Goal: Task Accomplishment & Management: Use online tool/utility

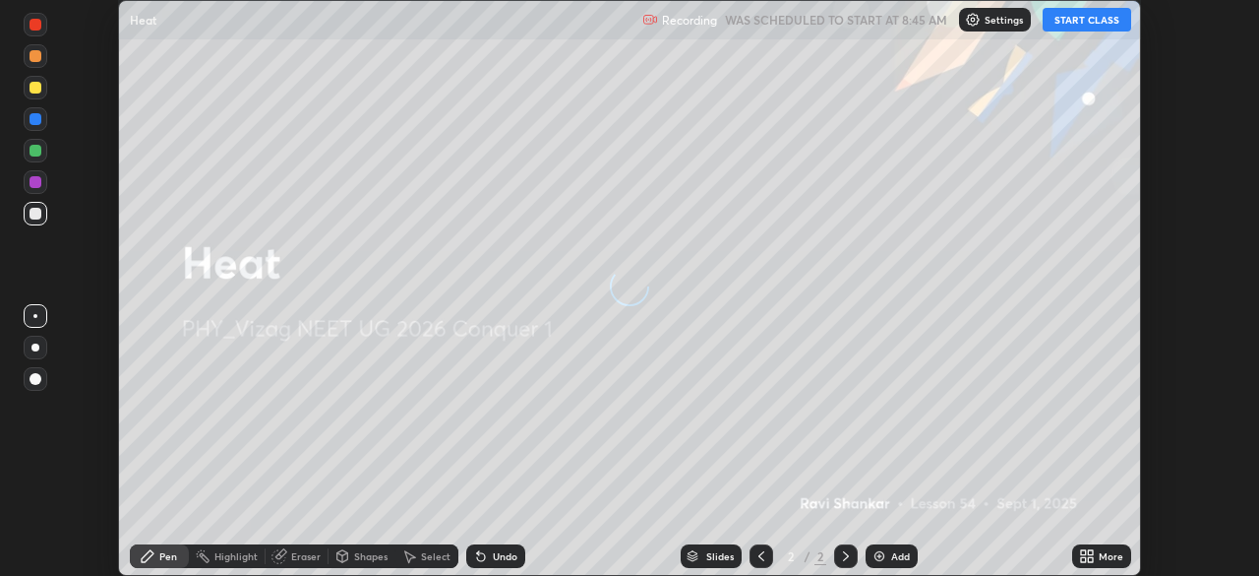
scroll to position [576, 1258]
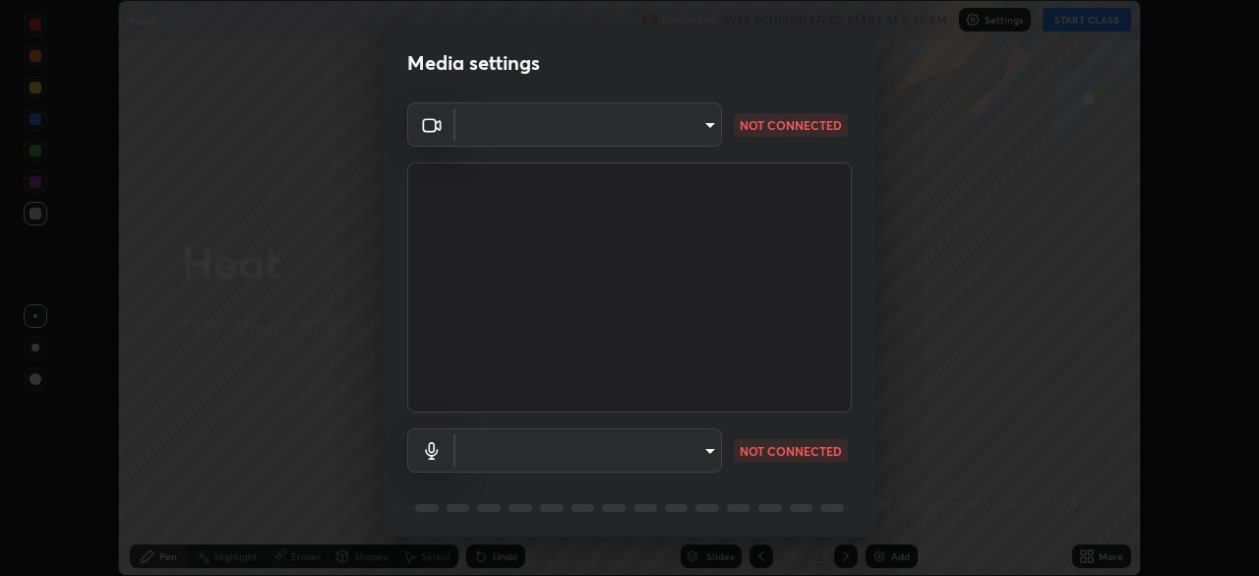
type input "c8c717a453bc6af87d0d9447014eaadff0a6dbce01dab39064dd32f4d5d90c45"
type input "default"
click at [615, 457] on body "Erase all Heat Recording WAS SCHEDULED TO START AT 8:45 AM Settings START CLASS…" at bounding box center [629, 288] width 1259 height 576
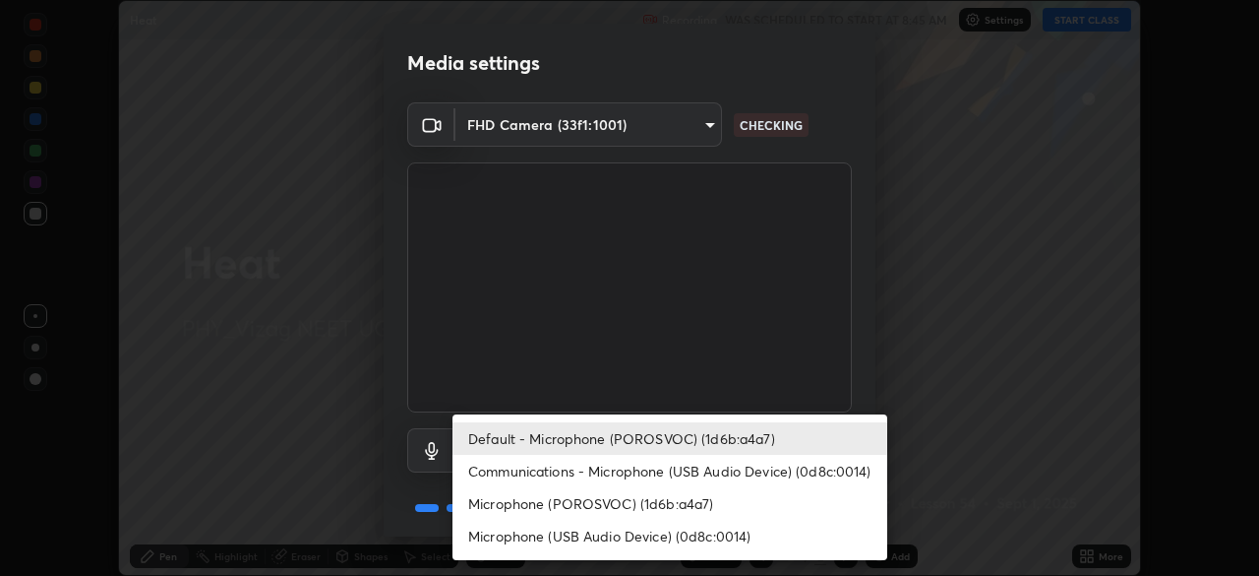
click at [866, 343] on div at bounding box center [629, 288] width 1259 height 576
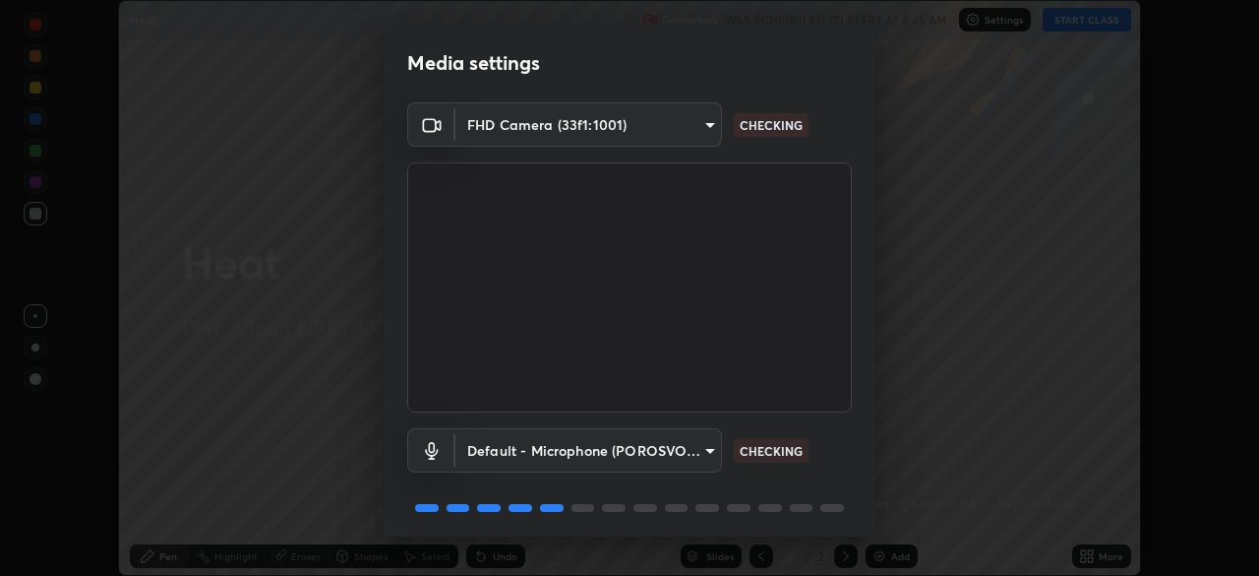
scroll to position [70, 0]
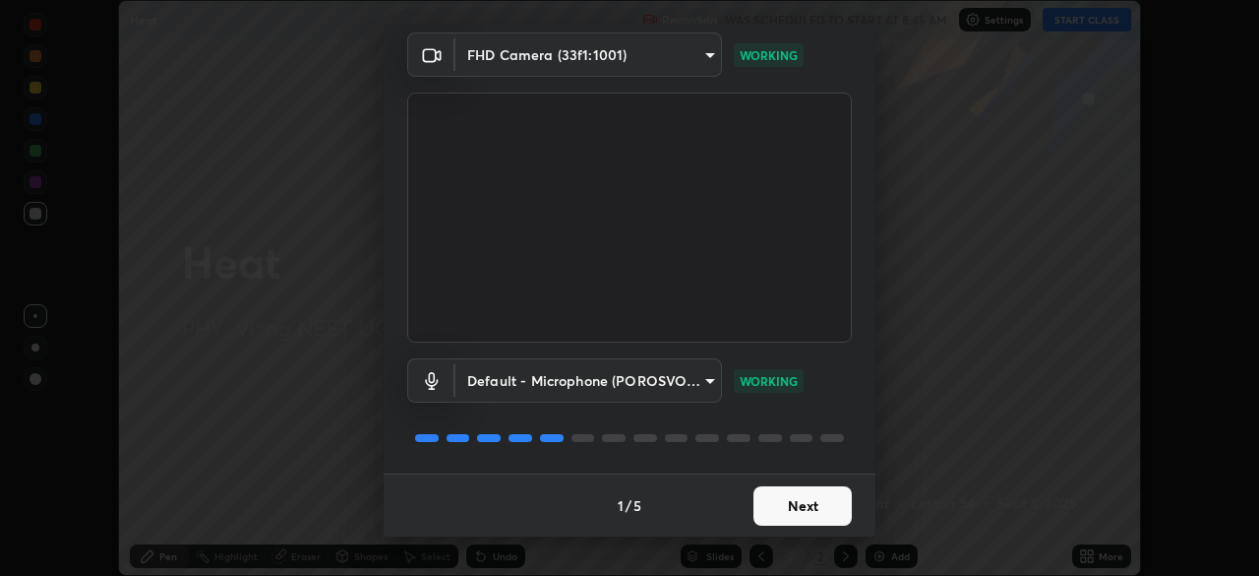
click at [799, 505] on button "Next" at bounding box center [803, 505] width 98 height 39
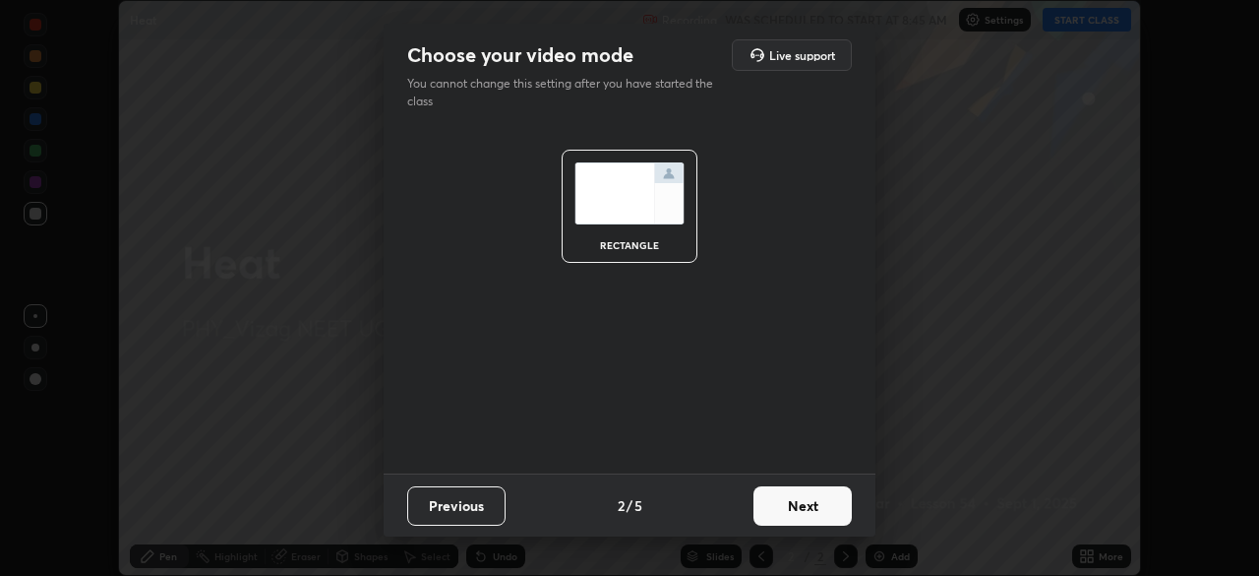
click at [804, 509] on button "Next" at bounding box center [803, 505] width 98 height 39
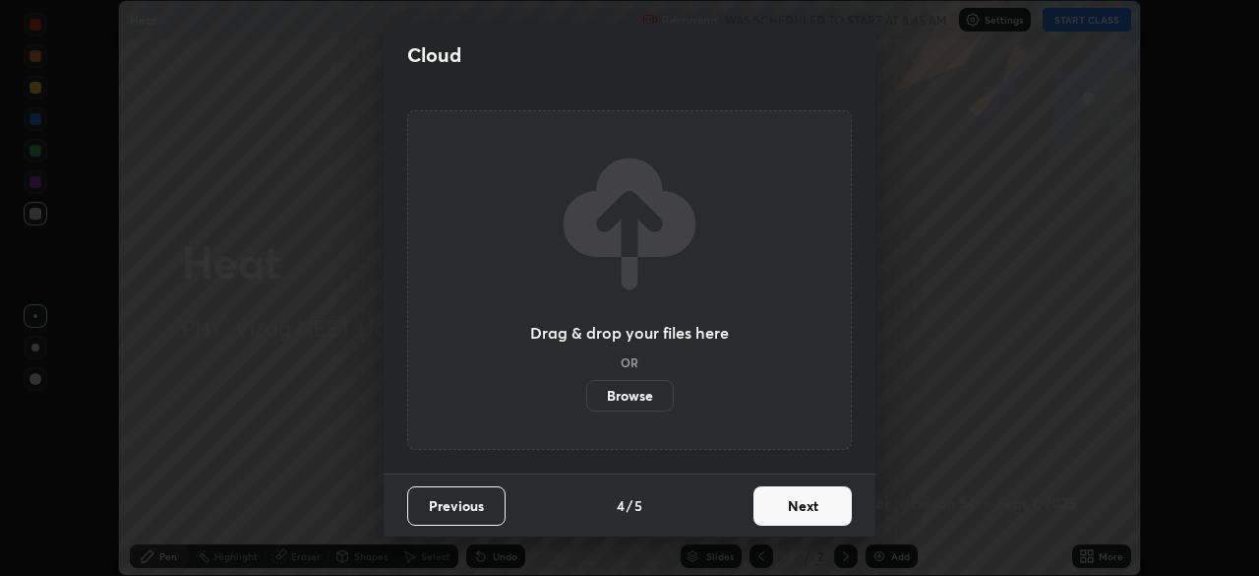
click at [810, 514] on button "Next" at bounding box center [803, 505] width 98 height 39
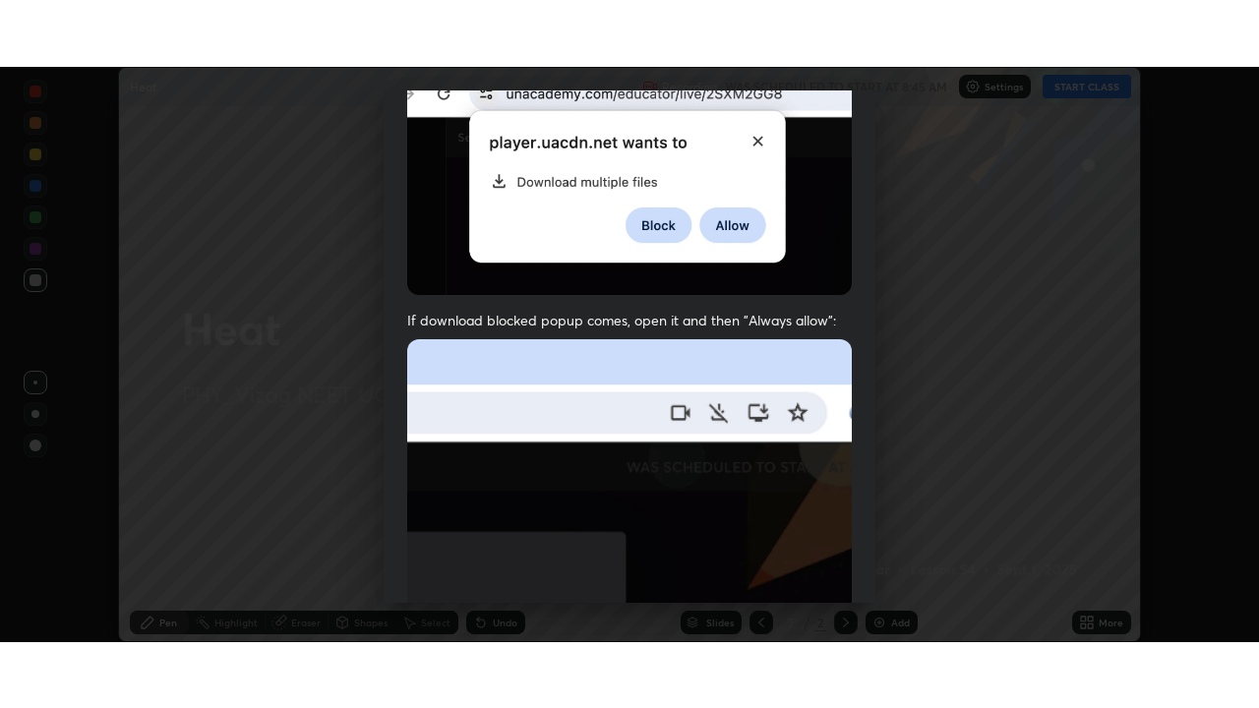
scroll to position [471, 0]
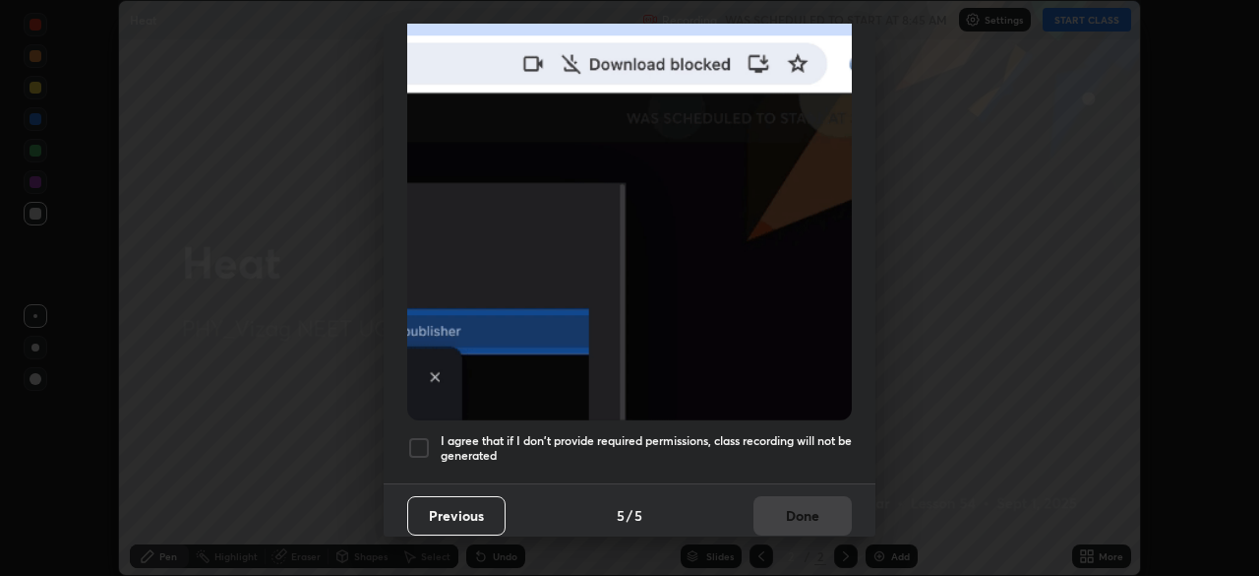
click at [417, 438] on div at bounding box center [419, 448] width 24 height 24
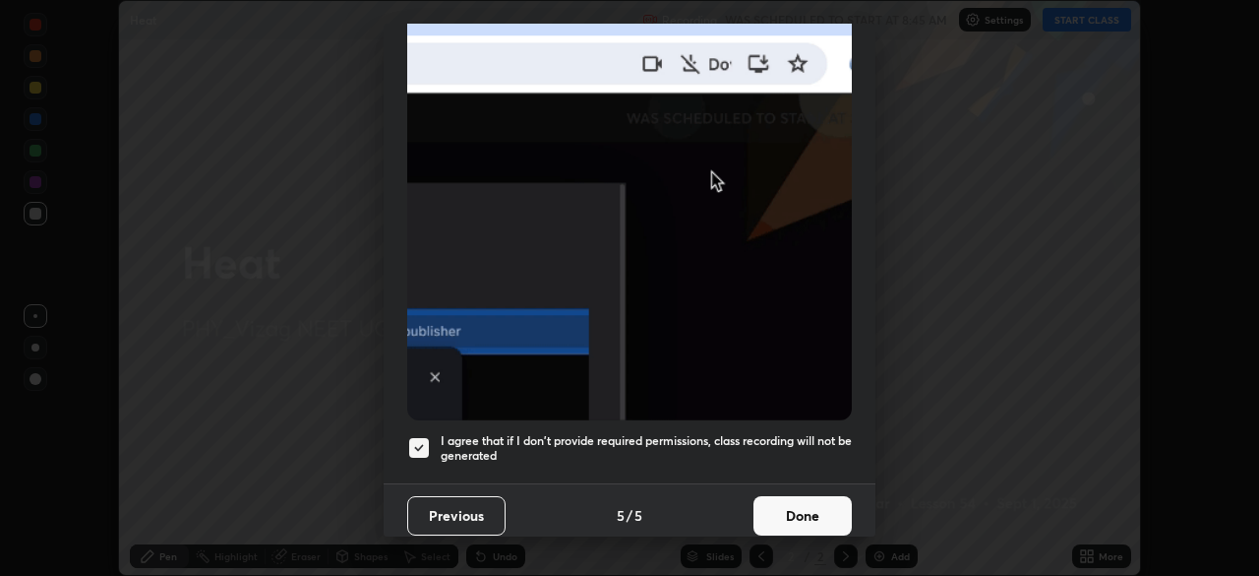
click at [807, 503] on button "Done" at bounding box center [803, 515] width 98 height 39
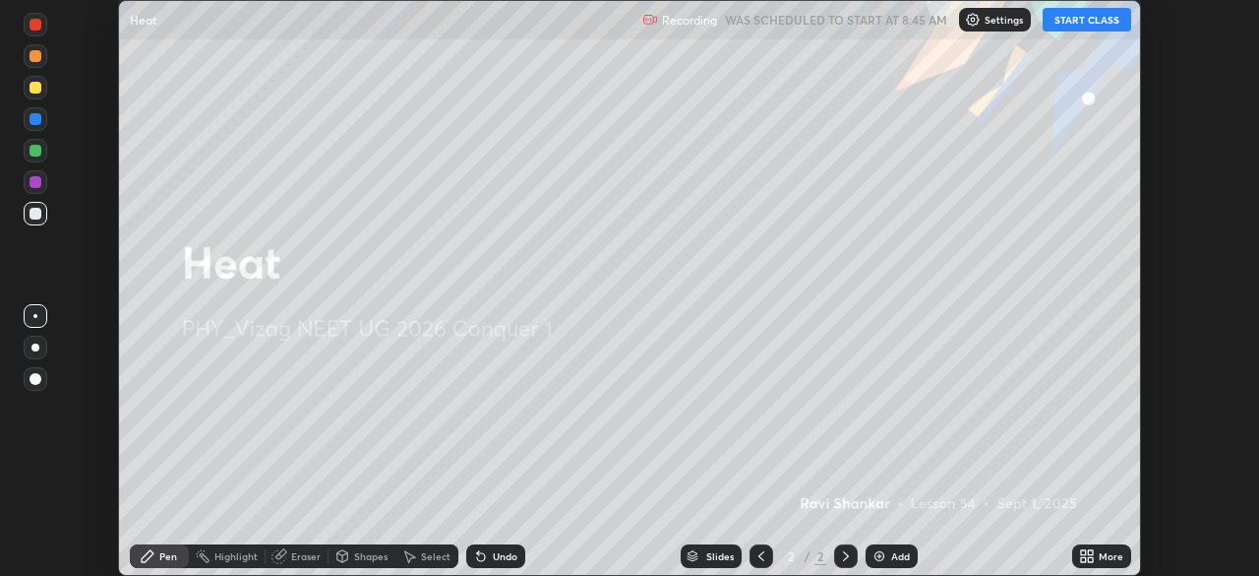
click at [1093, 23] on button "START CLASS" at bounding box center [1087, 20] width 89 height 24
click at [1099, 558] on div "More" at bounding box center [1111, 556] width 25 height 10
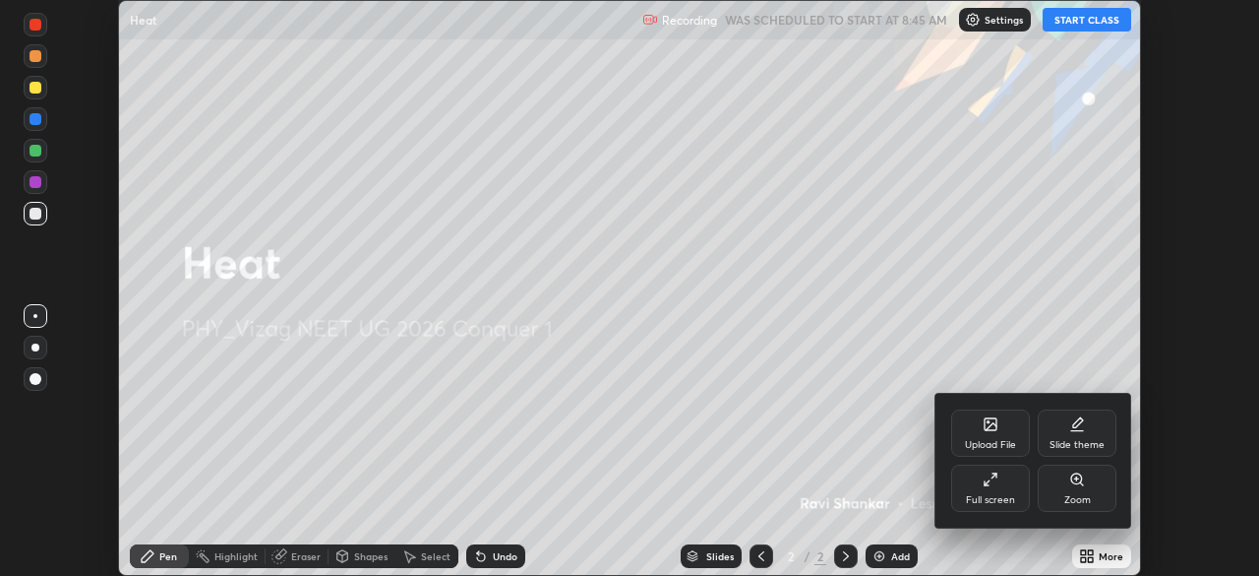
click at [995, 481] on icon at bounding box center [991, 479] width 16 height 16
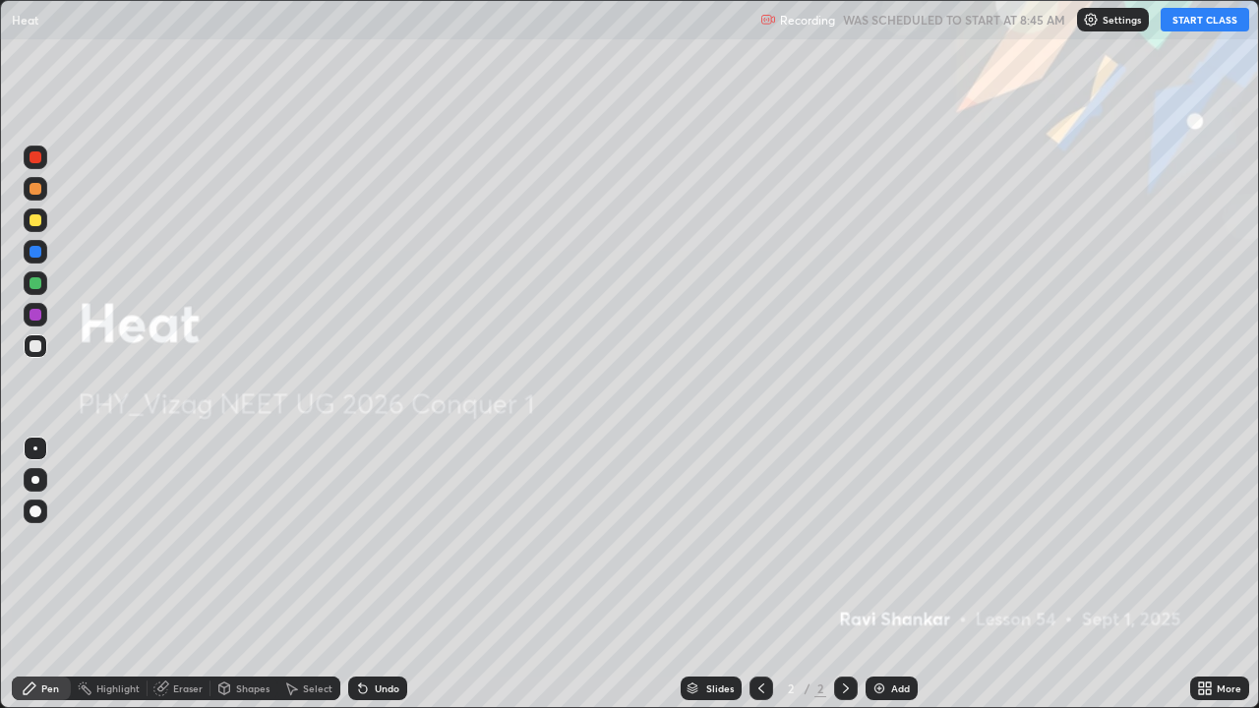
scroll to position [708, 1259]
click at [891, 575] on div "Add" at bounding box center [900, 689] width 19 height 10
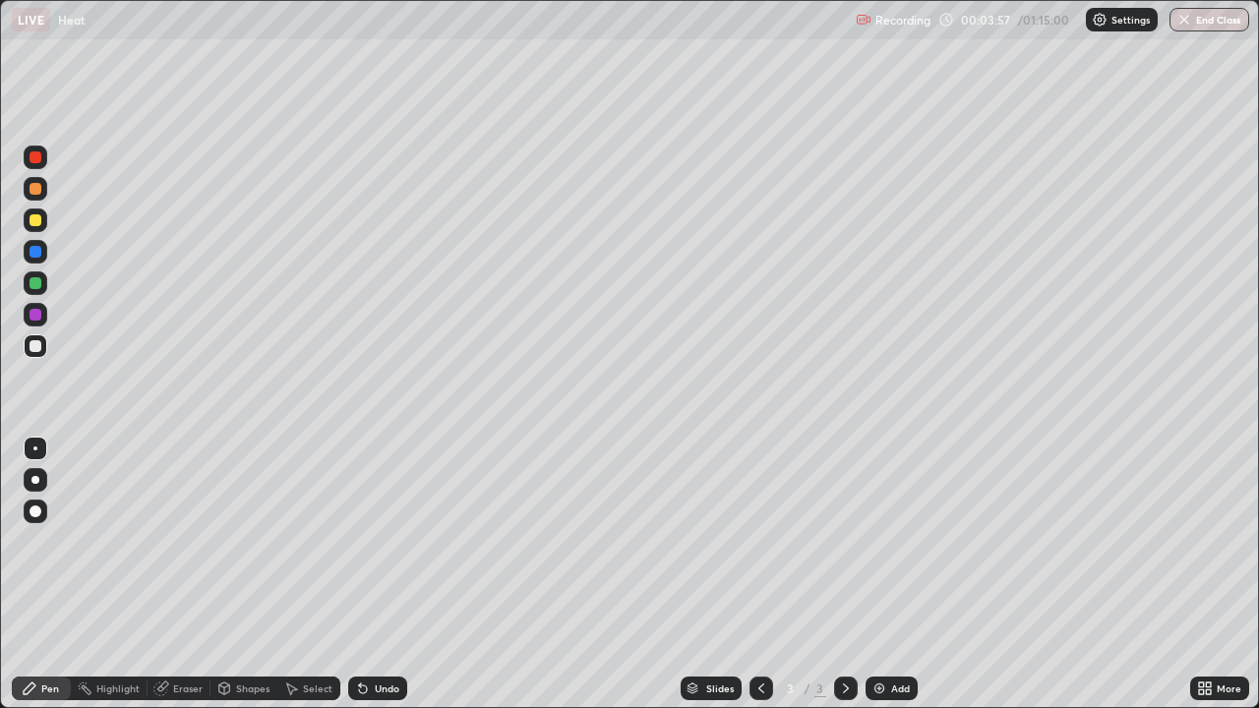
click at [254, 575] on div "Shapes" at bounding box center [252, 689] width 33 height 10
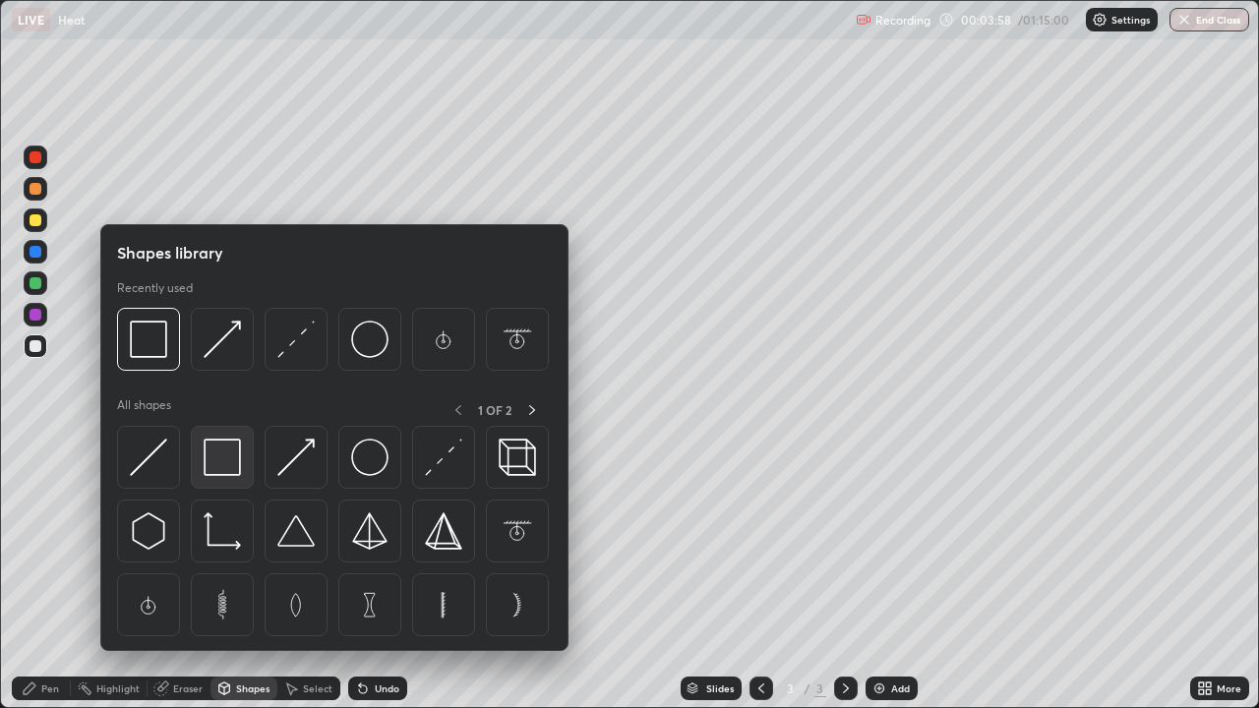
click at [232, 458] on img at bounding box center [222, 457] width 37 height 37
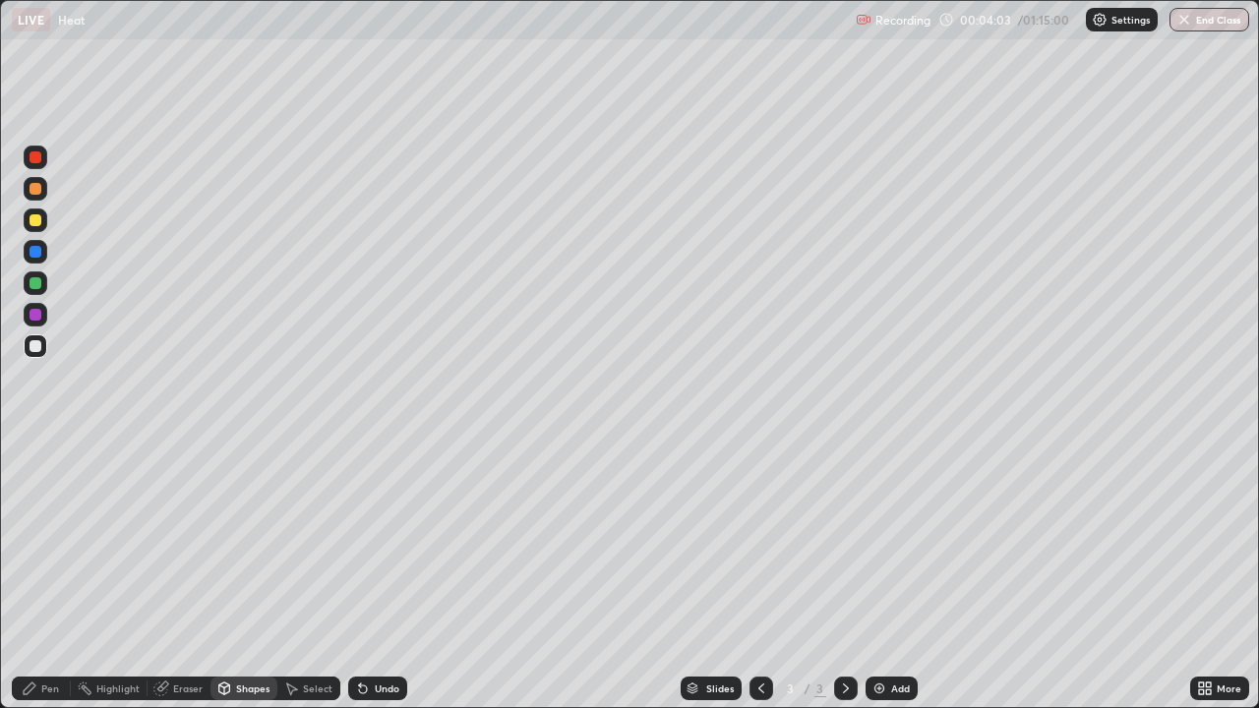
click at [229, 575] on icon at bounding box center [224, 689] width 16 height 16
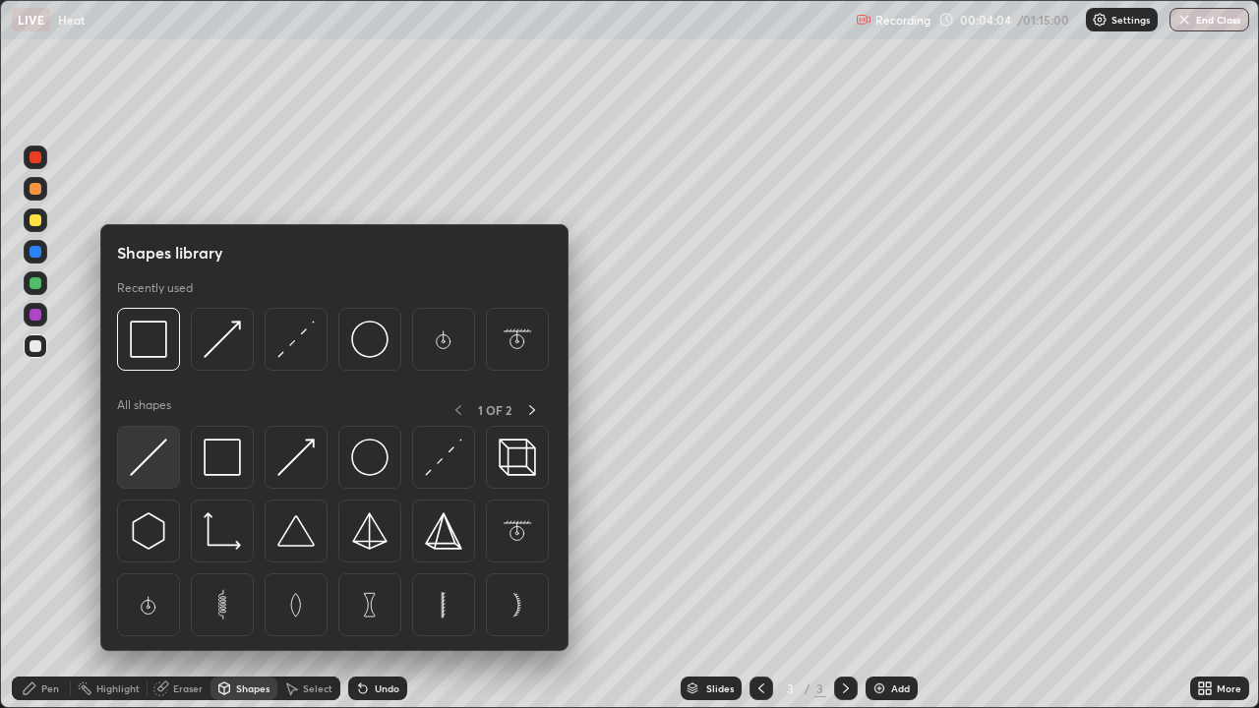
click at [165, 462] on img at bounding box center [148, 457] width 37 height 37
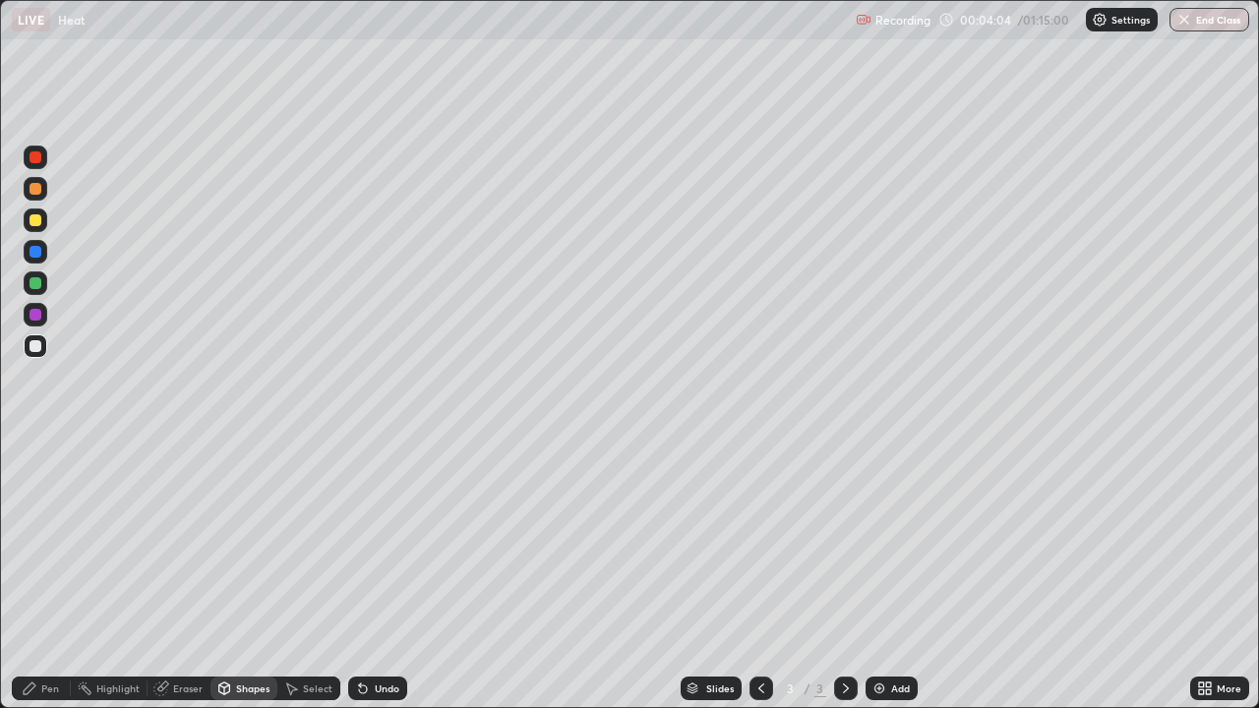
click at [42, 218] on div at bounding box center [36, 221] width 24 height 24
click at [249, 575] on div "Shapes" at bounding box center [244, 689] width 67 height 24
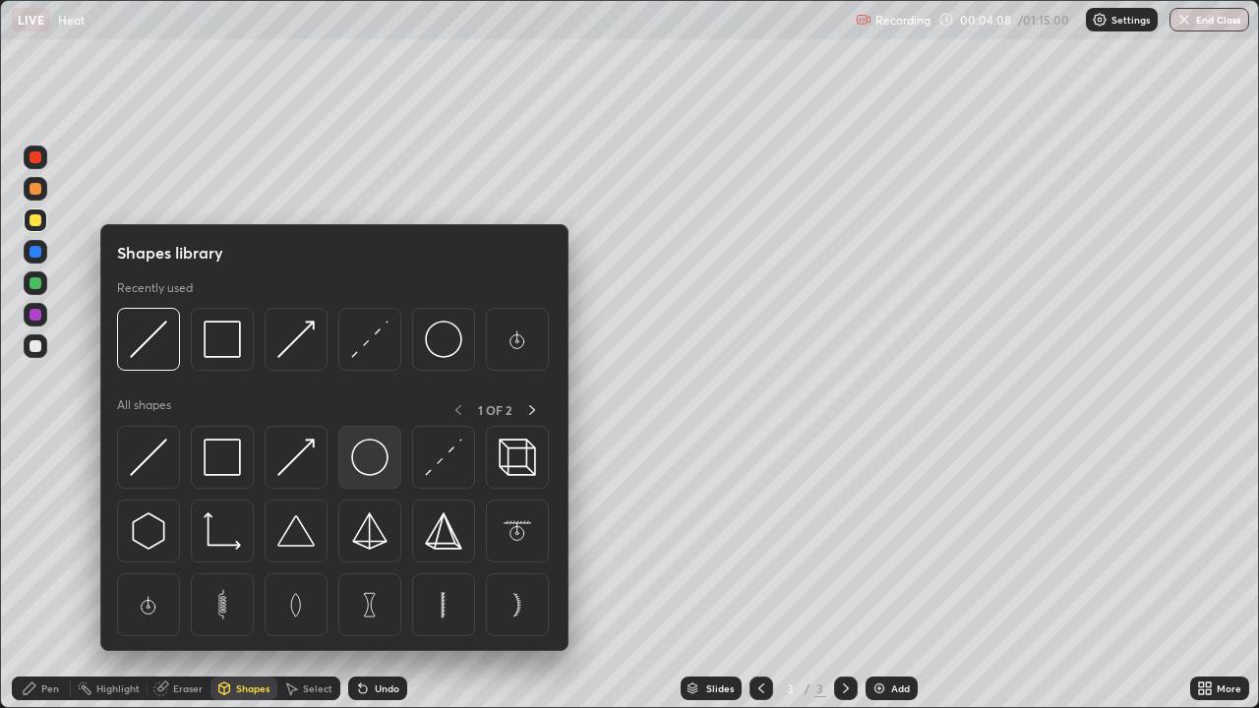
click at [373, 456] on img at bounding box center [369, 457] width 37 height 37
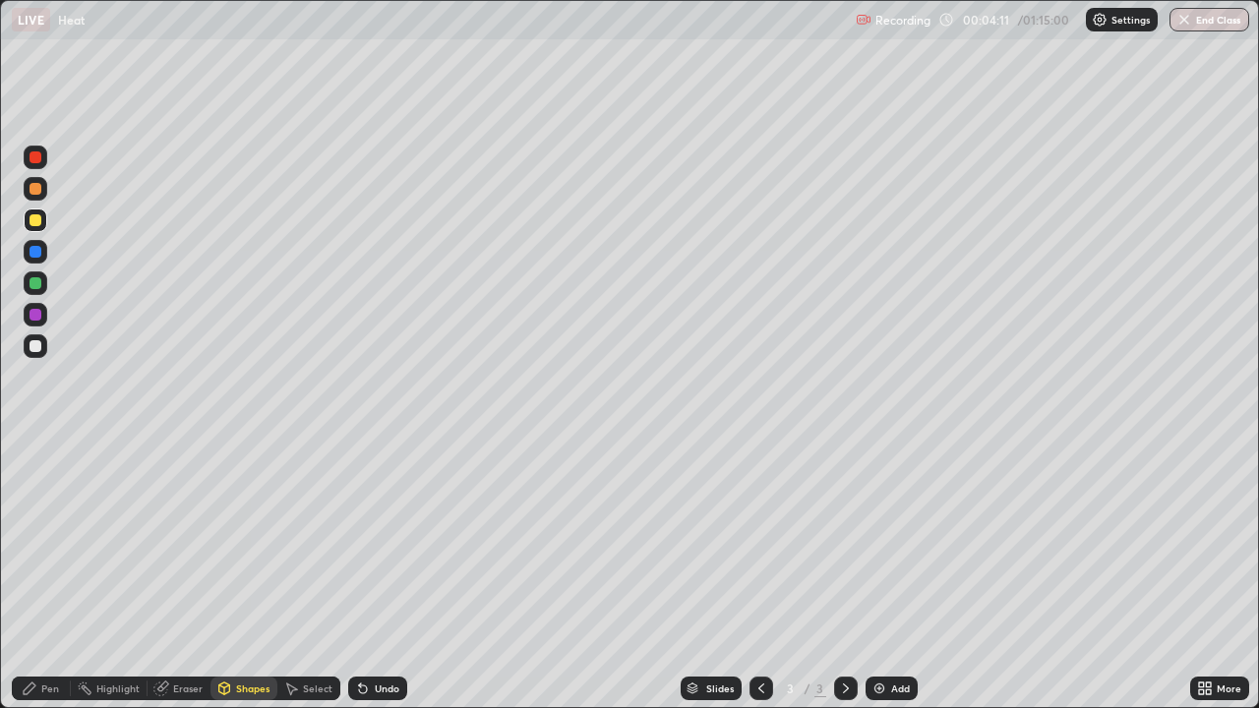
click at [261, 575] on div "Shapes" at bounding box center [244, 689] width 67 height 24
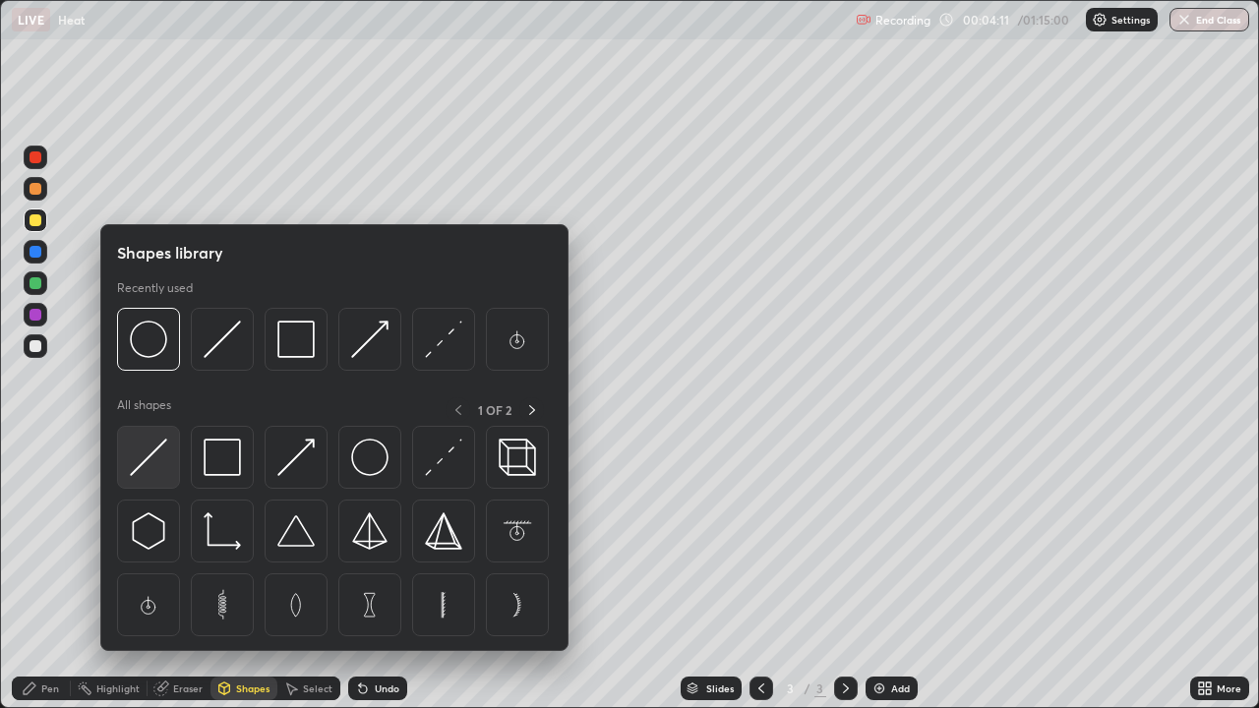
click at [168, 467] on div at bounding box center [148, 457] width 63 height 63
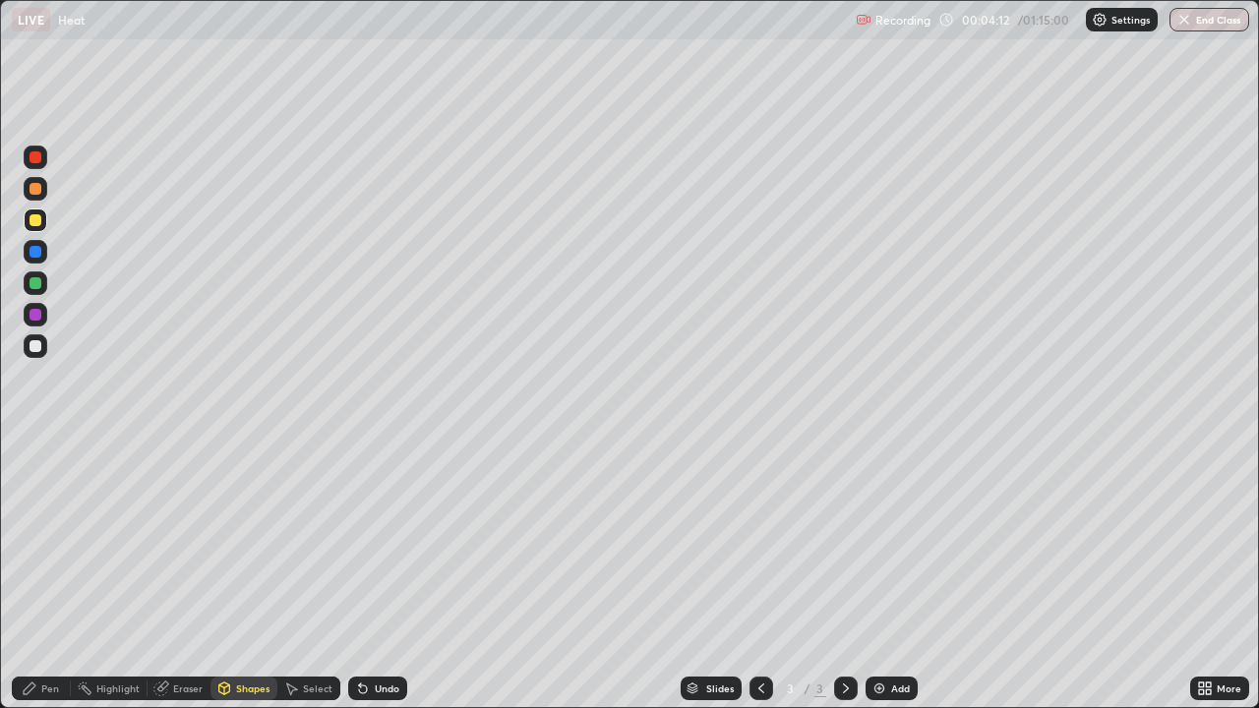
click at [42, 280] on div at bounding box center [36, 284] width 24 height 24
click at [246, 575] on div "Shapes" at bounding box center [252, 689] width 33 height 10
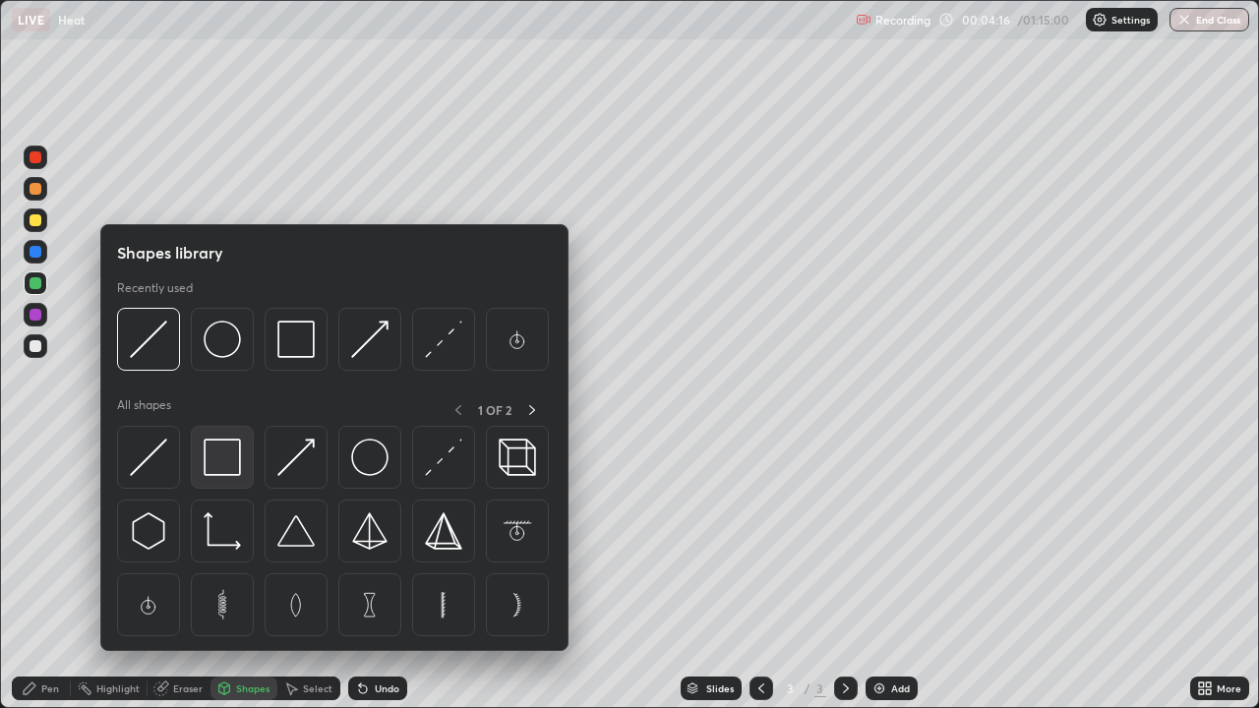
click at [234, 463] on img at bounding box center [222, 457] width 37 height 37
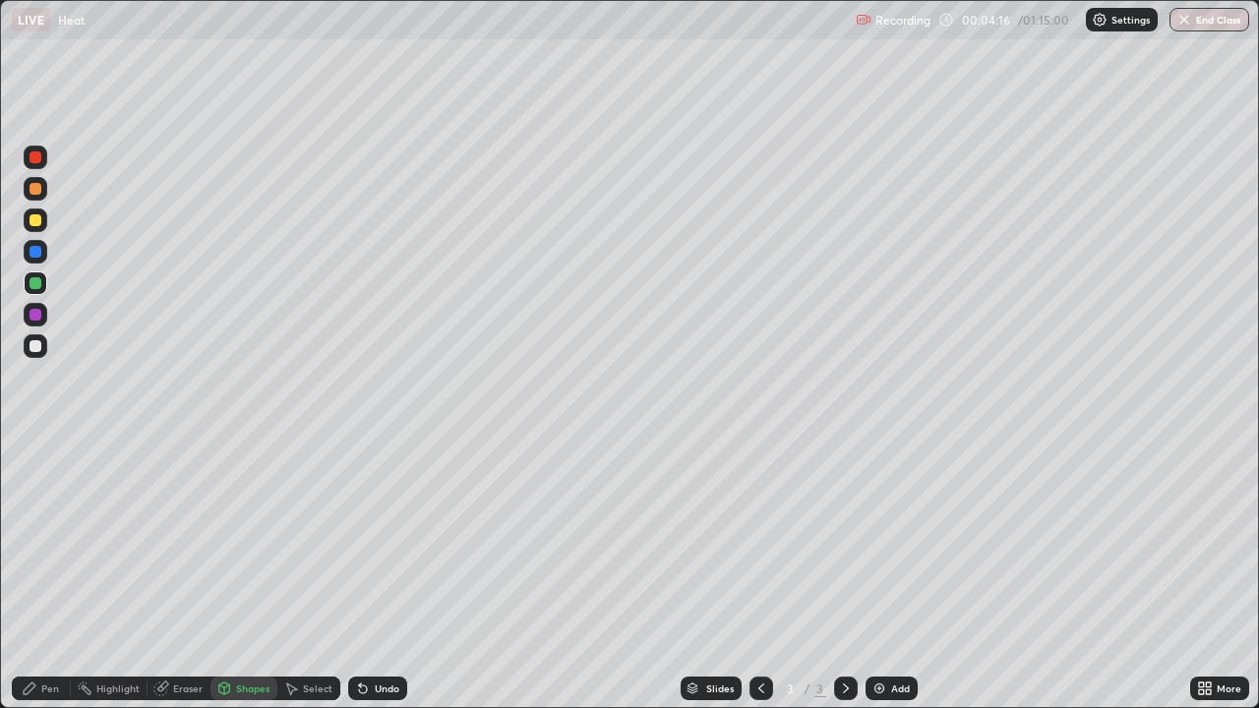
click at [40, 314] on div at bounding box center [36, 315] width 12 height 12
click at [244, 575] on div "Shapes" at bounding box center [252, 689] width 33 height 10
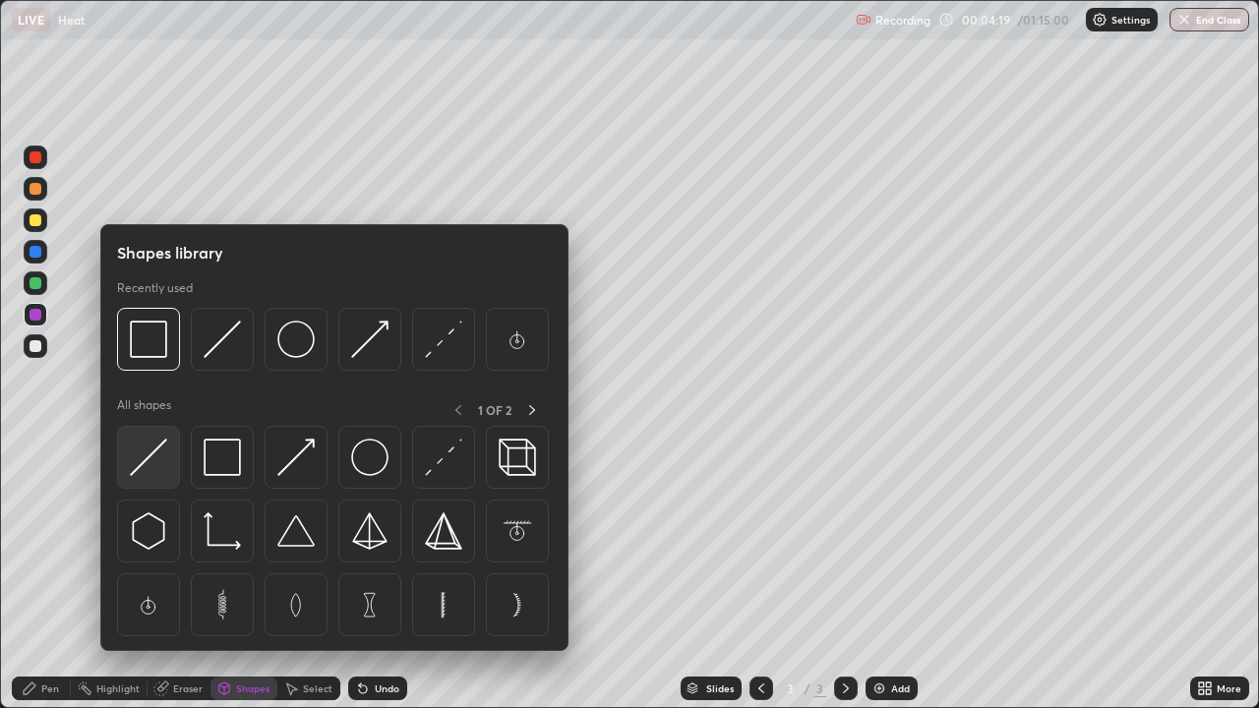
click at [157, 465] on img at bounding box center [148, 457] width 37 height 37
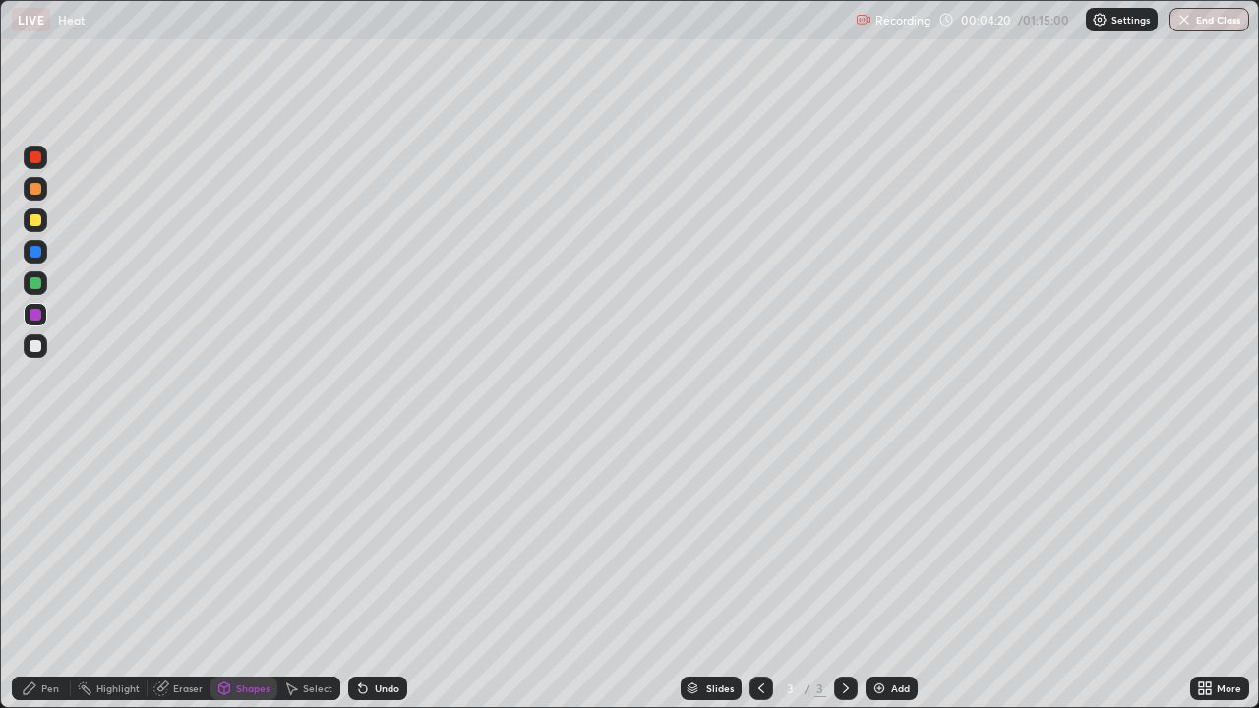
click at [35, 284] on div at bounding box center [36, 283] width 12 height 12
click at [248, 575] on div "Shapes" at bounding box center [252, 689] width 33 height 10
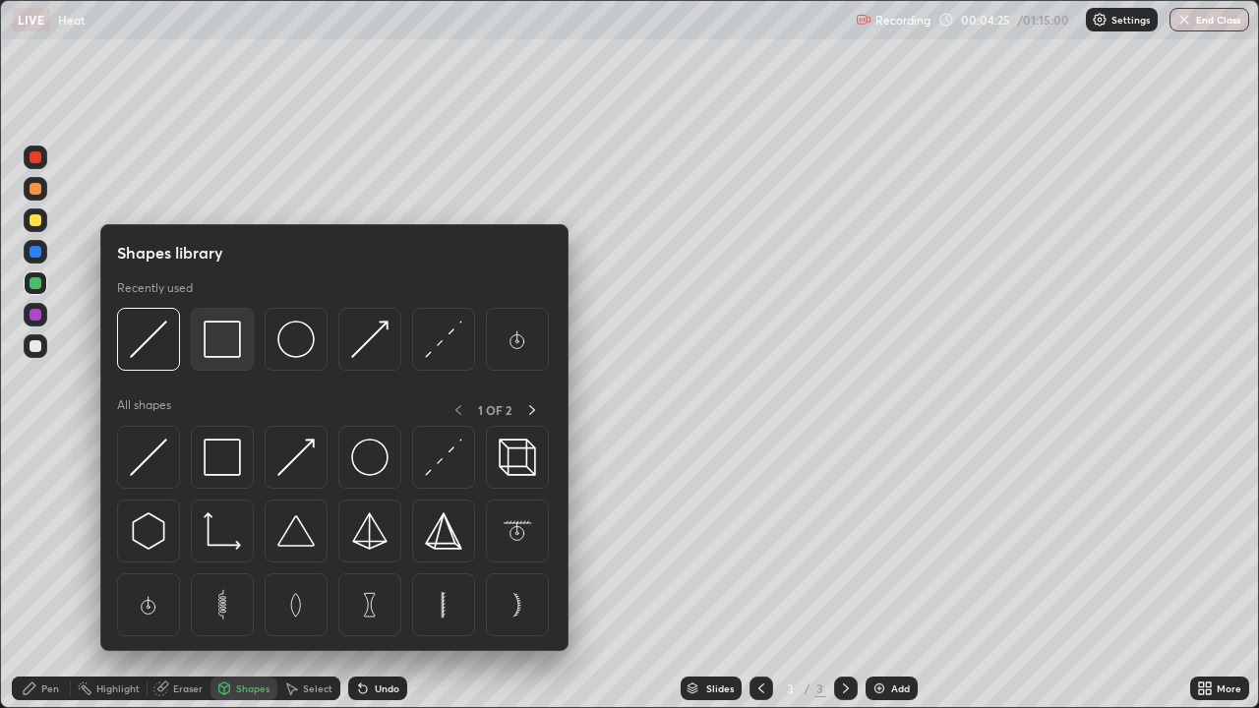
click at [222, 351] on img at bounding box center [222, 339] width 37 height 37
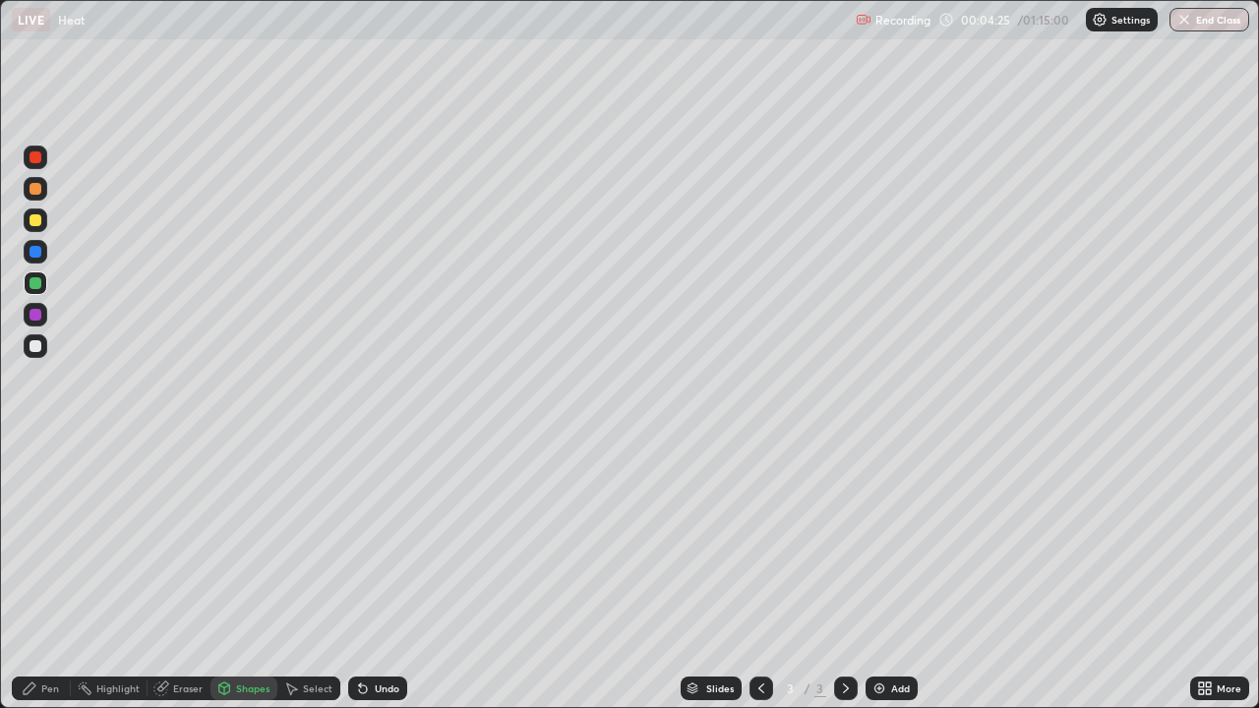
click at [42, 317] on div at bounding box center [36, 315] width 24 height 24
click at [48, 575] on div "Pen" at bounding box center [41, 689] width 59 height 24
click at [46, 284] on div at bounding box center [36, 284] width 24 height 24
click at [36, 346] on div at bounding box center [36, 346] width 12 height 12
click at [42, 217] on div at bounding box center [36, 221] width 24 height 24
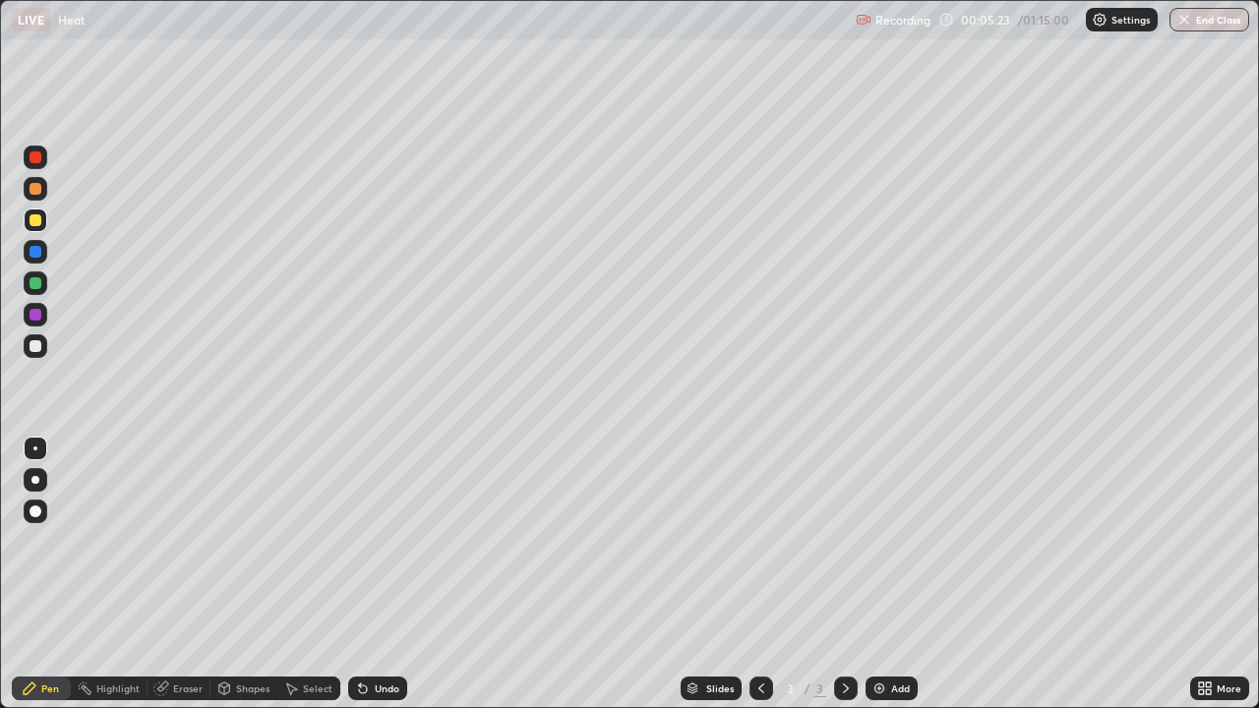
click at [43, 348] on div at bounding box center [36, 347] width 24 height 24
click at [259, 575] on div "Shapes" at bounding box center [252, 689] width 33 height 10
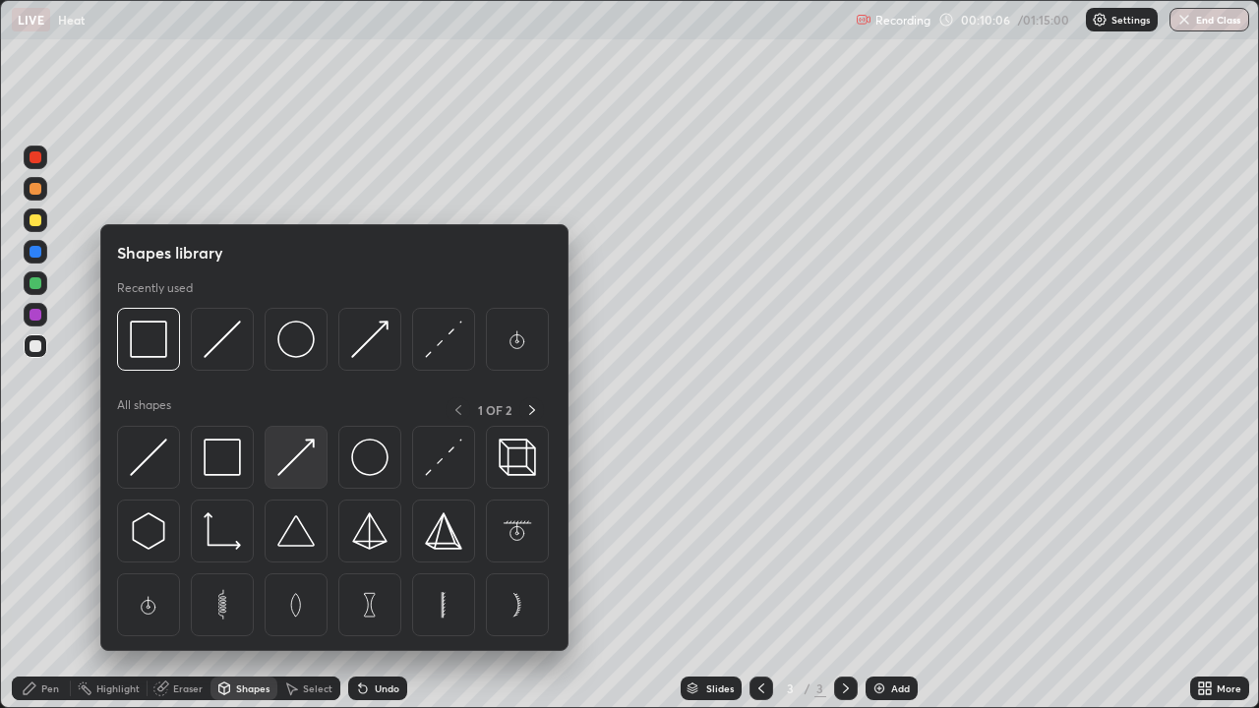
click at [311, 460] on img at bounding box center [295, 457] width 37 height 37
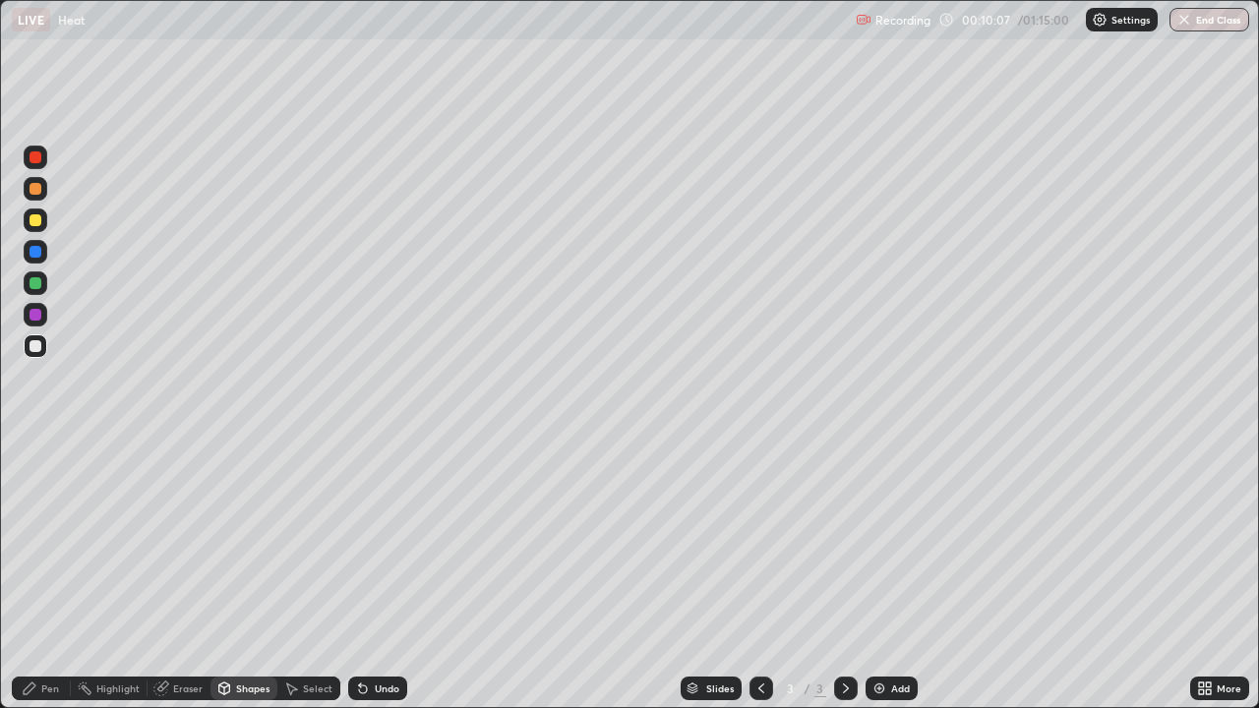
click at [42, 220] on div at bounding box center [36, 221] width 24 height 24
click at [47, 575] on div "Pen" at bounding box center [50, 689] width 18 height 10
click at [243, 575] on div "Shapes" at bounding box center [252, 689] width 33 height 10
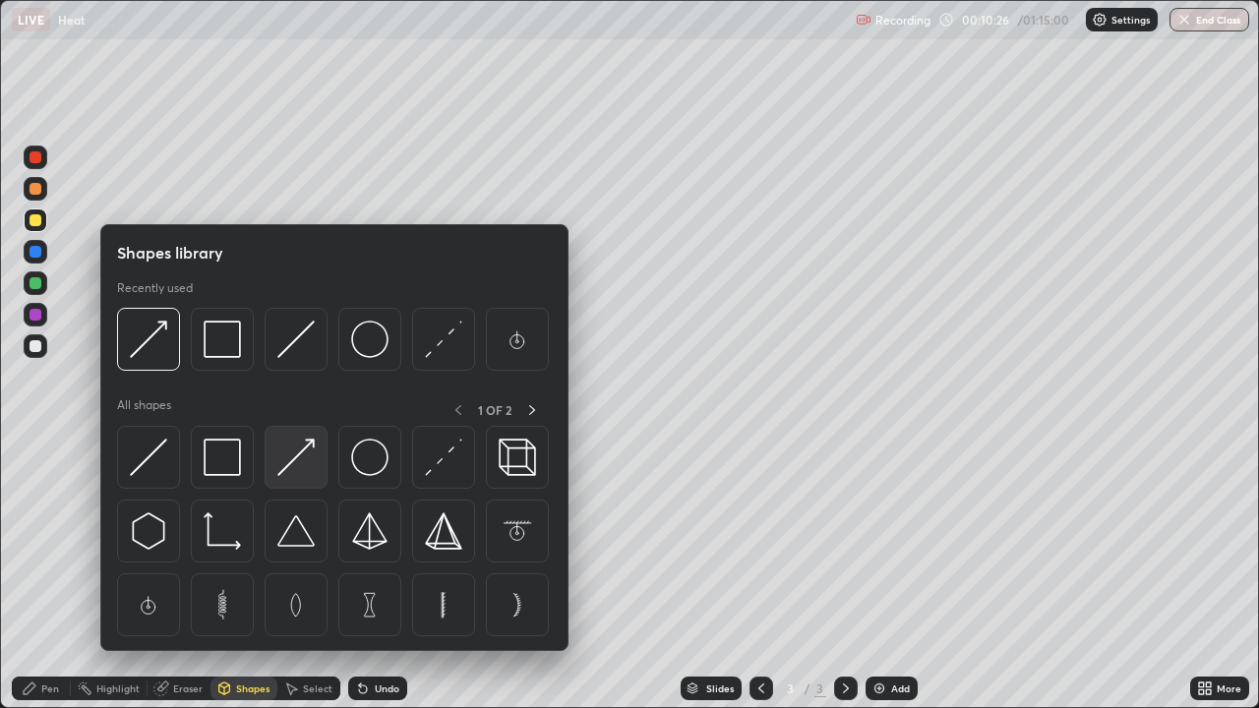
click at [304, 461] on img at bounding box center [295, 457] width 37 height 37
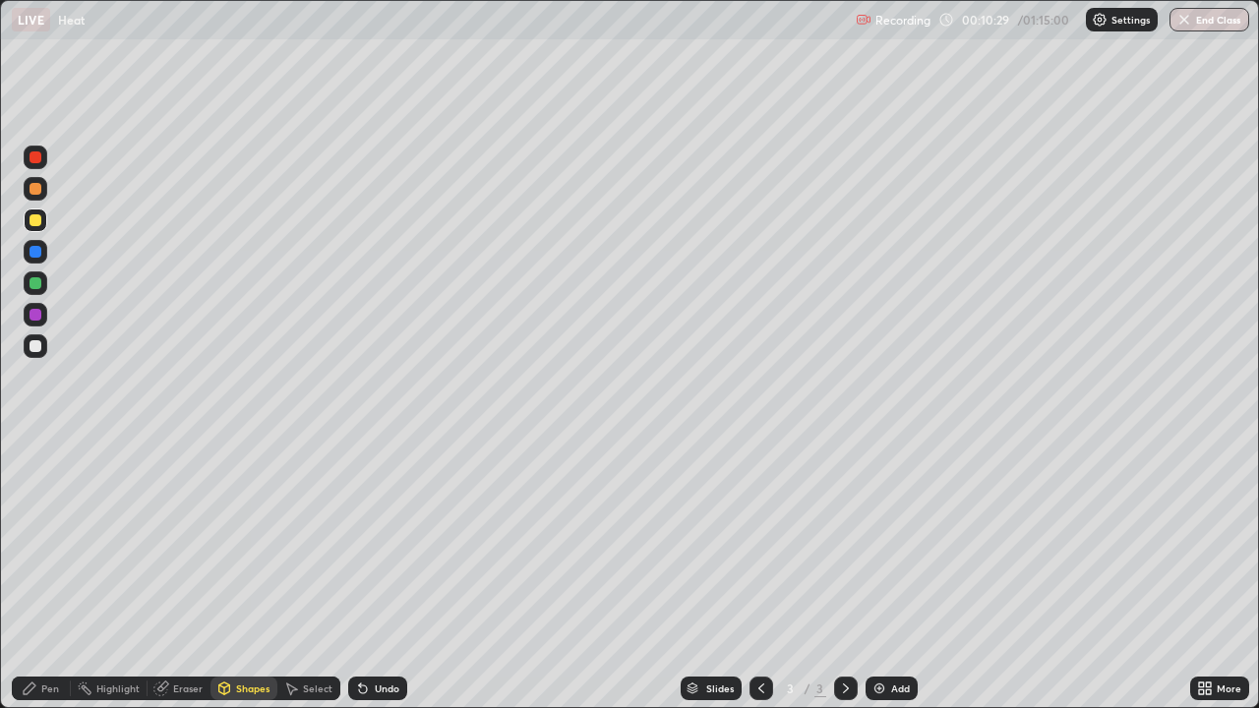
click at [45, 575] on div "Pen" at bounding box center [50, 689] width 18 height 10
click at [245, 575] on div "Shapes" at bounding box center [252, 689] width 33 height 10
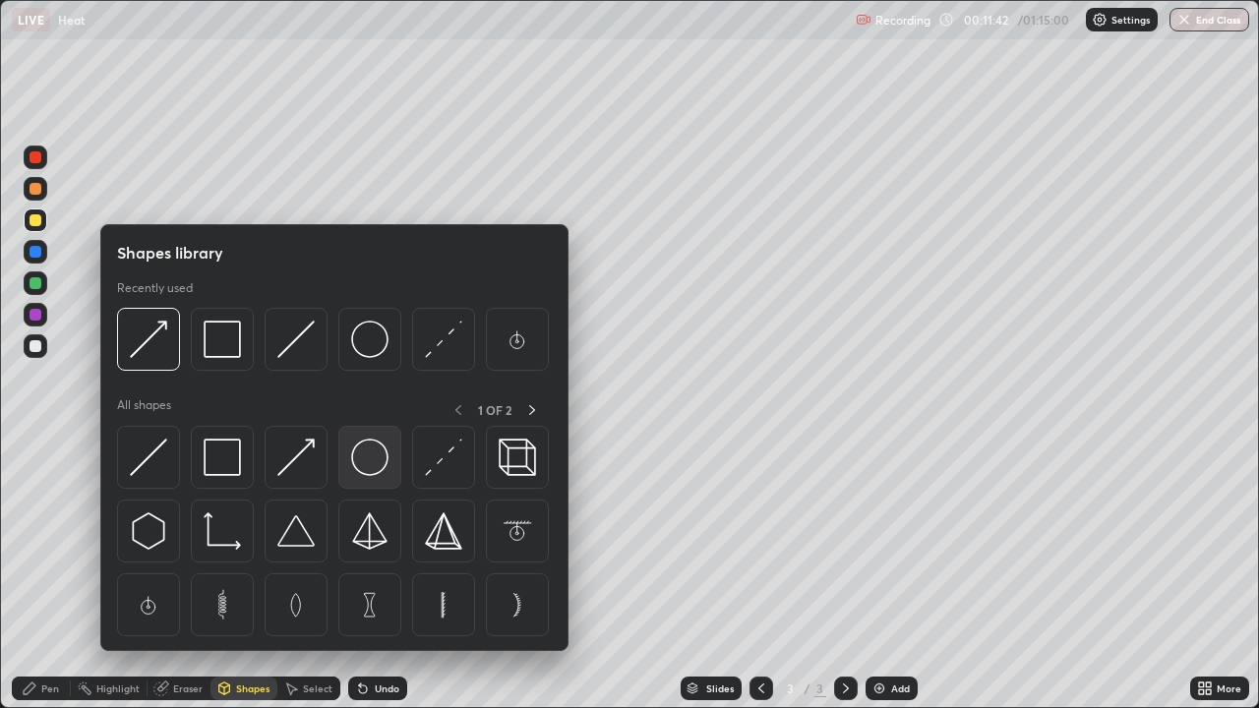
click at [371, 460] on img at bounding box center [369, 457] width 37 height 37
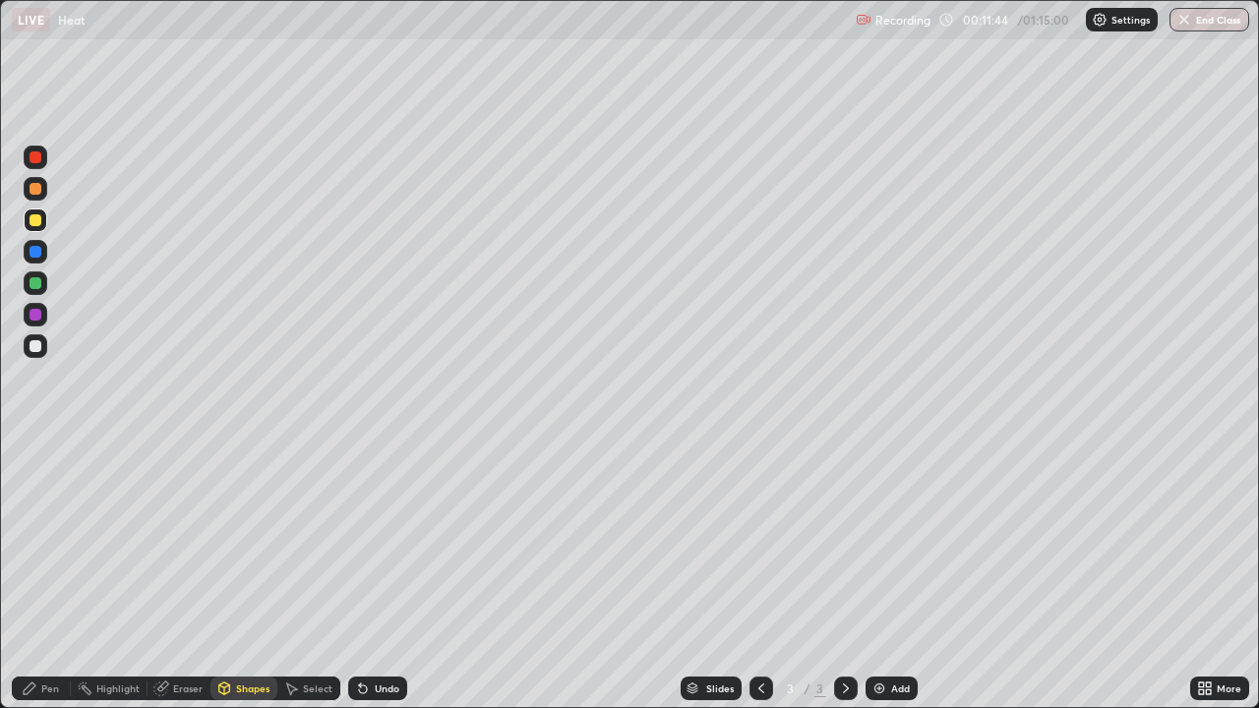
click at [238, 575] on div "Shapes" at bounding box center [252, 689] width 33 height 10
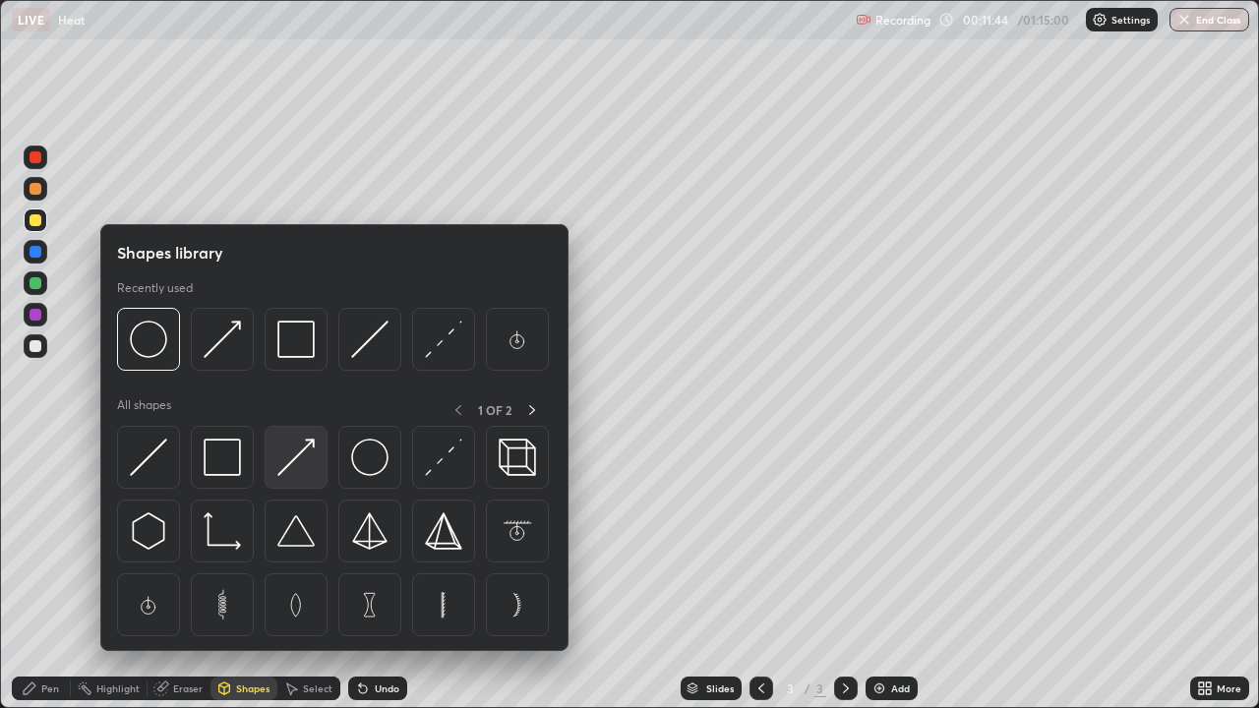
click at [287, 466] on img at bounding box center [295, 457] width 37 height 37
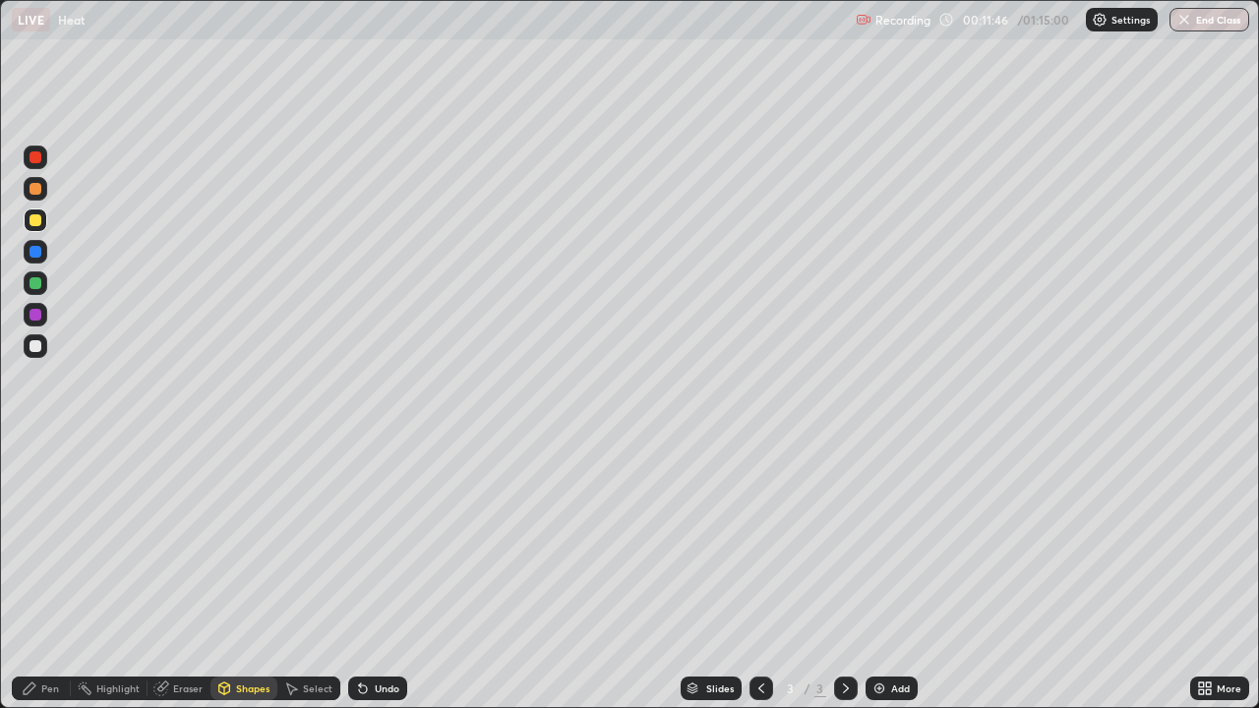
click at [382, 575] on div "Undo" at bounding box center [387, 689] width 25 height 10
click at [35, 347] on div at bounding box center [36, 346] width 12 height 12
click at [34, 285] on div at bounding box center [36, 283] width 12 height 12
click at [43, 575] on div "Pen" at bounding box center [50, 689] width 18 height 10
click at [190, 575] on div "Eraser" at bounding box center [188, 689] width 30 height 10
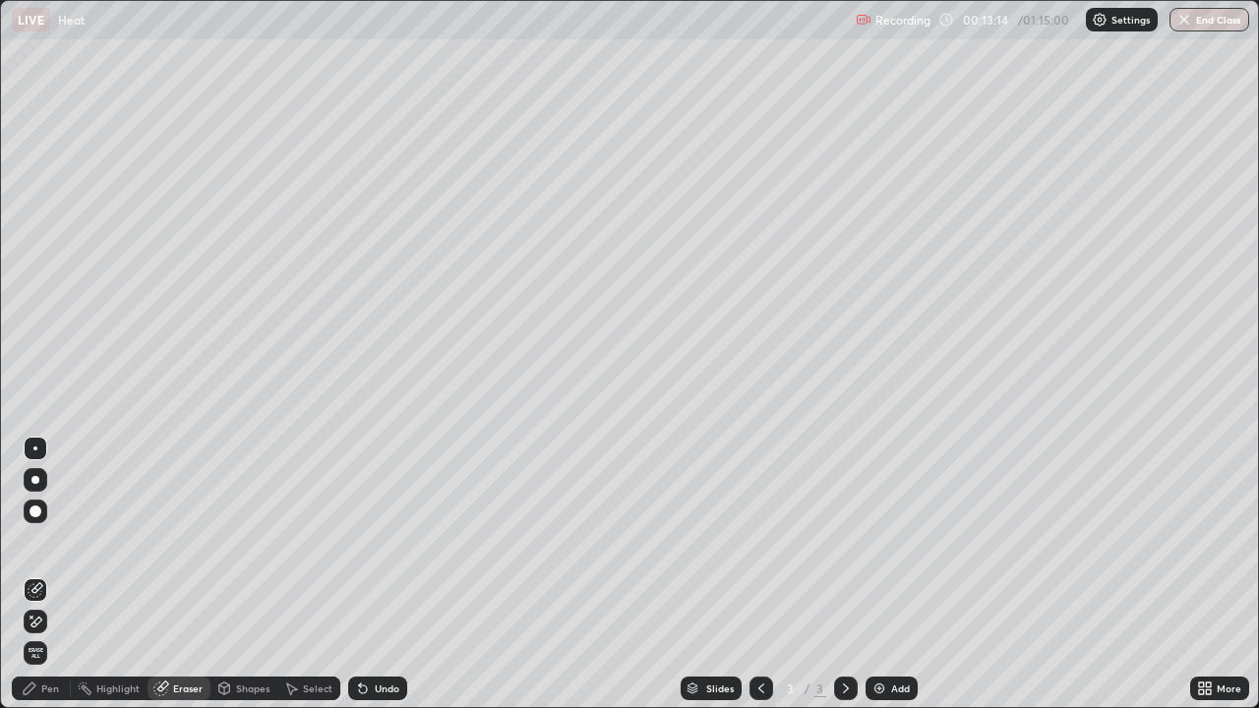
click at [57, 575] on div "Pen" at bounding box center [50, 689] width 18 height 10
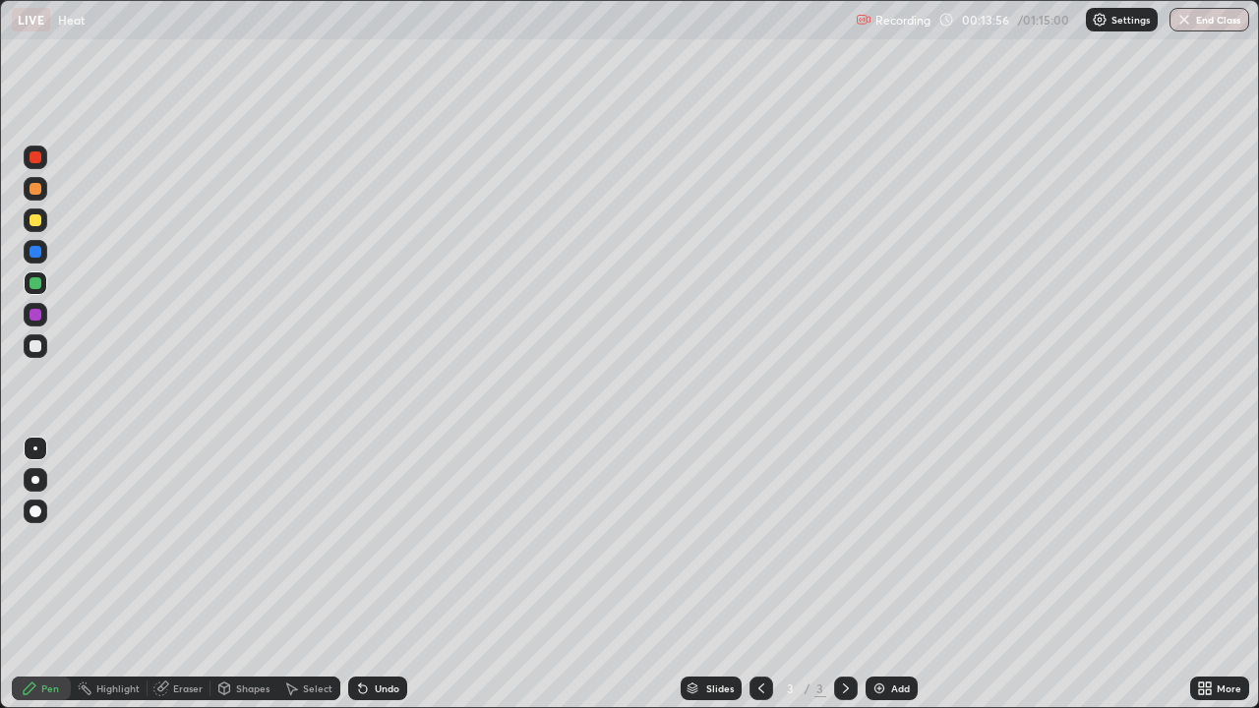
click at [893, 575] on div "Add" at bounding box center [900, 689] width 19 height 10
click at [36, 346] on div at bounding box center [36, 346] width 12 height 12
click at [264, 575] on div "Shapes" at bounding box center [252, 689] width 33 height 10
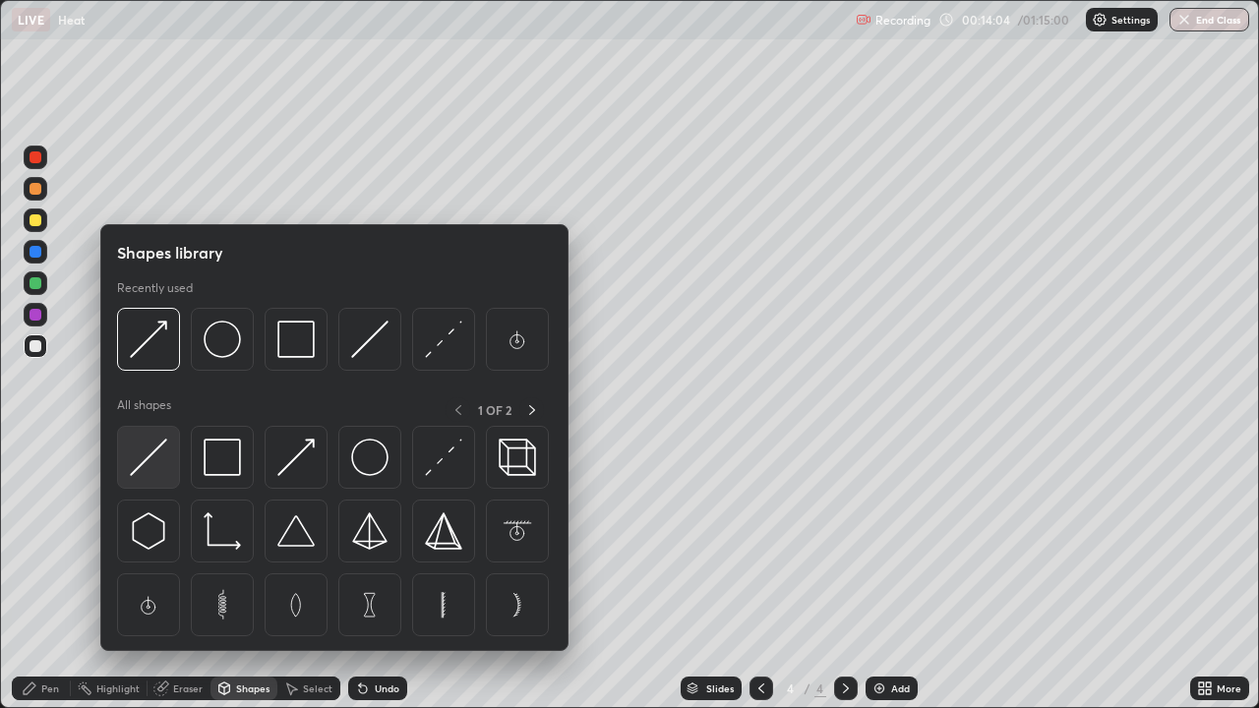
click at [171, 451] on div at bounding box center [148, 457] width 63 height 63
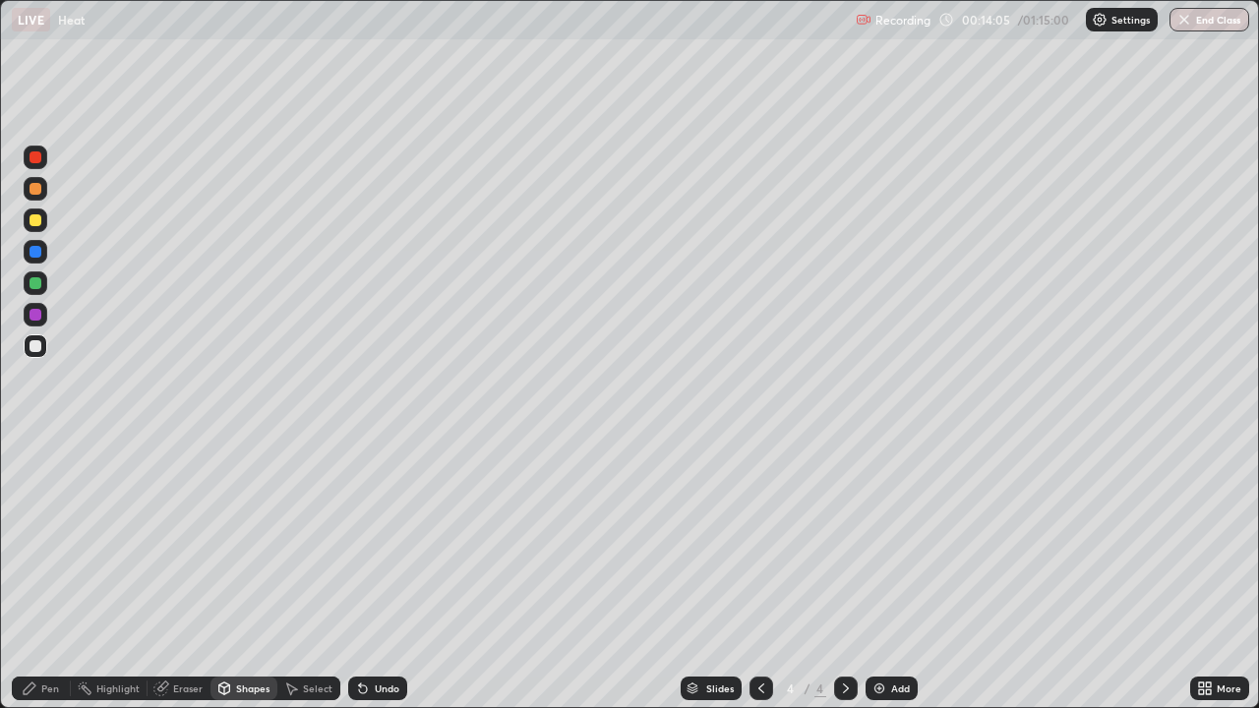
click at [658, 575] on div "Slides 4 / 4 Add" at bounding box center [798, 688] width 783 height 39
click at [47, 575] on div "Pen" at bounding box center [41, 689] width 59 height 24
click at [35, 477] on div at bounding box center [35, 480] width 8 height 8
click at [763, 575] on icon at bounding box center [762, 689] width 16 height 16
click at [853, 575] on div at bounding box center [846, 688] width 24 height 39
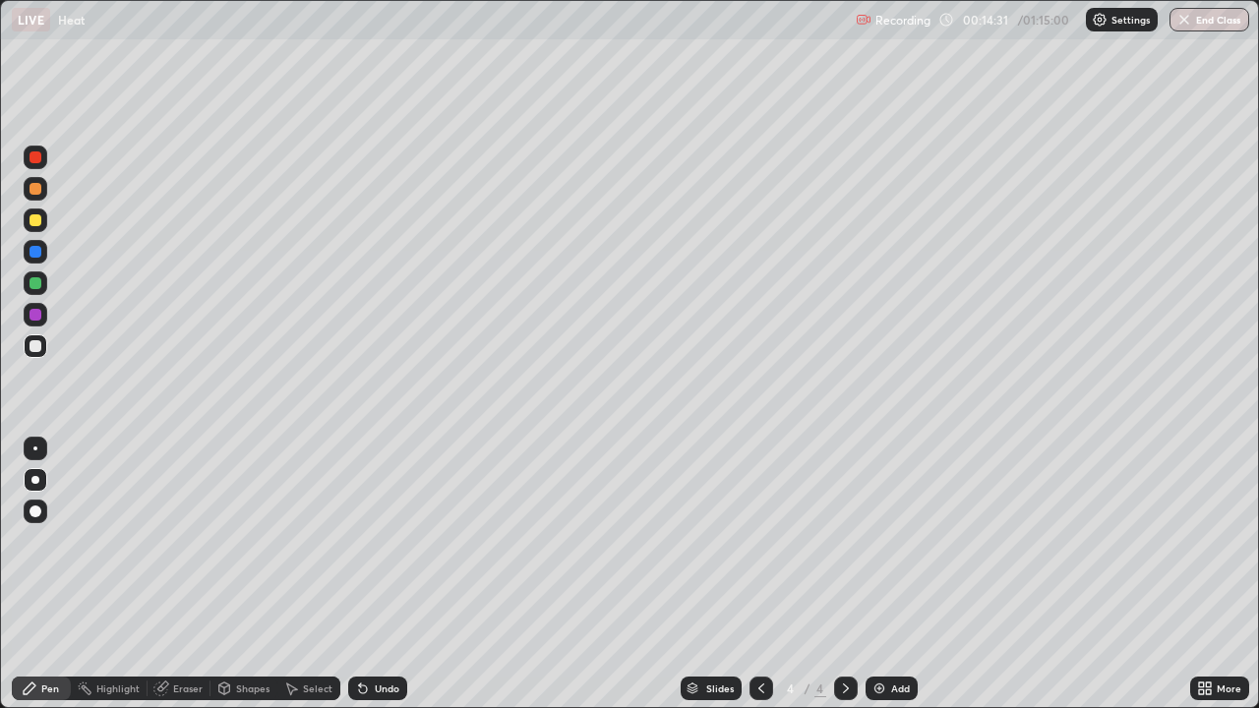
click at [760, 575] on icon at bounding box center [762, 689] width 16 height 16
click at [850, 575] on div at bounding box center [846, 688] width 24 height 39
click at [764, 575] on icon at bounding box center [762, 689] width 16 height 16
click at [855, 575] on div at bounding box center [846, 688] width 24 height 39
click at [758, 575] on icon at bounding box center [762, 689] width 16 height 16
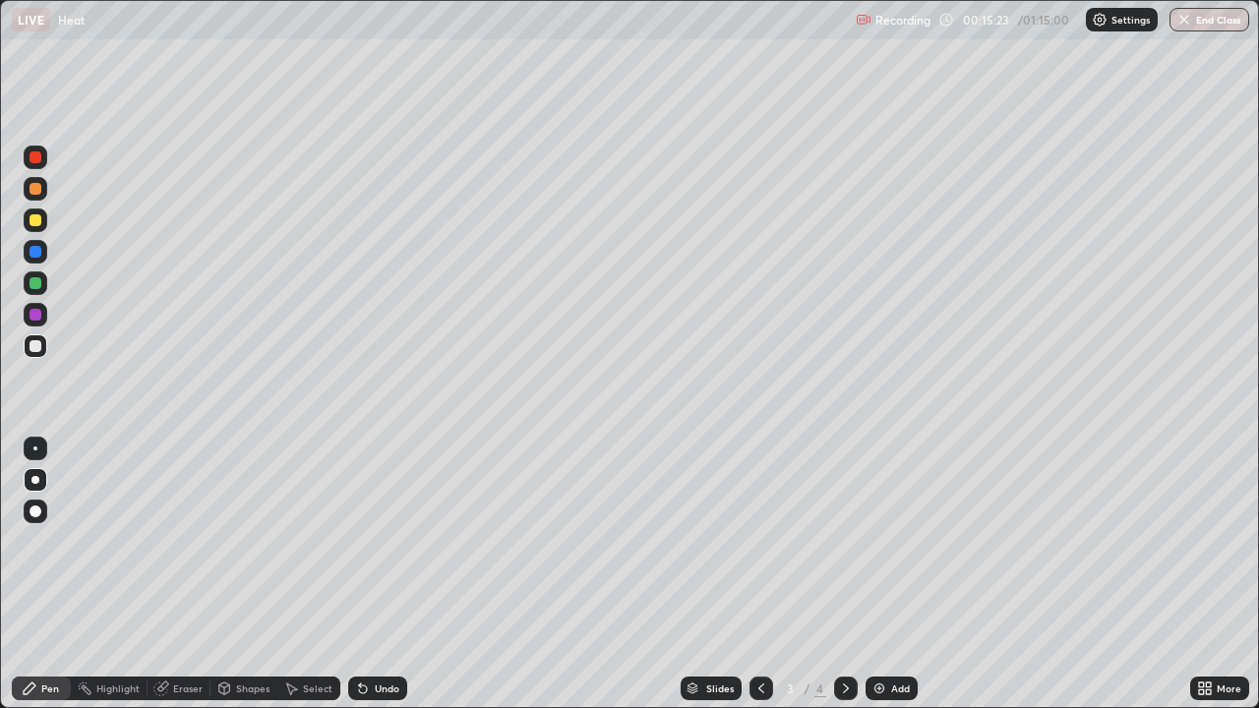
click at [851, 575] on div at bounding box center [846, 689] width 24 height 24
click at [766, 575] on div at bounding box center [762, 689] width 24 height 24
click at [847, 575] on icon at bounding box center [846, 689] width 16 height 16
click at [892, 575] on div "Add" at bounding box center [900, 689] width 19 height 10
click at [246, 575] on div "Shapes" at bounding box center [252, 689] width 33 height 10
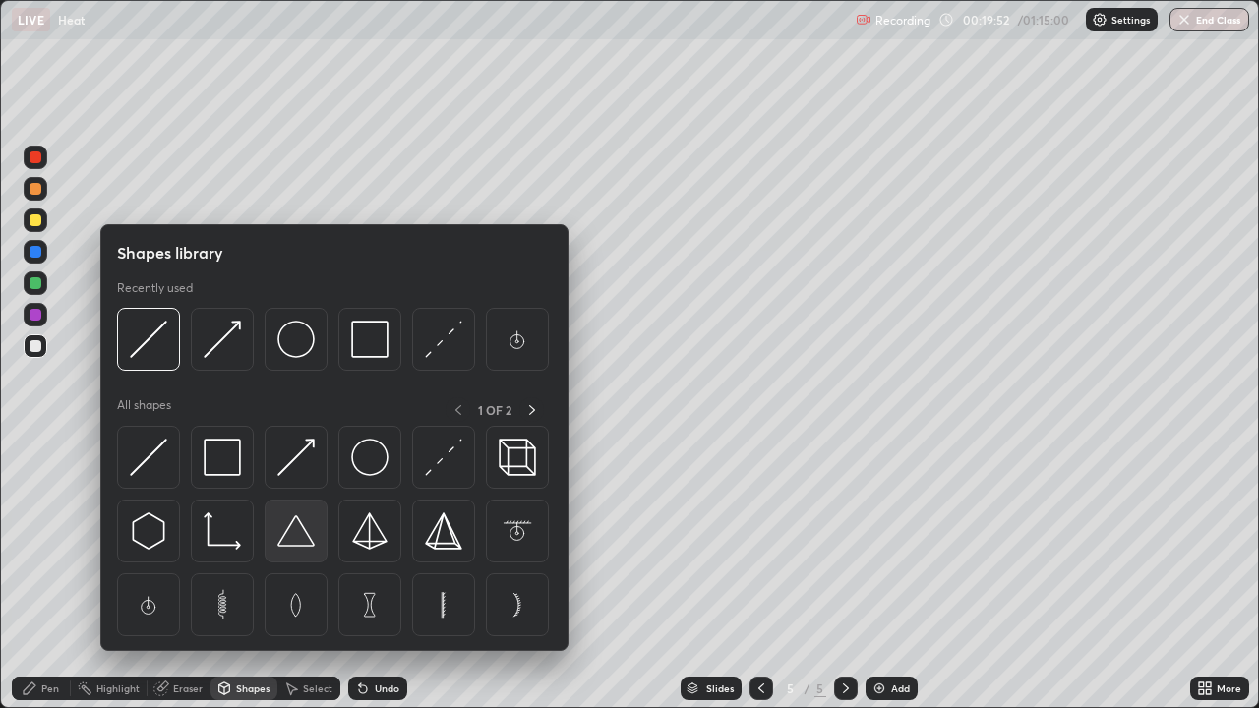
click at [296, 549] on img at bounding box center [295, 531] width 37 height 37
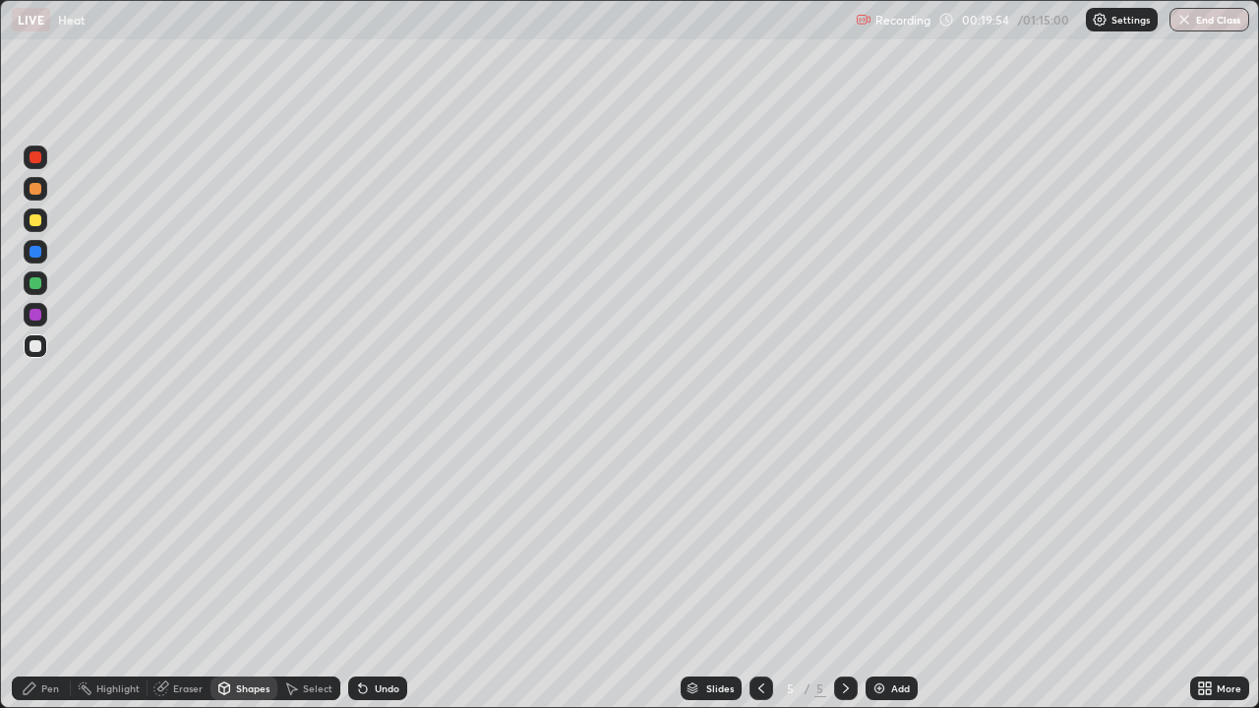
click at [370, 575] on div "Undo" at bounding box center [377, 689] width 59 height 24
click at [243, 575] on div "Shapes" at bounding box center [252, 689] width 33 height 10
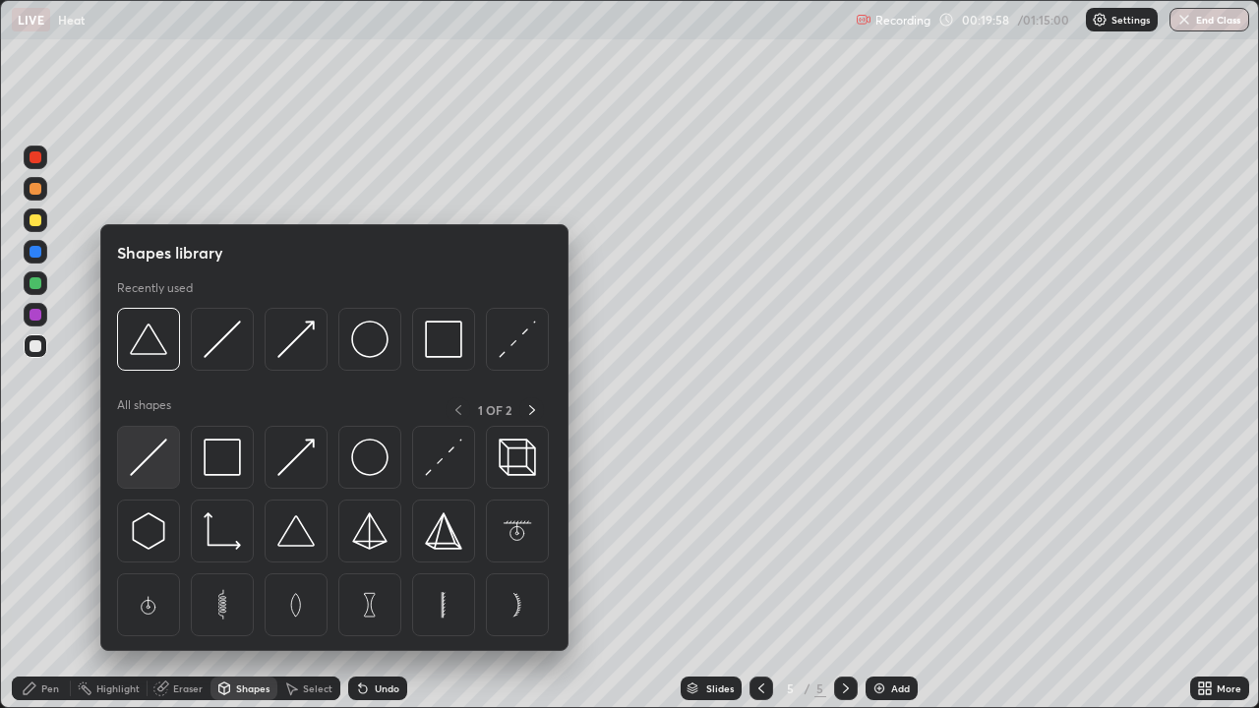
click at [151, 458] on img at bounding box center [148, 457] width 37 height 37
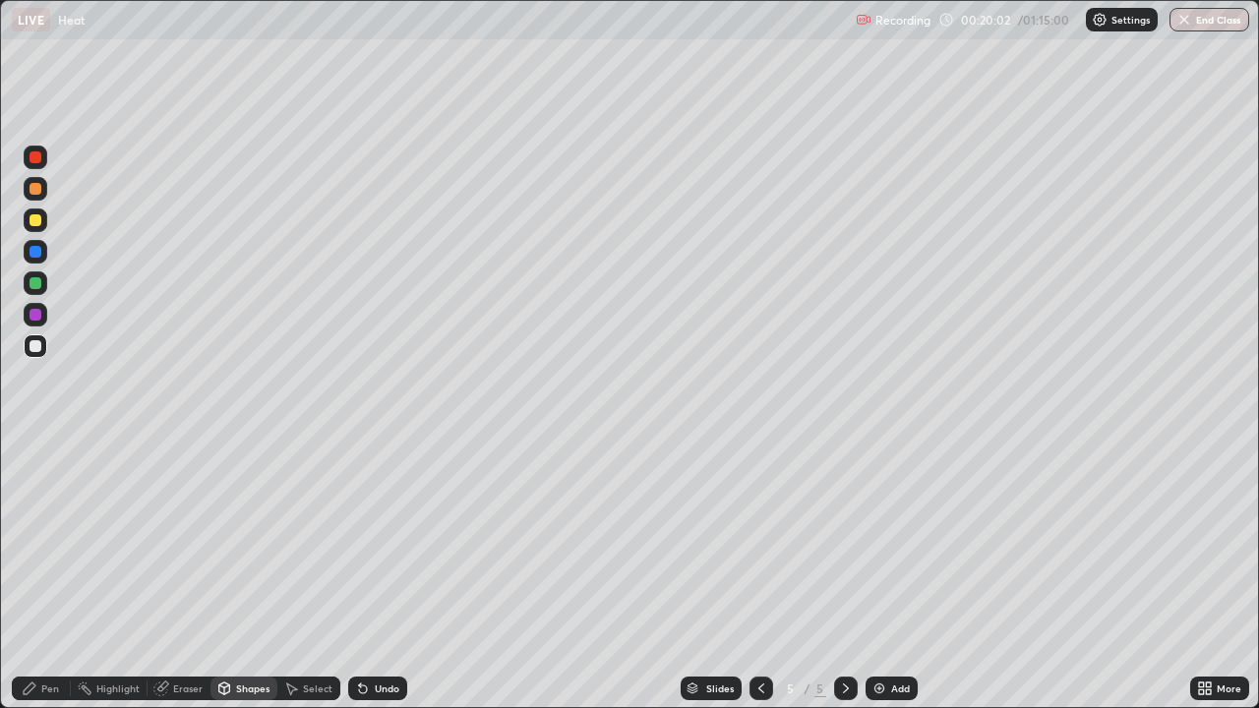
click at [233, 575] on div "Shapes" at bounding box center [244, 689] width 67 height 24
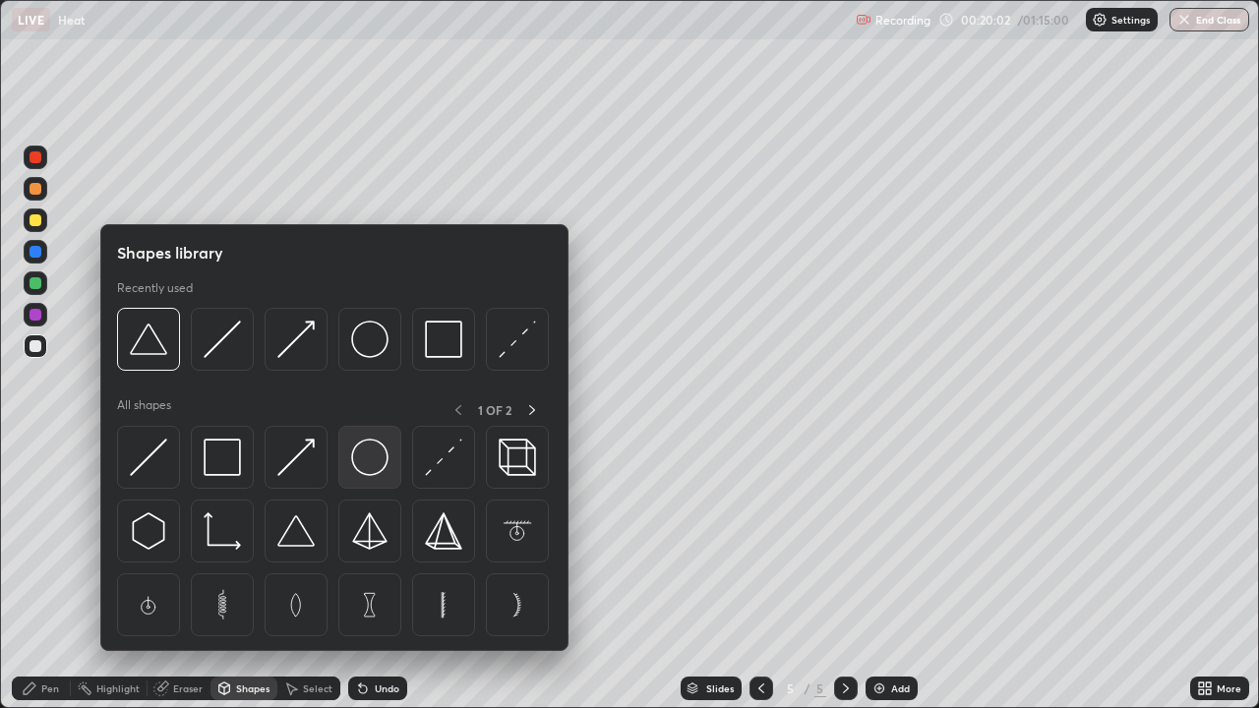
click at [375, 464] on img at bounding box center [369, 457] width 37 height 37
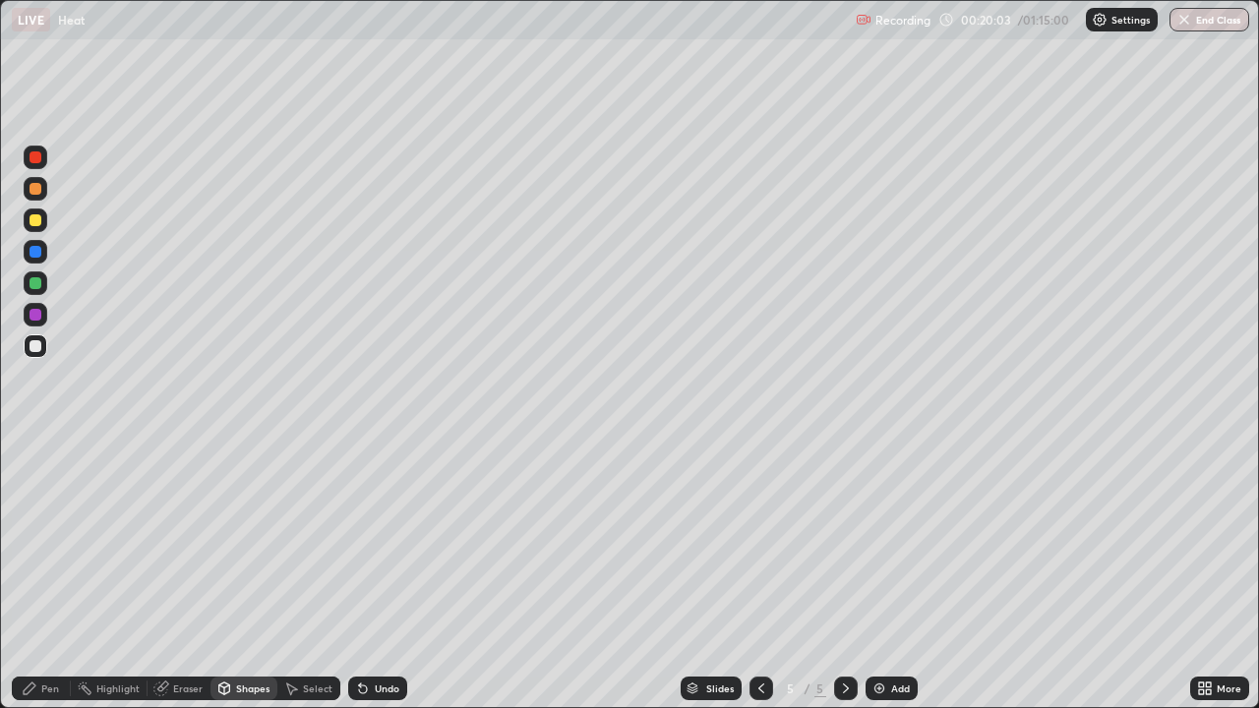
click at [37, 285] on div at bounding box center [36, 283] width 12 height 12
click at [236, 575] on div "Shapes" at bounding box center [252, 689] width 33 height 10
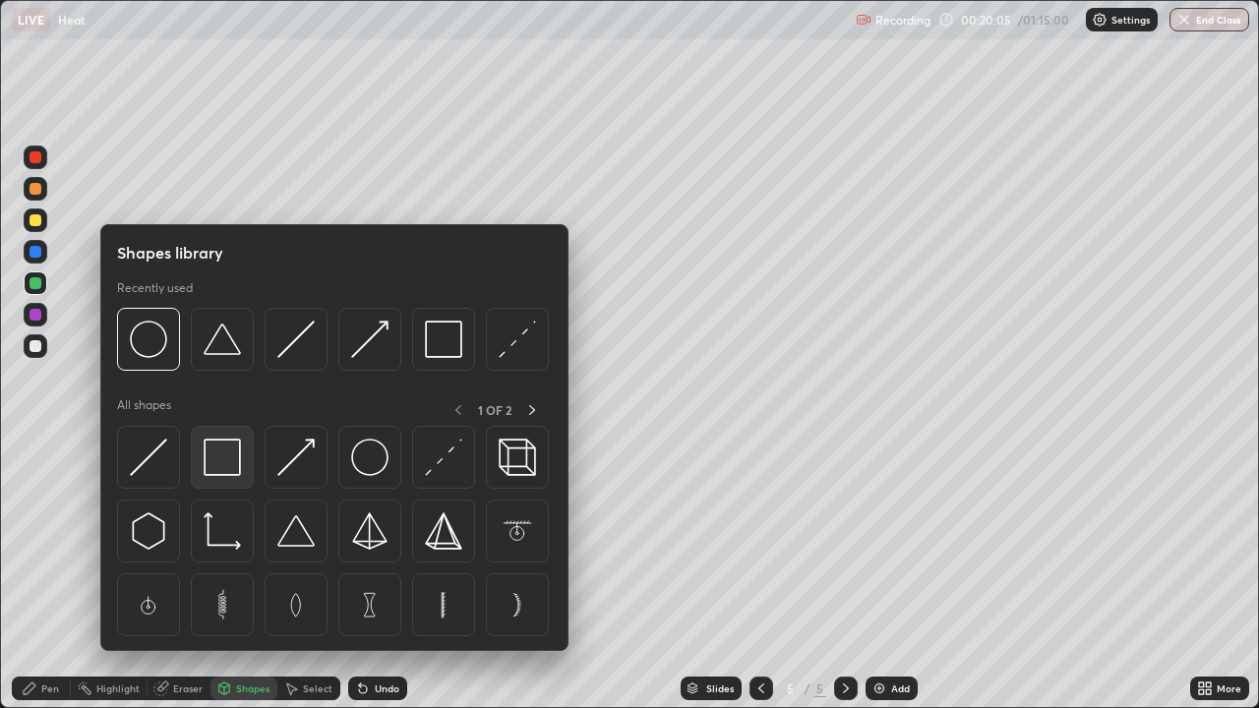
click at [228, 457] on img at bounding box center [222, 457] width 37 height 37
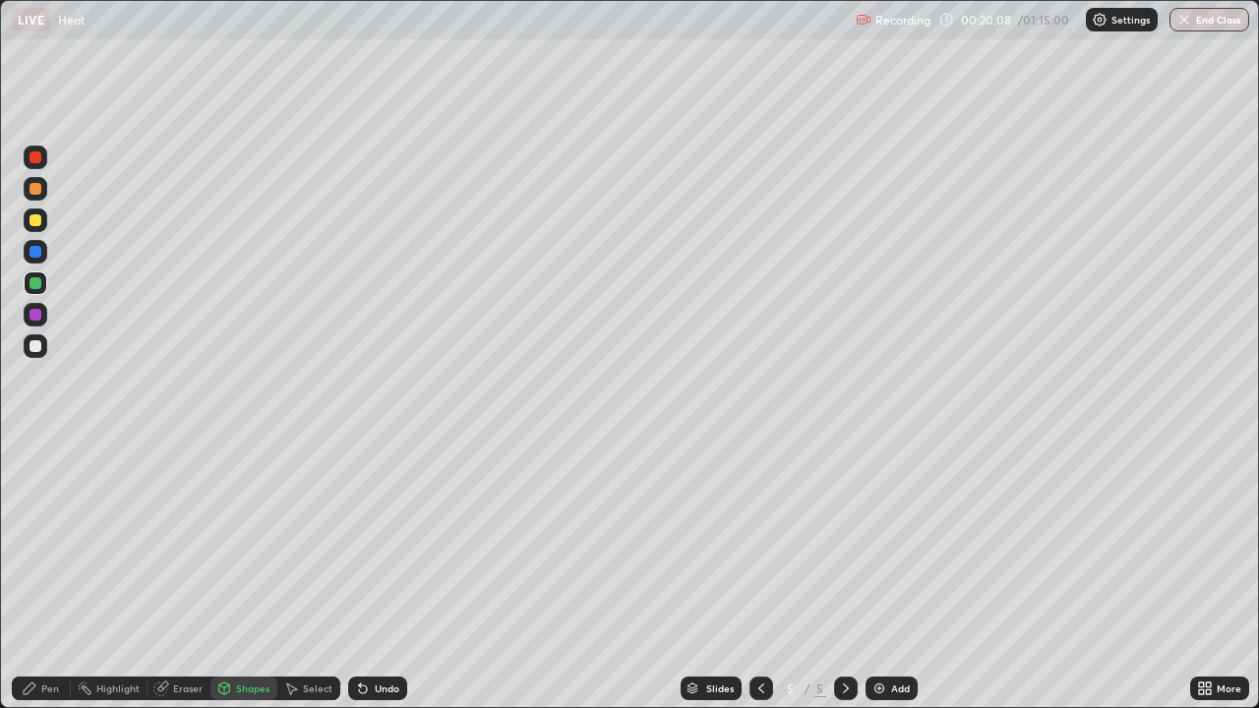
click at [238, 575] on div "Shapes" at bounding box center [252, 689] width 33 height 10
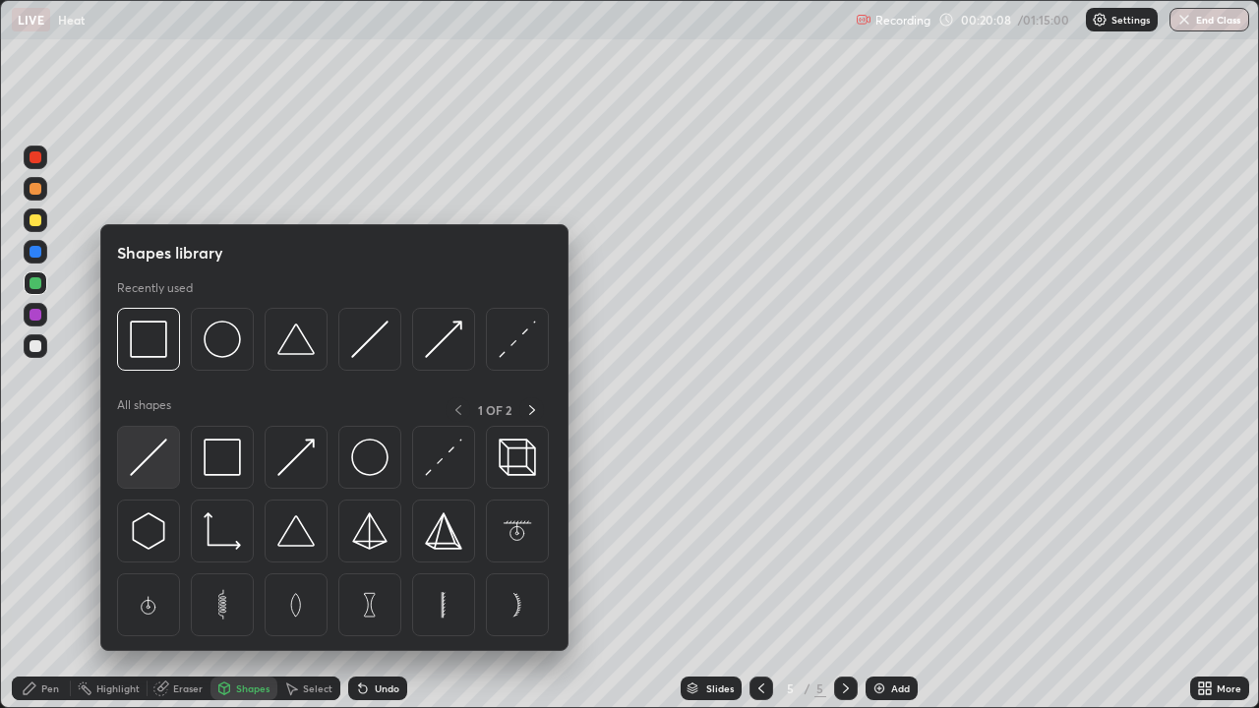
click at [155, 454] on img at bounding box center [148, 457] width 37 height 37
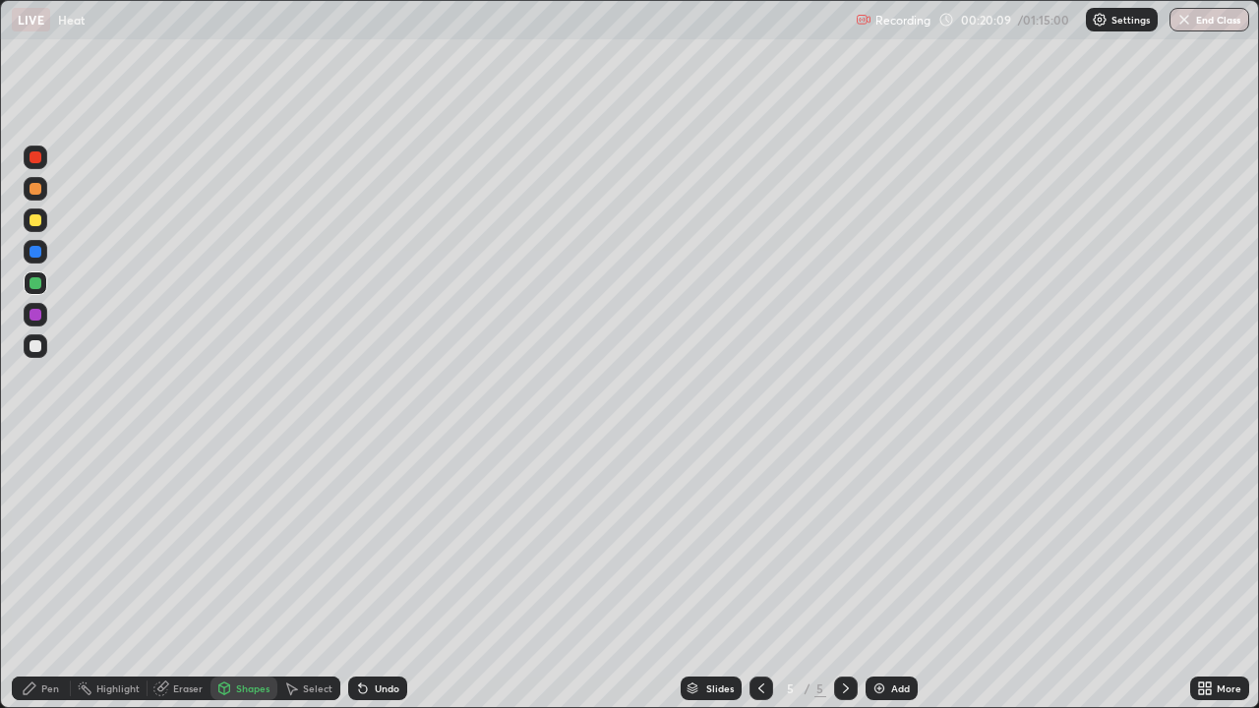
click at [36, 219] on div at bounding box center [36, 221] width 12 height 12
click at [252, 575] on div "Shapes" at bounding box center [252, 689] width 33 height 10
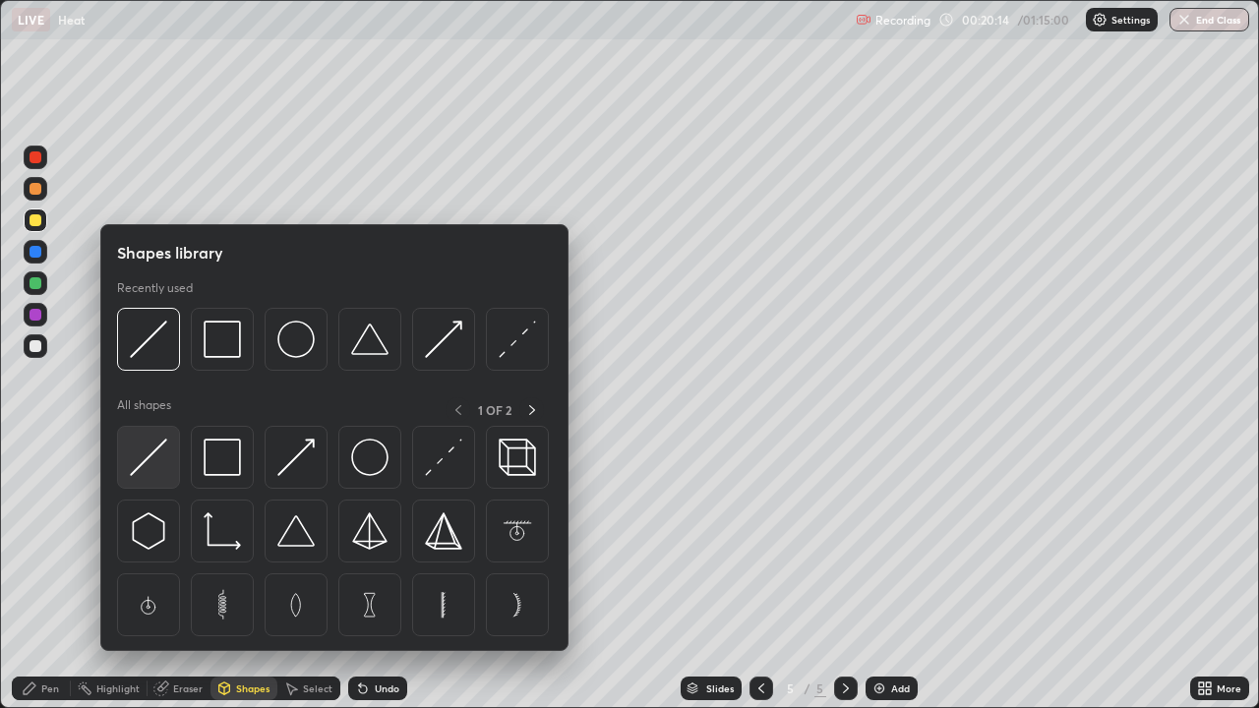
click at [159, 463] on img at bounding box center [148, 457] width 37 height 37
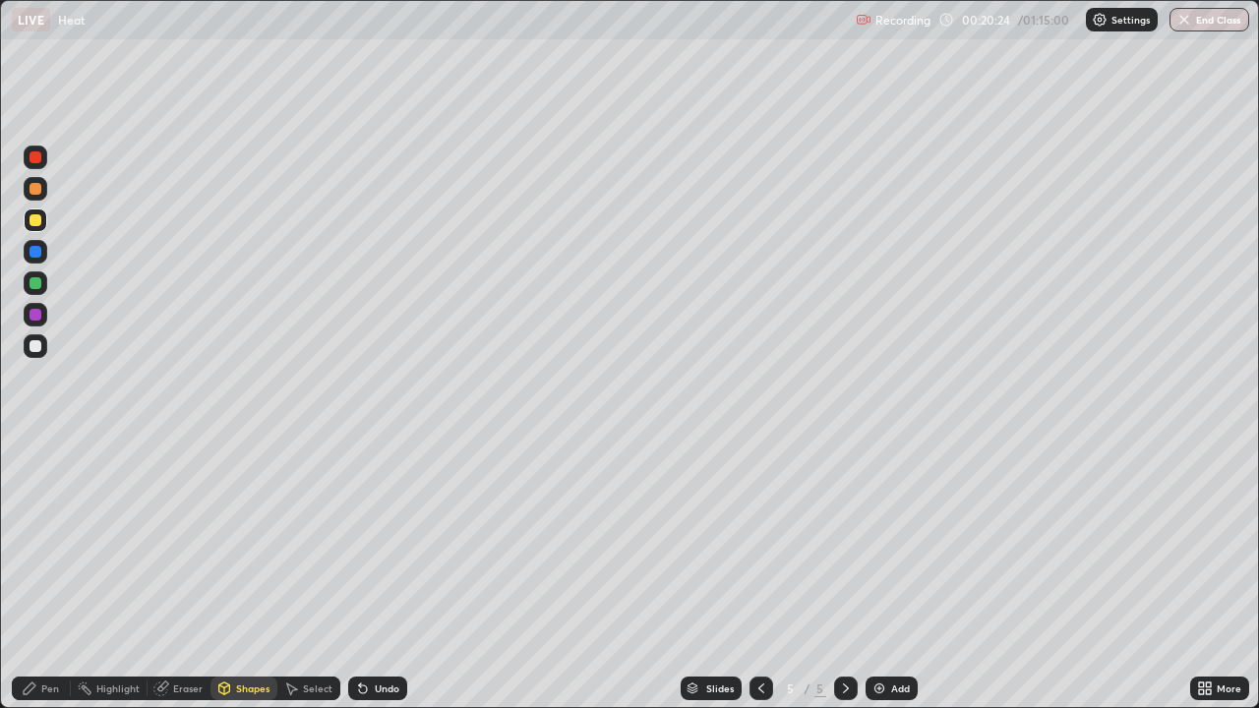
click at [57, 575] on div "Pen" at bounding box center [50, 689] width 18 height 10
click at [44, 343] on div at bounding box center [36, 347] width 24 height 24
click at [36, 220] on div at bounding box center [36, 221] width 12 height 12
click at [44, 283] on div at bounding box center [36, 284] width 24 height 24
click at [35, 353] on div at bounding box center [36, 347] width 24 height 24
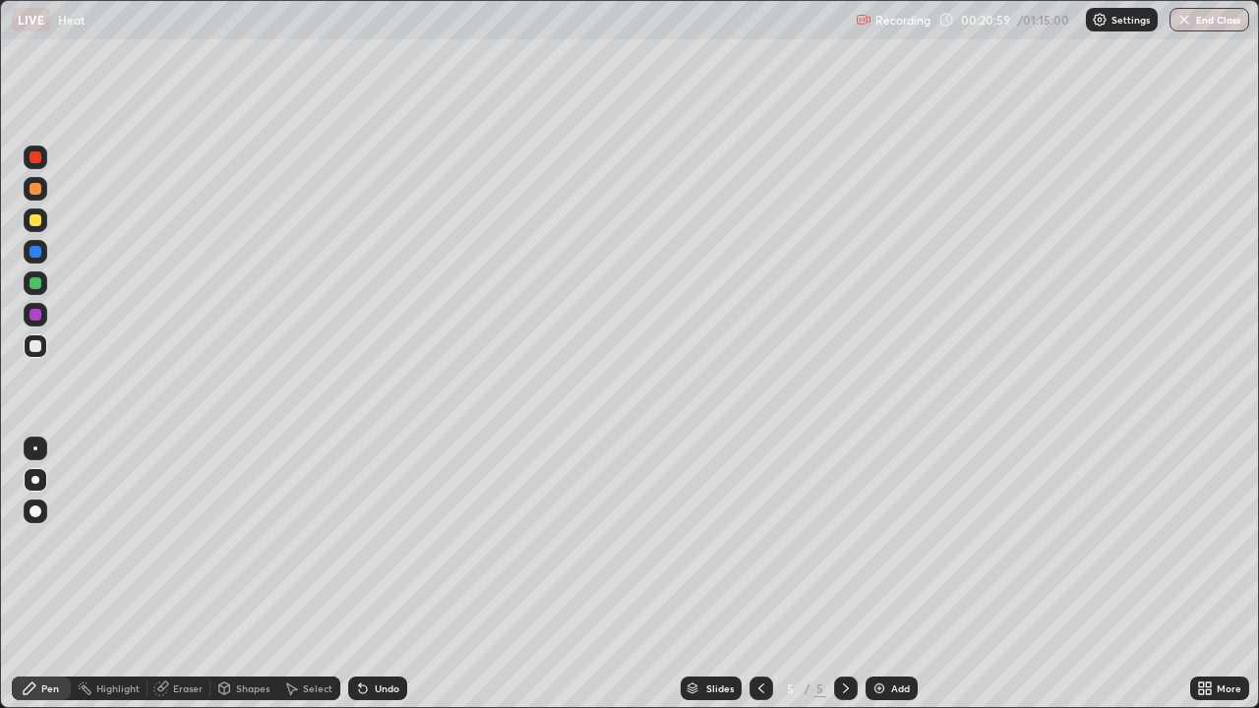
click at [38, 346] on div at bounding box center [36, 346] width 12 height 12
click at [45, 347] on div at bounding box center [36, 347] width 24 height 24
click at [881, 575] on img at bounding box center [880, 689] width 16 height 16
click at [36, 220] on div at bounding box center [36, 221] width 12 height 12
click at [35, 347] on div at bounding box center [36, 346] width 12 height 12
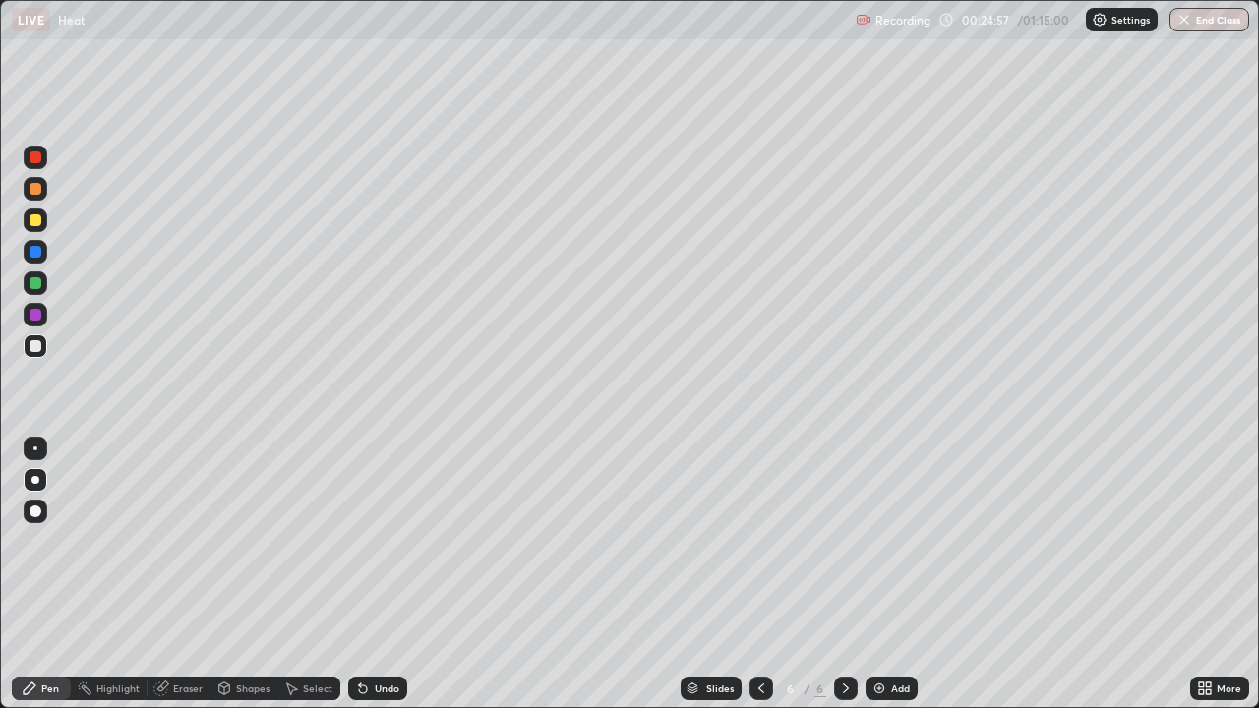
click at [237, 575] on div "Shapes" at bounding box center [252, 689] width 33 height 10
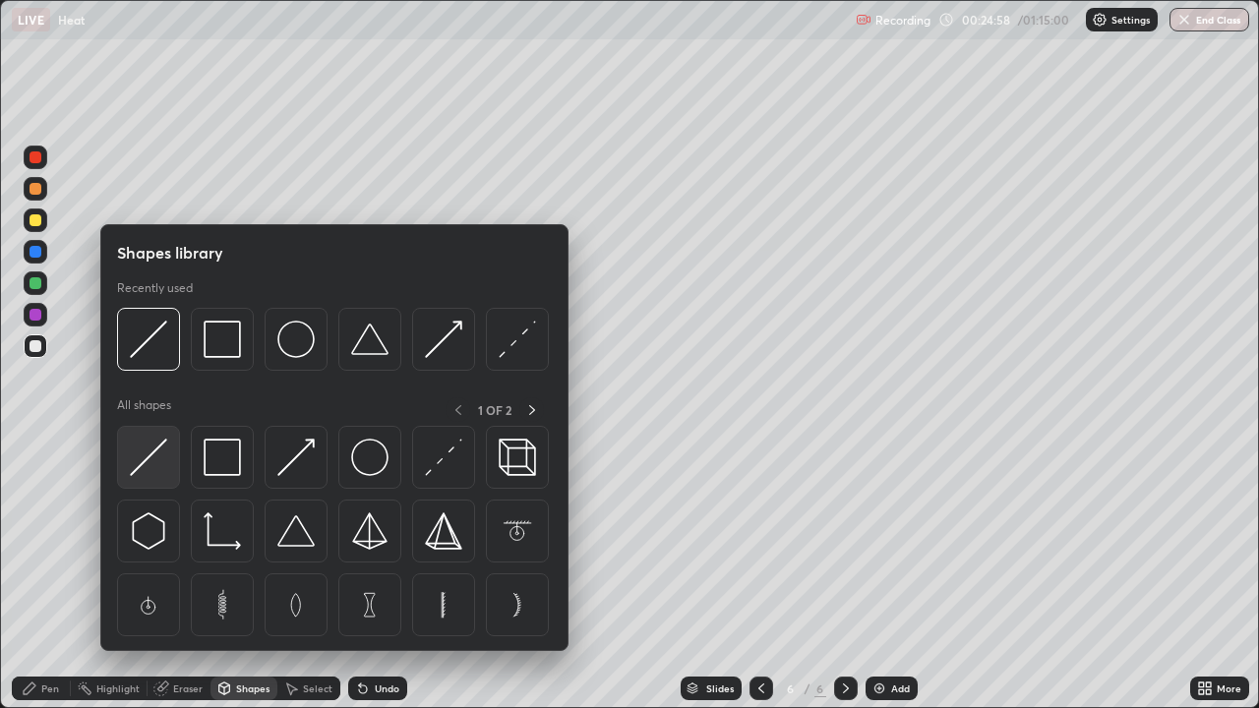
click at [147, 465] on img at bounding box center [148, 457] width 37 height 37
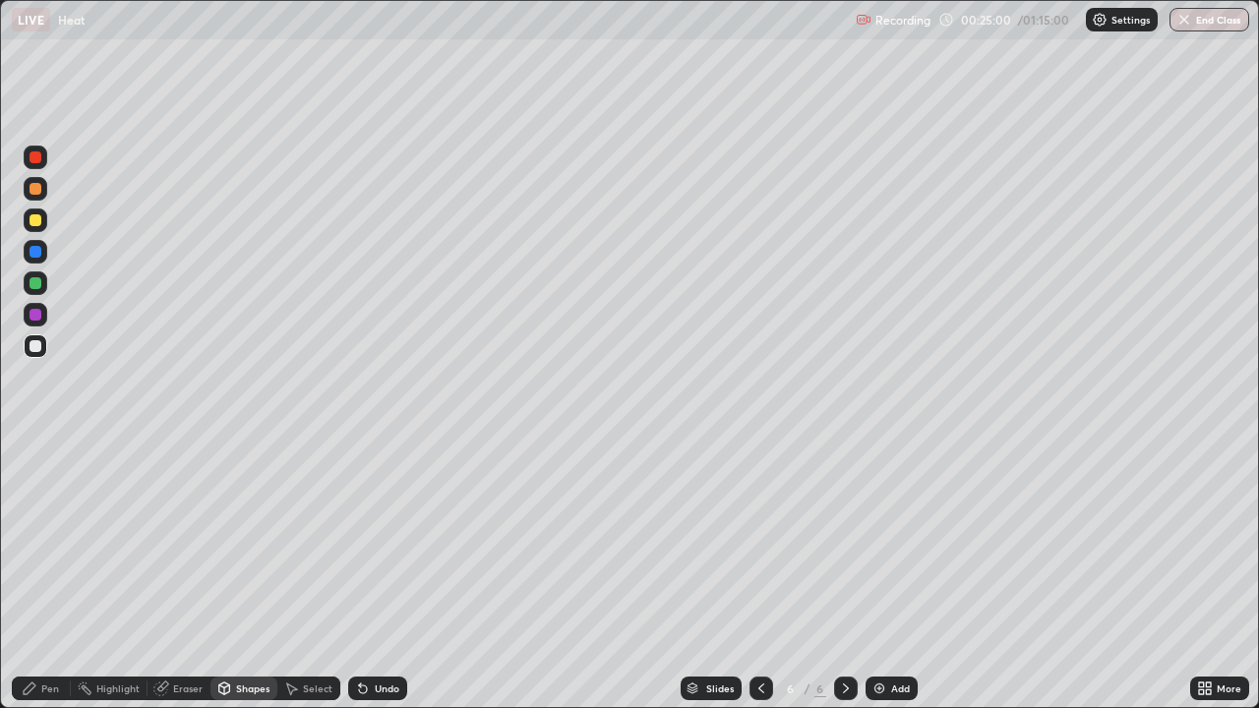
click at [369, 575] on div "Undo" at bounding box center [377, 689] width 59 height 24
click at [379, 575] on div "Undo" at bounding box center [387, 689] width 25 height 10
click at [237, 575] on div "Shapes" at bounding box center [252, 689] width 33 height 10
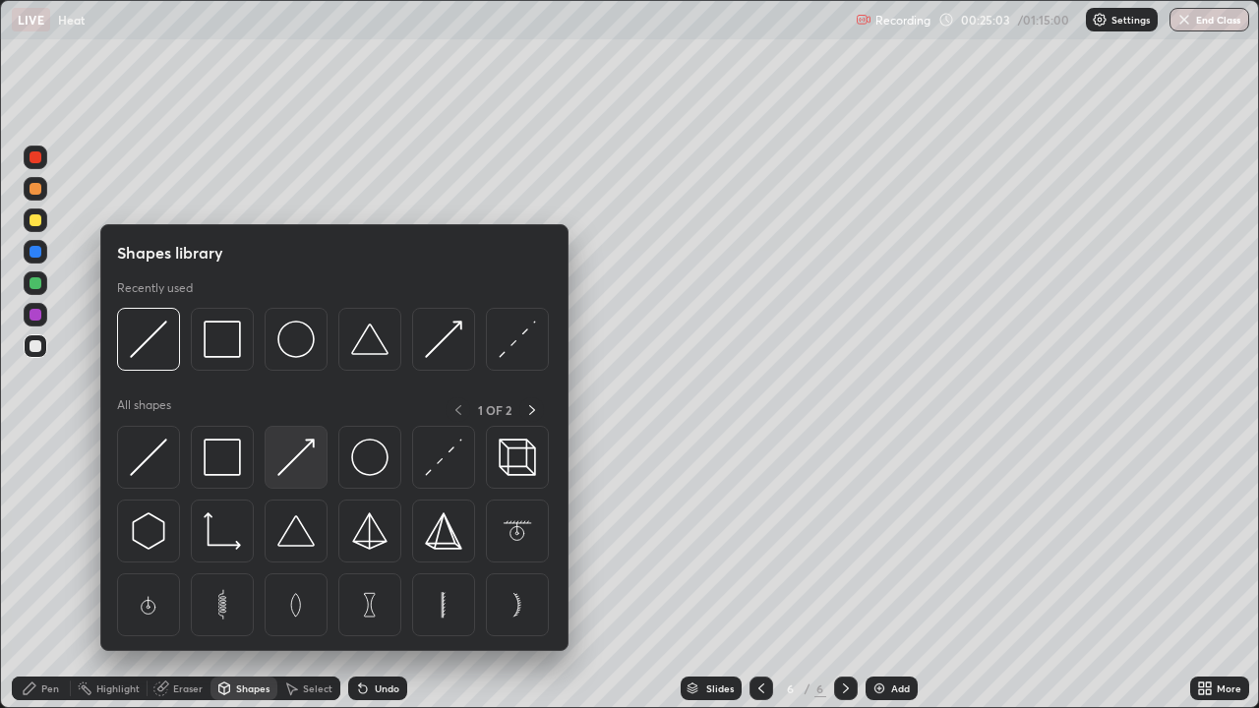
click at [299, 454] on img at bounding box center [295, 457] width 37 height 37
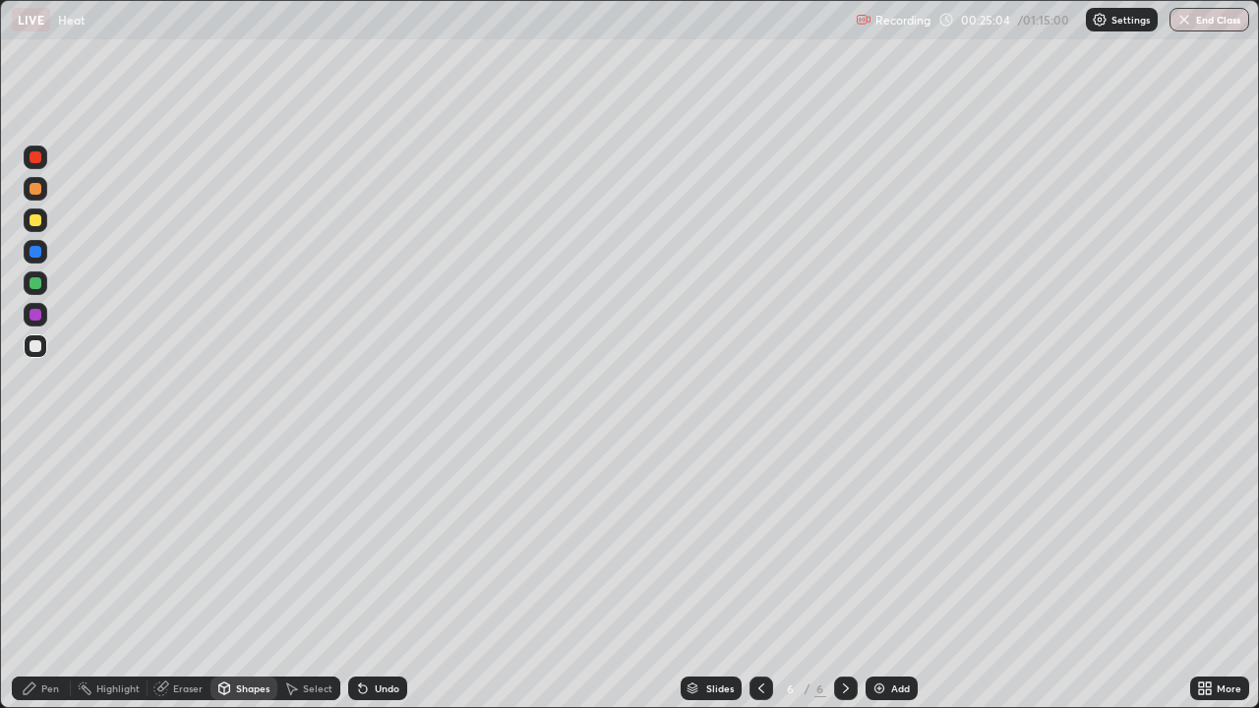
click at [49, 575] on div "Pen" at bounding box center [50, 689] width 18 height 10
click at [42, 221] on div at bounding box center [36, 221] width 24 height 24
click at [262, 575] on div "Shapes" at bounding box center [252, 689] width 33 height 10
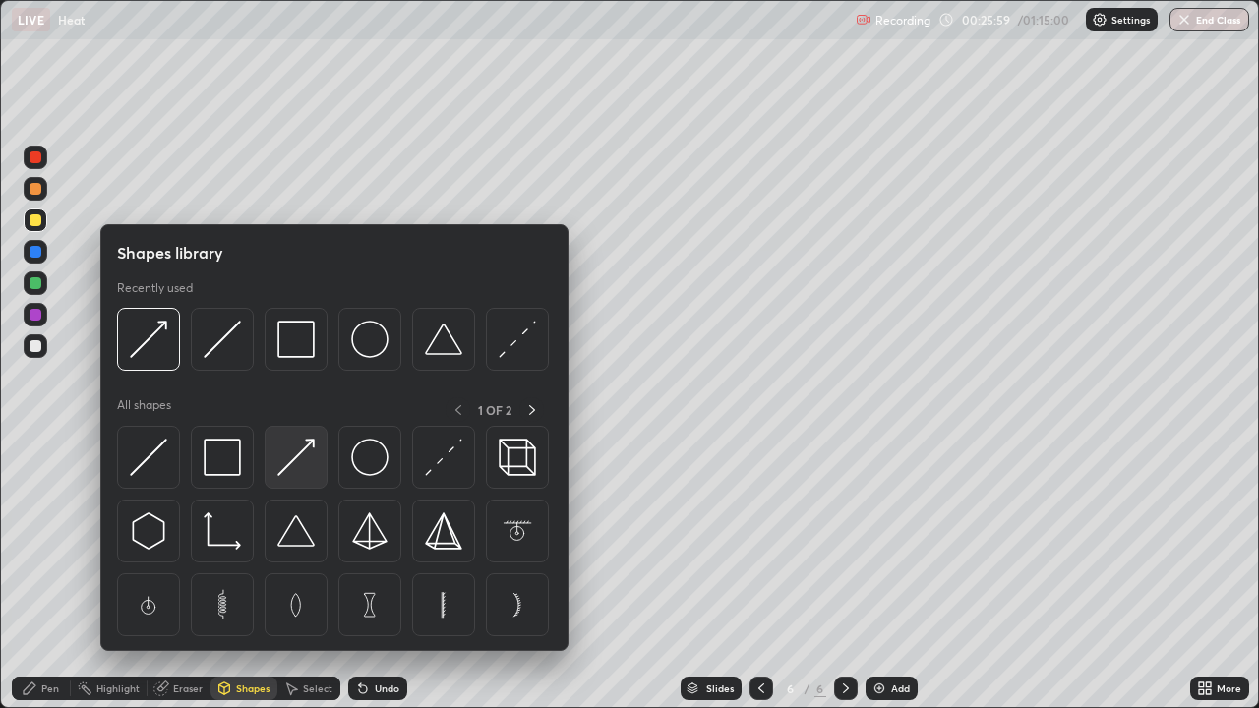
click at [306, 468] on img at bounding box center [295, 457] width 37 height 37
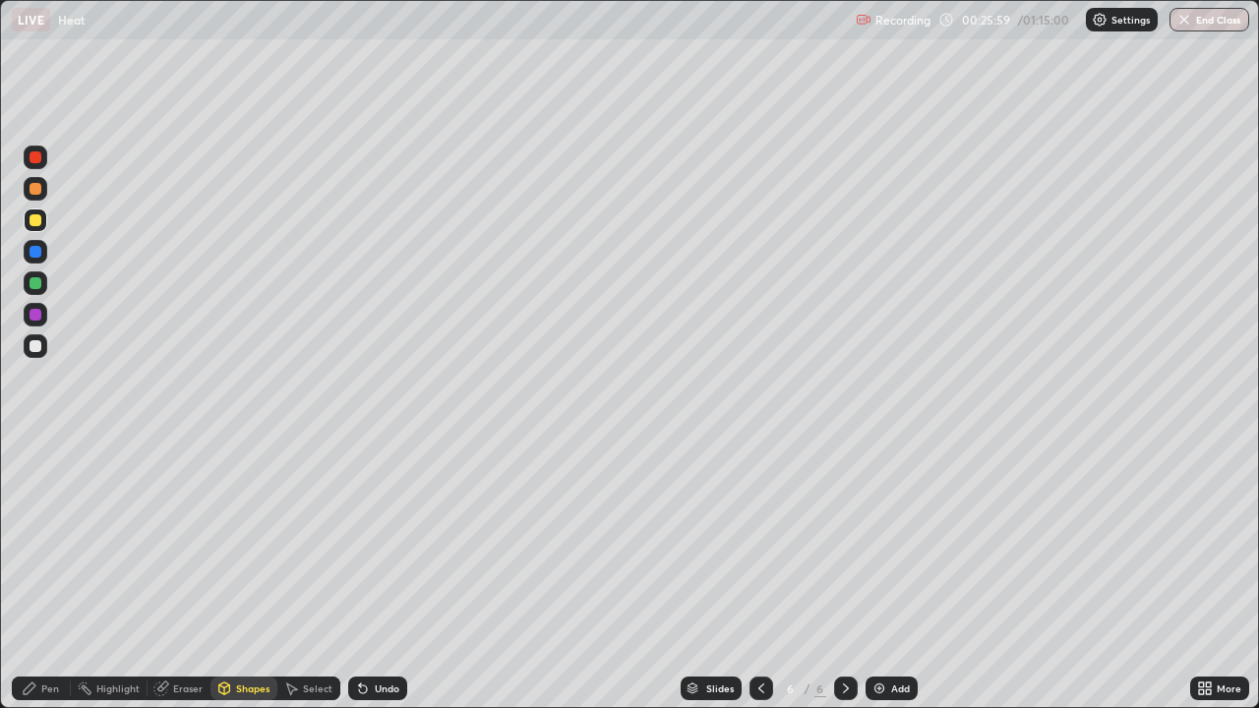
click at [36, 350] on div at bounding box center [36, 346] width 12 height 12
click at [49, 575] on div "Pen" at bounding box center [50, 689] width 18 height 10
click at [39, 193] on div at bounding box center [36, 189] width 12 height 12
click at [258, 575] on div "Shapes" at bounding box center [252, 689] width 33 height 10
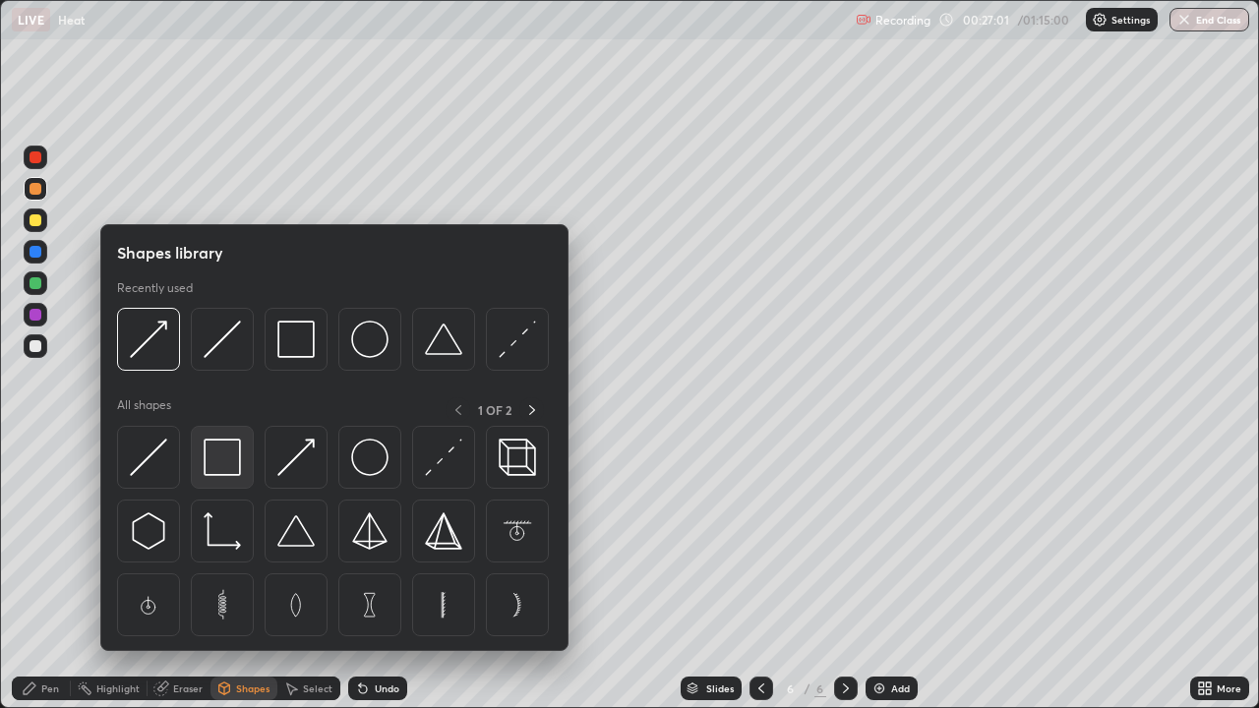
click at [229, 462] on img at bounding box center [222, 457] width 37 height 37
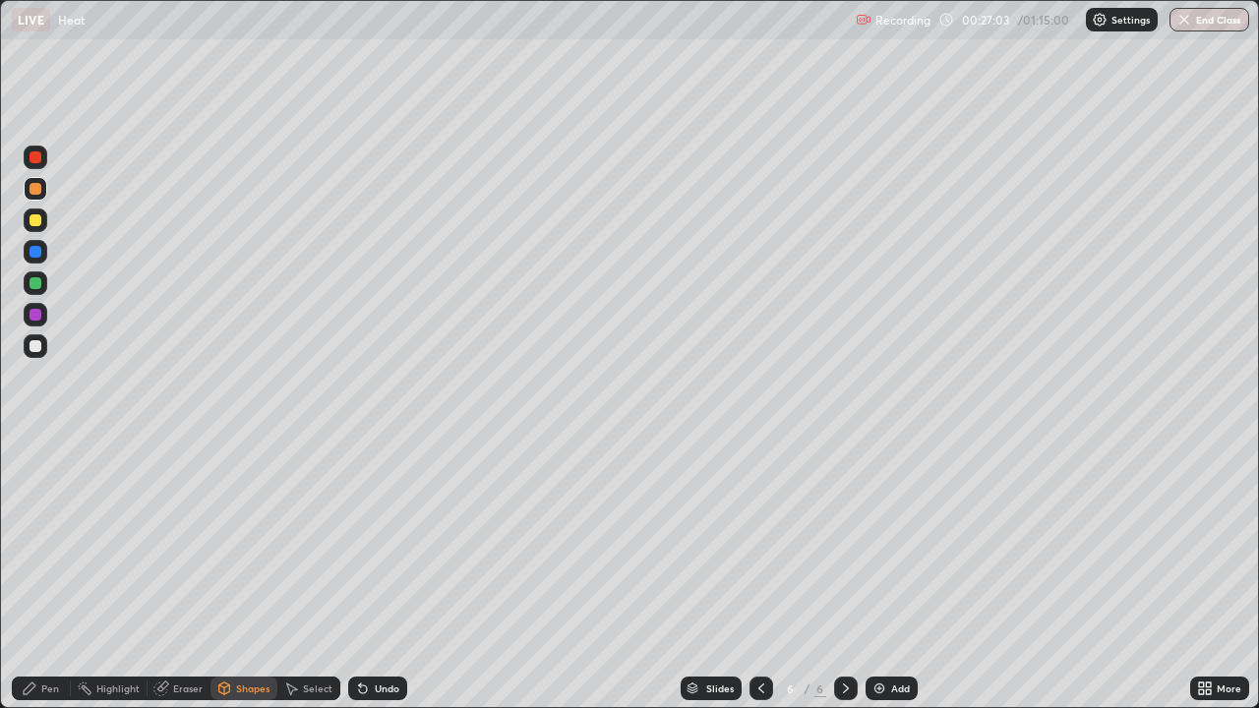
click at [37, 575] on div "Pen" at bounding box center [41, 689] width 59 height 24
click at [39, 223] on div at bounding box center [36, 221] width 12 height 12
click at [893, 575] on div "Add" at bounding box center [900, 689] width 19 height 10
click at [247, 575] on div "Shapes" at bounding box center [252, 689] width 33 height 10
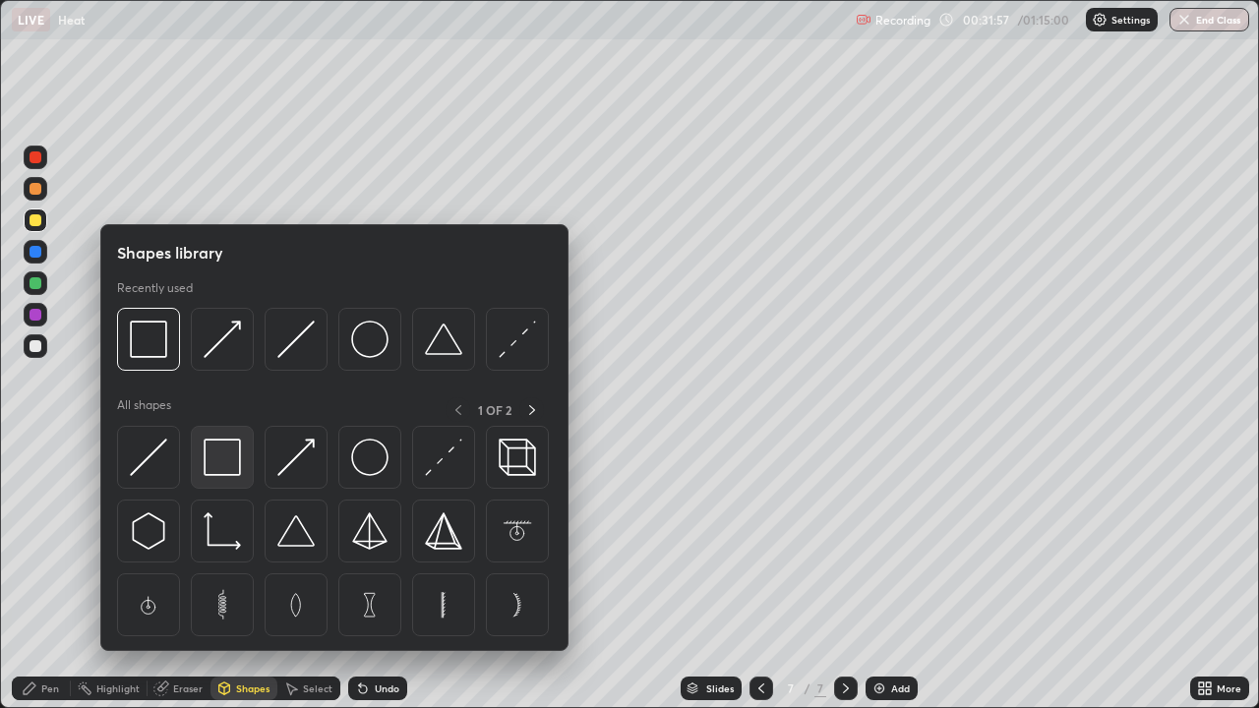
click at [231, 468] on img at bounding box center [222, 457] width 37 height 37
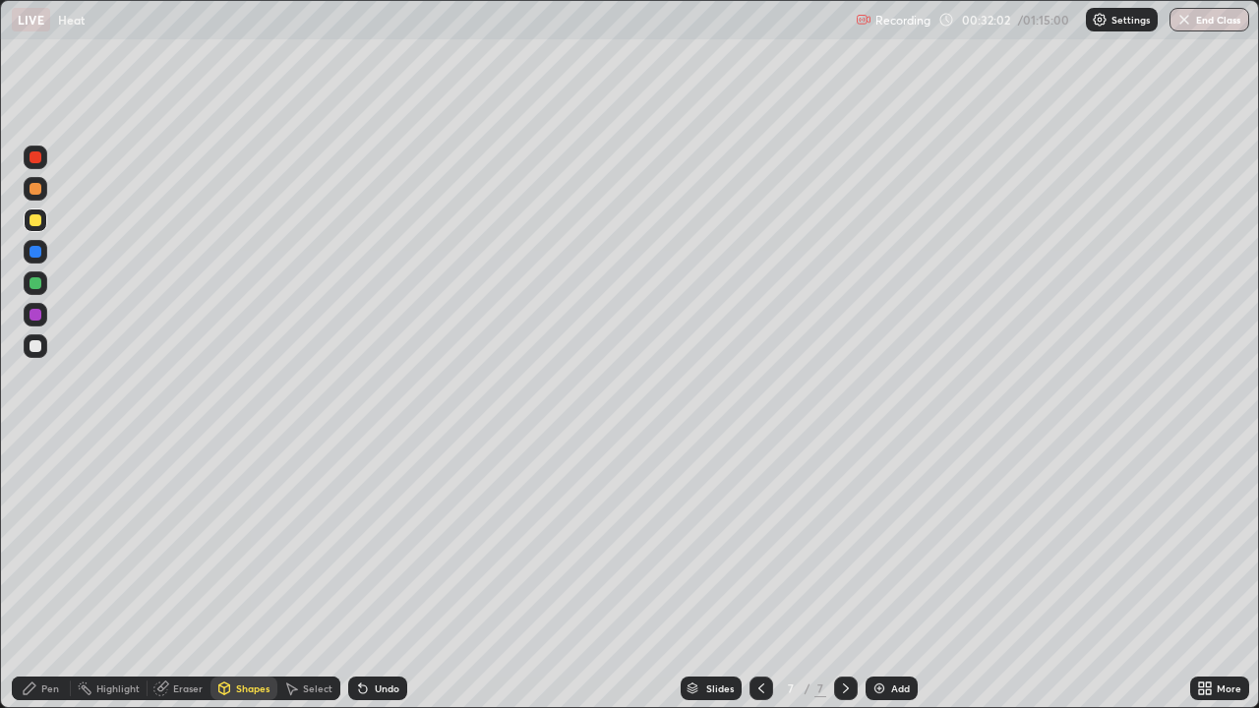
click at [239, 575] on div "Shapes" at bounding box center [244, 689] width 67 height 24
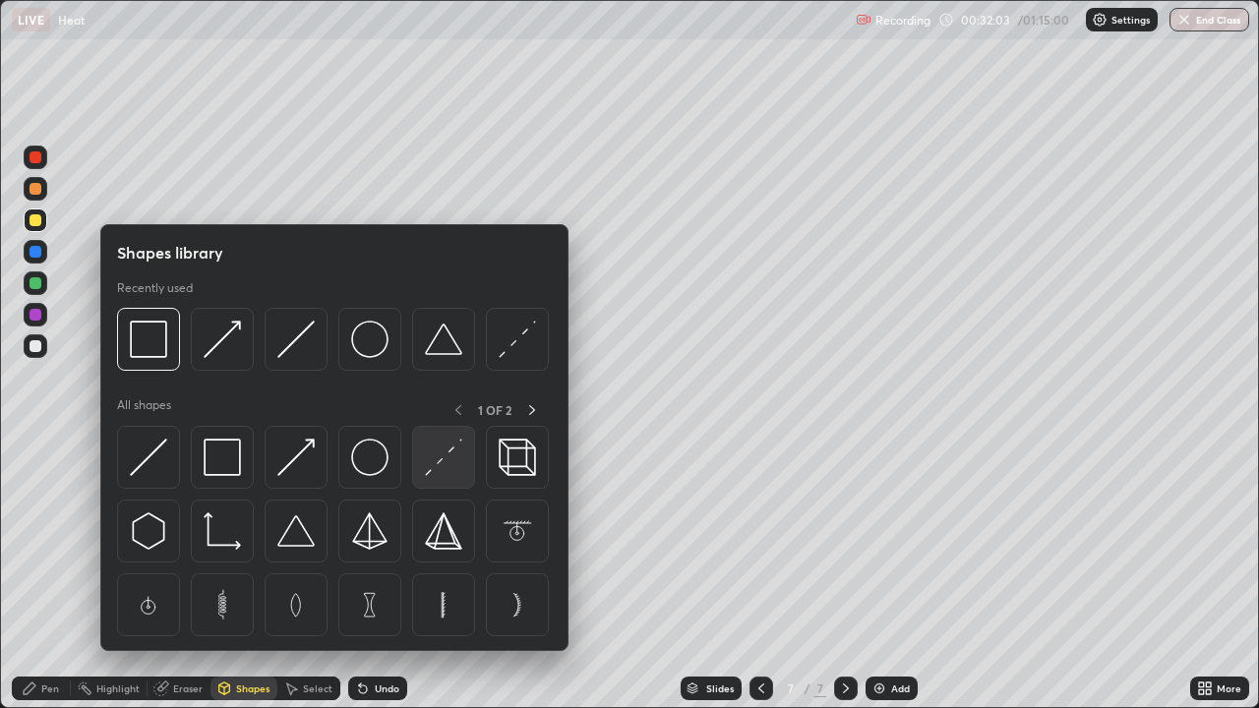
click at [438, 463] on img at bounding box center [443, 457] width 37 height 37
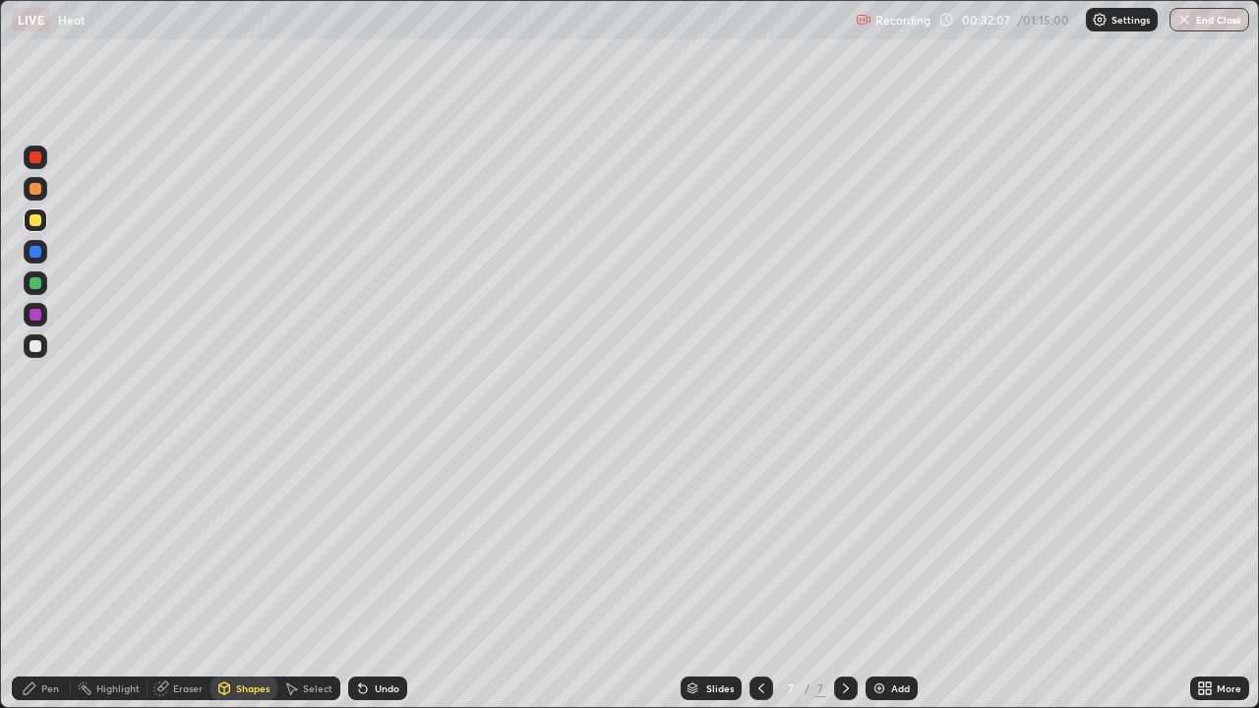
click at [244, 575] on div "Shapes" at bounding box center [252, 689] width 33 height 10
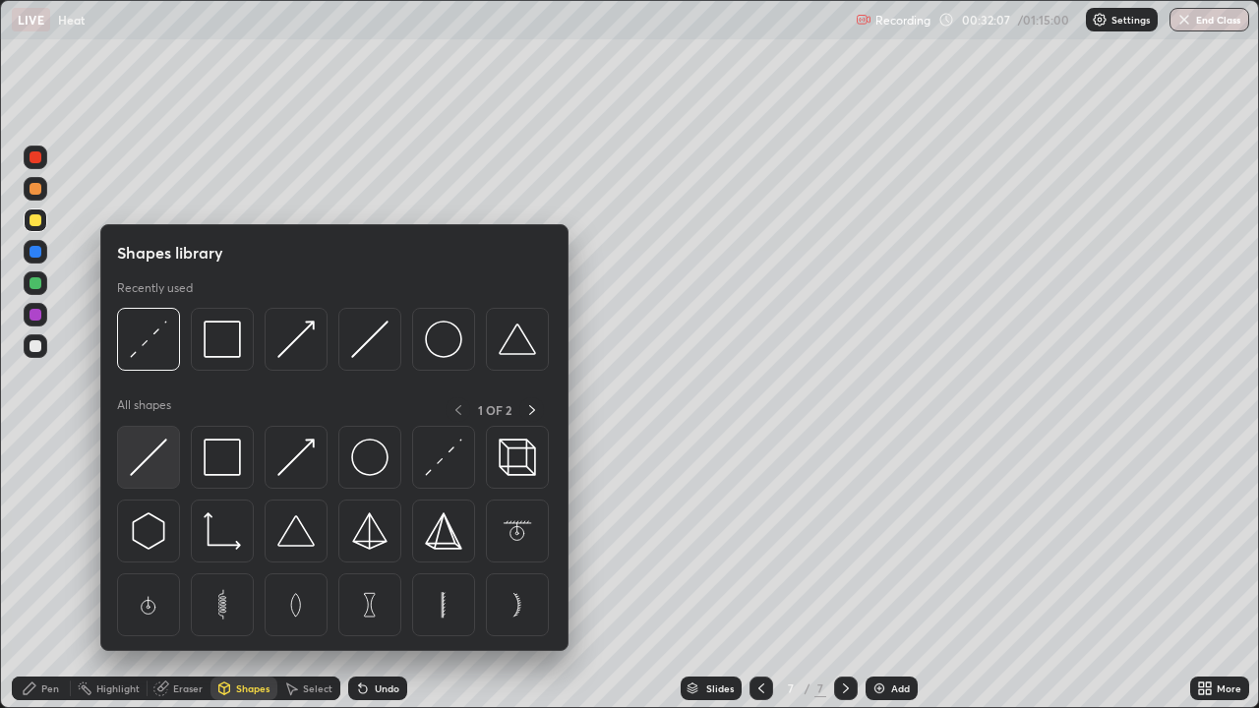
click at [150, 451] on img at bounding box center [148, 457] width 37 height 37
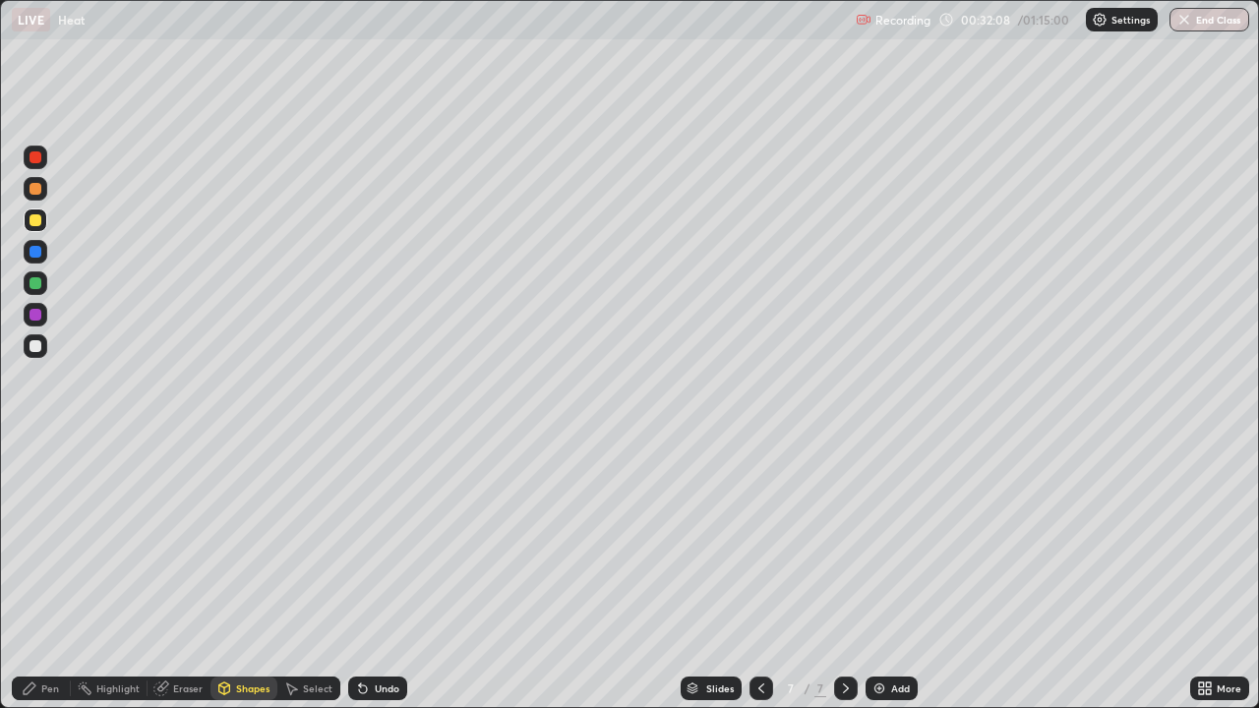
click at [36, 346] on div at bounding box center [36, 346] width 12 height 12
click at [250, 575] on div "Shapes" at bounding box center [252, 689] width 33 height 10
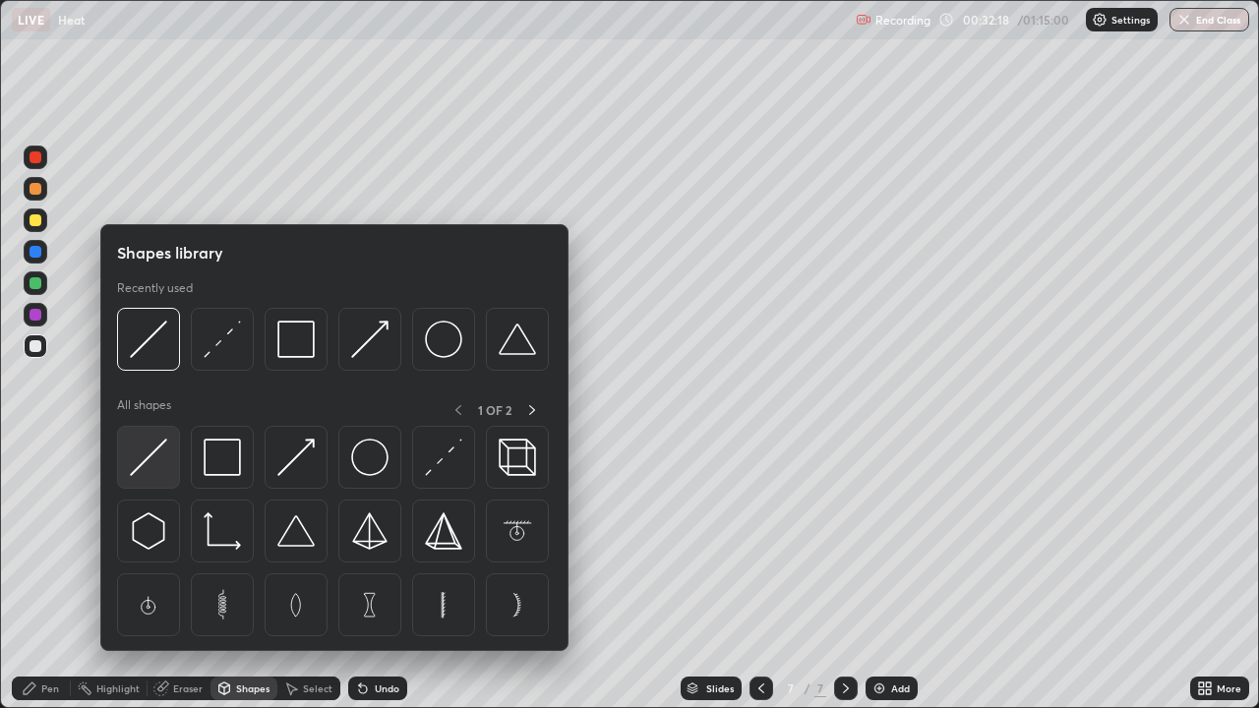
click at [171, 467] on div at bounding box center [148, 457] width 63 height 63
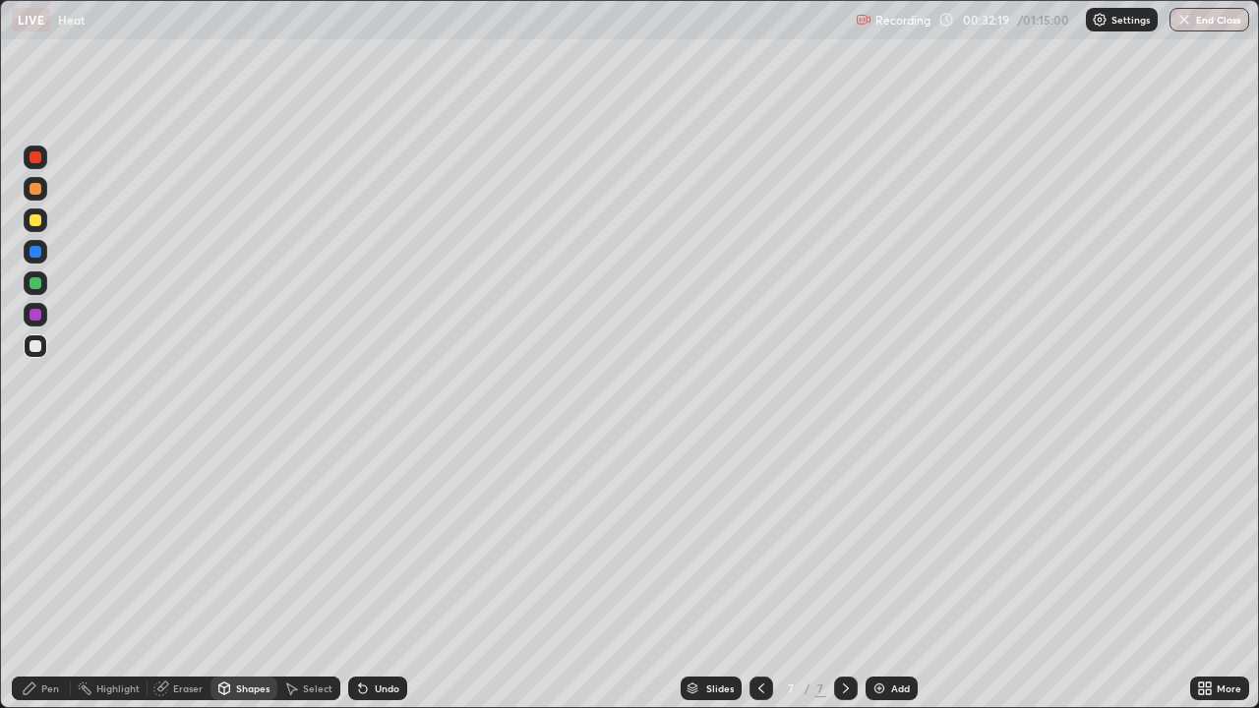
click at [31, 187] on div at bounding box center [36, 189] width 12 height 12
click at [42, 155] on div at bounding box center [36, 158] width 24 height 24
click at [46, 339] on div at bounding box center [36, 347] width 24 height 24
click at [60, 575] on div "Pen" at bounding box center [41, 688] width 59 height 39
click at [36, 189] on div at bounding box center [36, 189] width 12 height 12
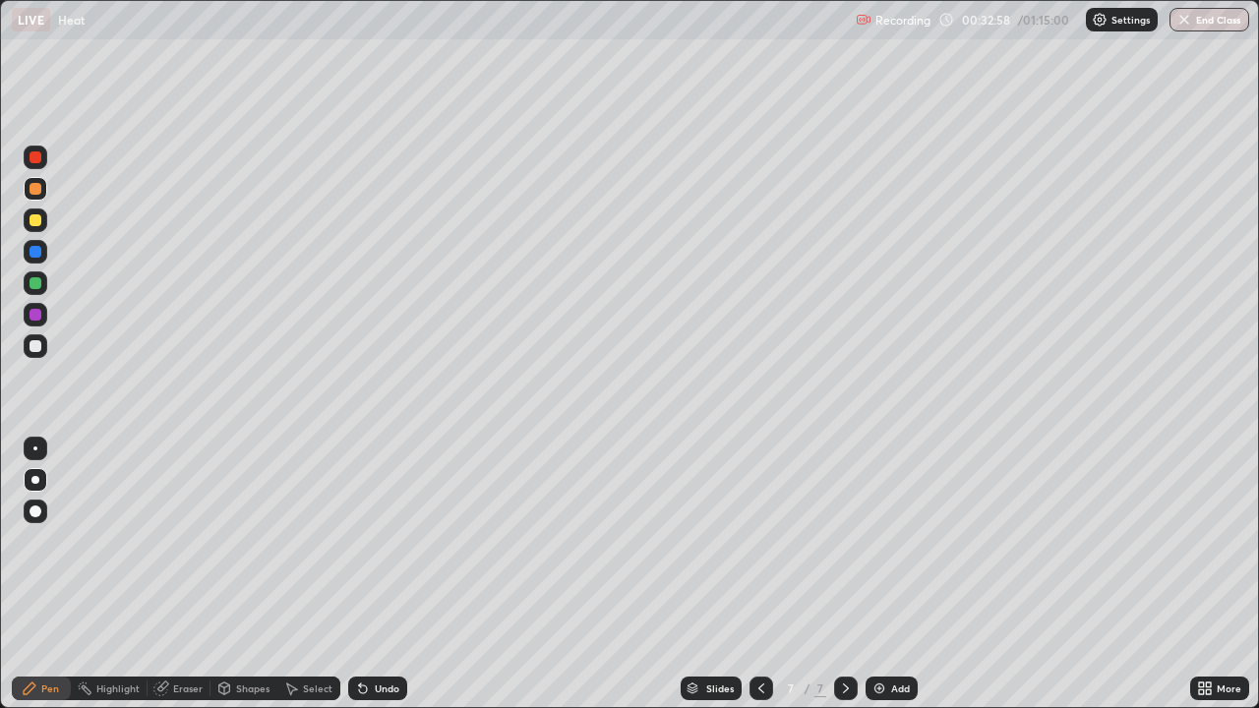
click at [244, 575] on div "Shapes" at bounding box center [252, 689] width 33 height 10
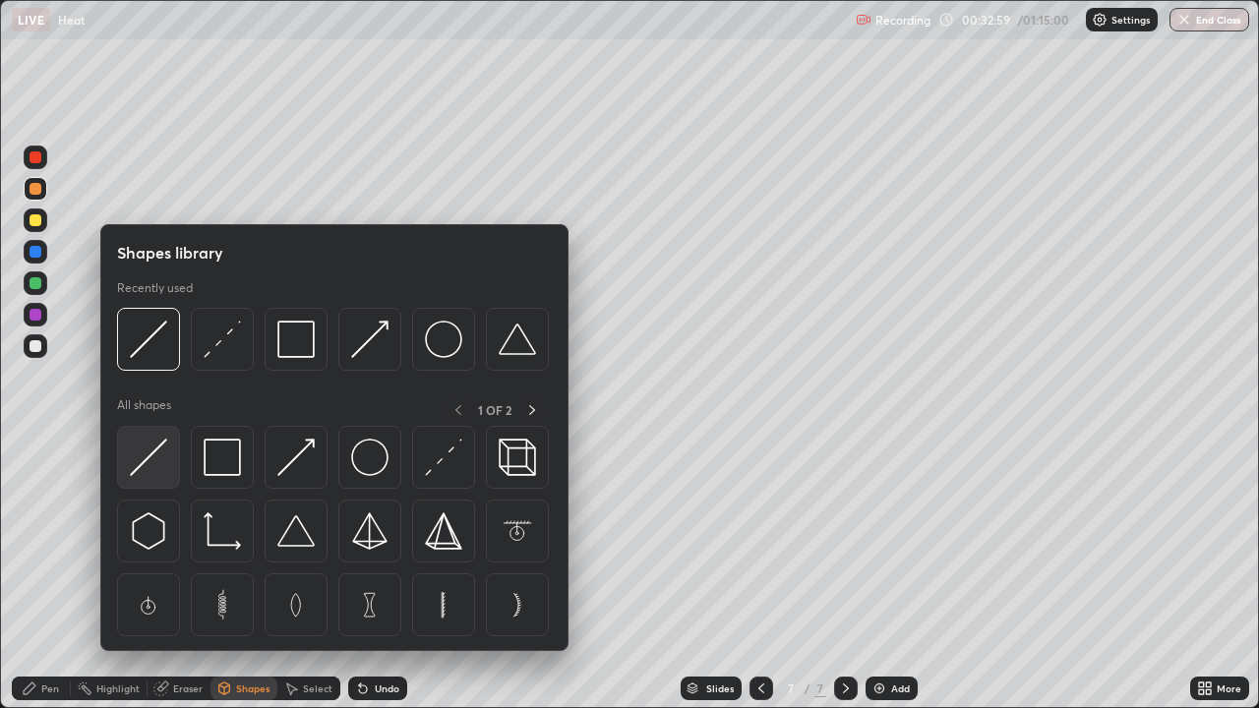
click at [163, 465] on img at bounding box center [148, 457] width 37 height 37
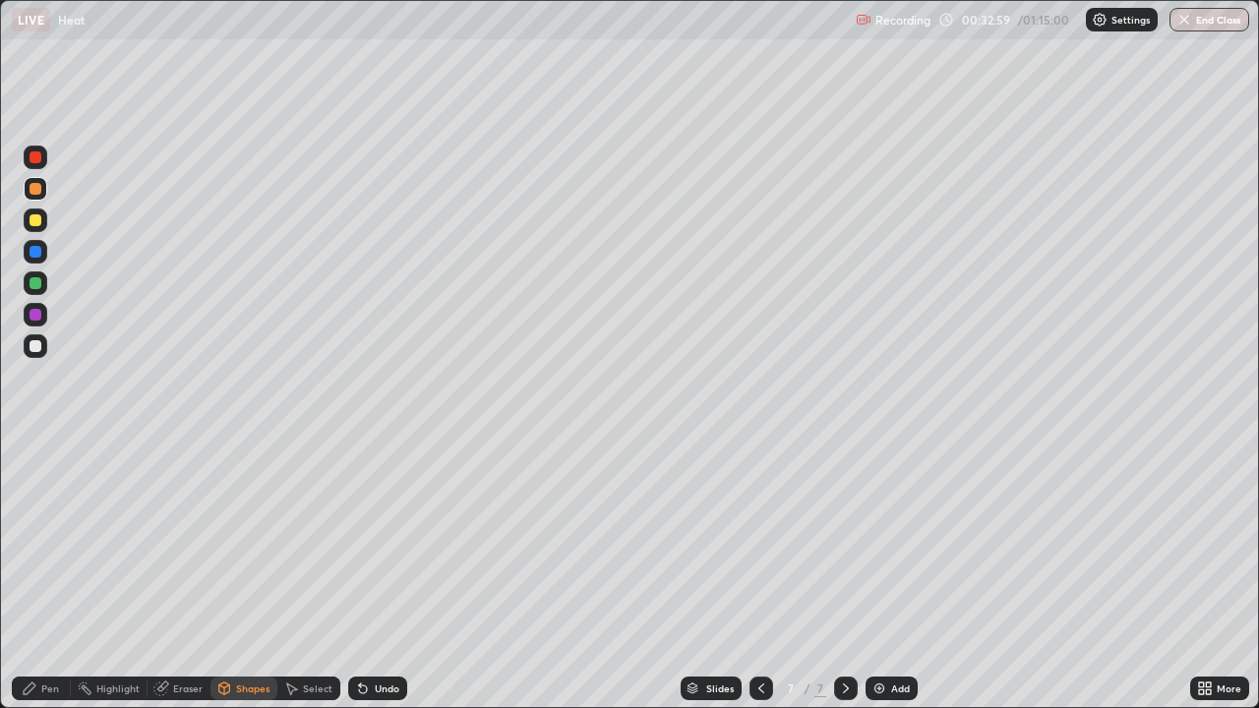
click at [36, 282] on div at bounding box center [36, 283] width 12 height 12
click at [42, 575] on div "Pen" at bounding box center [50, 689] width 18 height 10
click at [46, 351] on div at bounding box center [36, 347] width 24 height 24
click at [35, 351] on div at bounding box center [36, 346] width 12 height 12
click at [37, 225] on div at bounding box center [36, 221] width 12 height 12
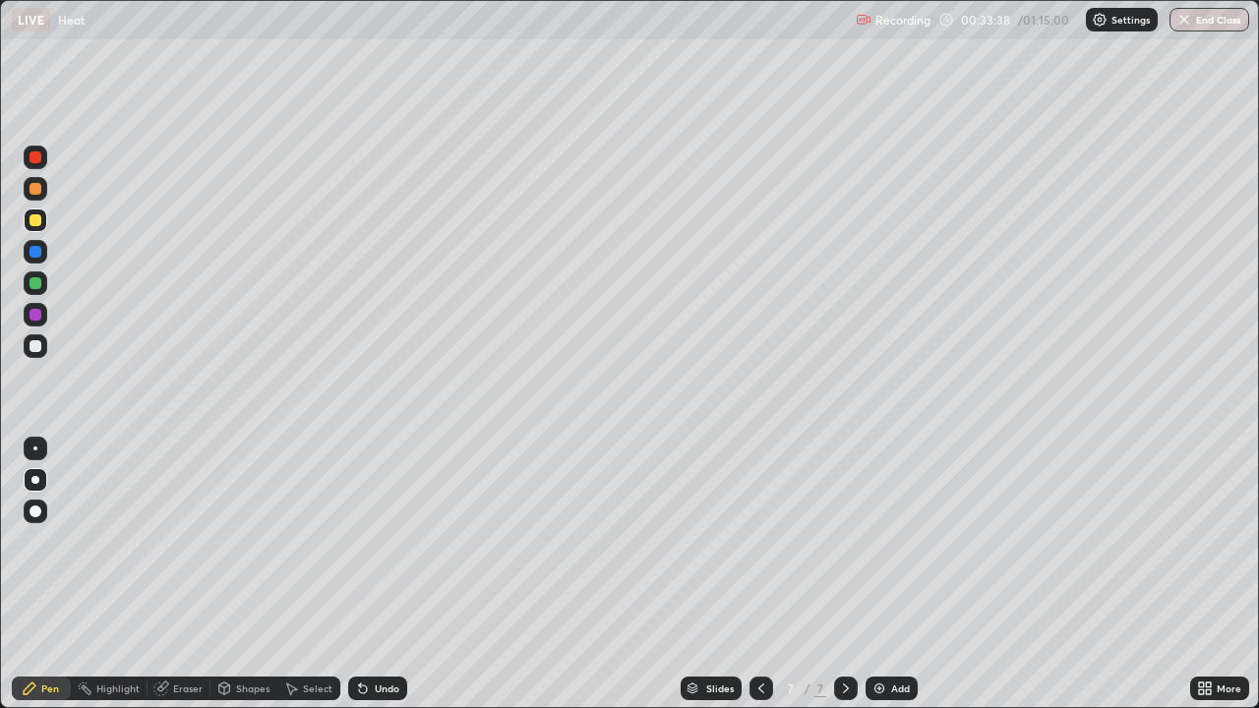
click at [771, 575] on div at bounding box center [762, 689] width 24 height 24
click at [845, 575] on icon at bounding box center [846, 689] width 16 height 16
click at [760, 575] on icon at bounding box center [762, 689] width 16 height 16
click at [847, 575] on icon at bounding box center [846, 689] width 16 height 16
click at [251, 575] on div "Shapes" at bounding box center [252, 689] width 33 height 10
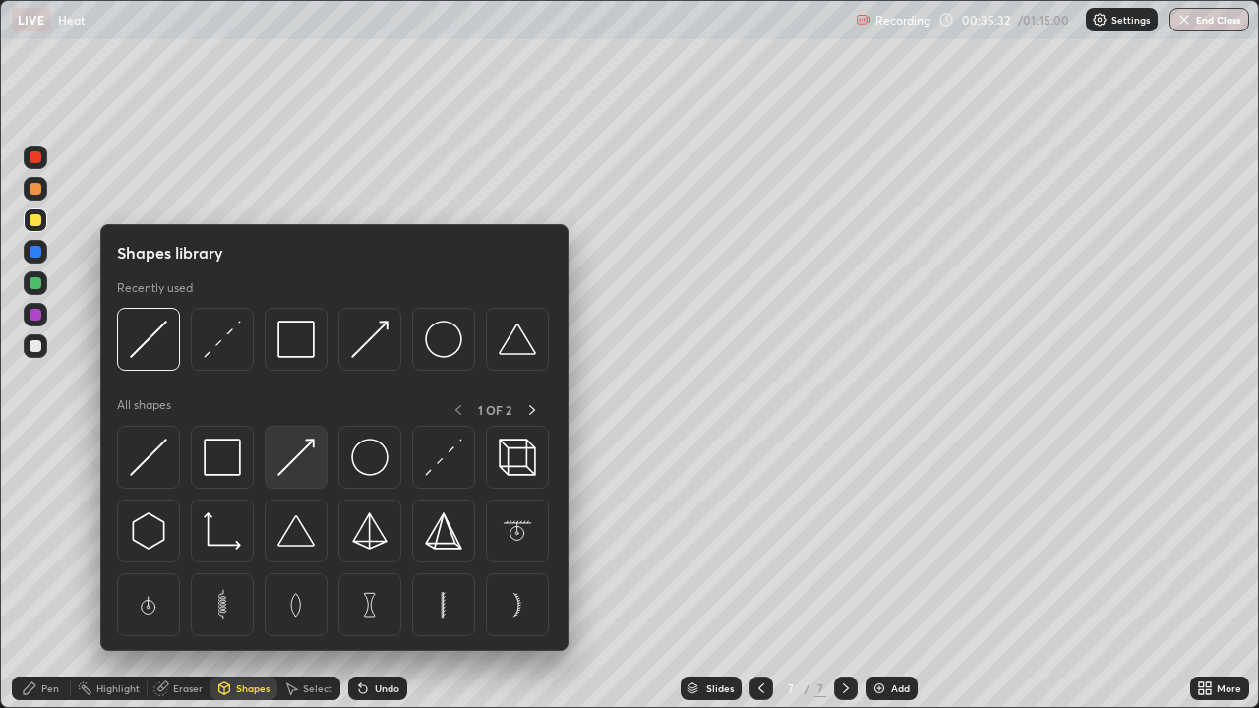
click at [298, 466] on img at bounding box center [295, 457] width 37 height 37
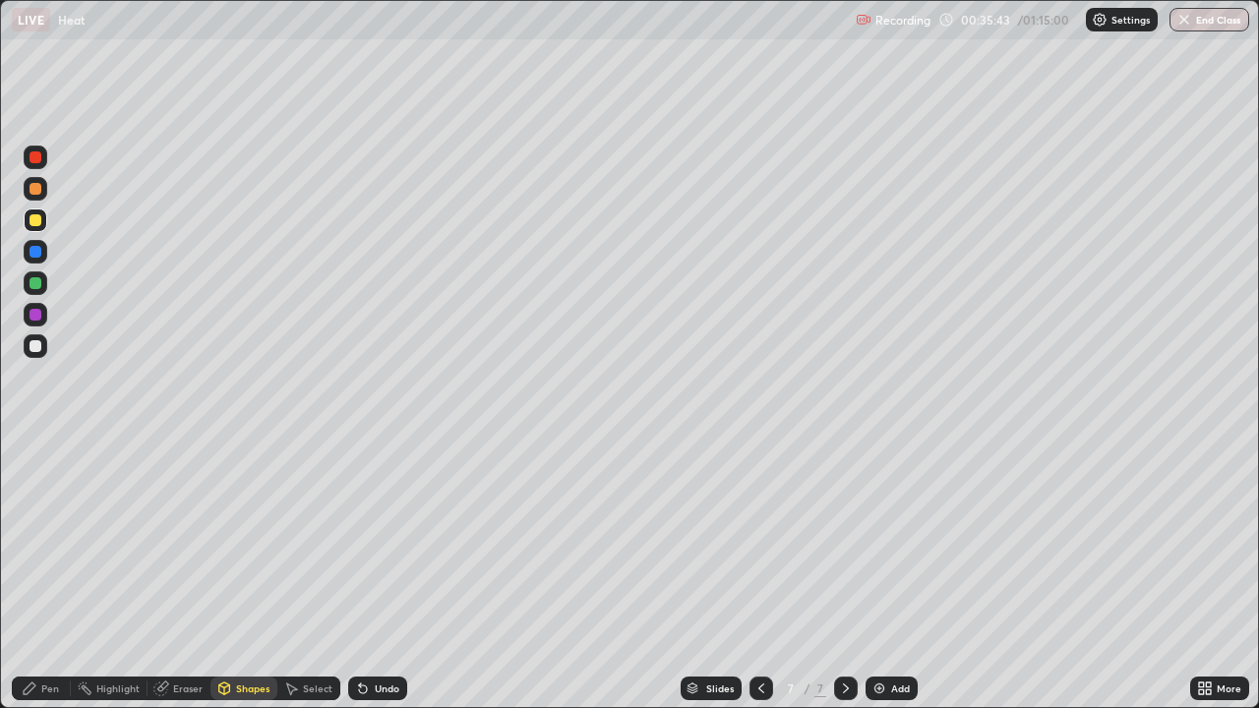
click at [233, 575] on div "Shapes" at bounding box center [244, 689] width 67 height 24
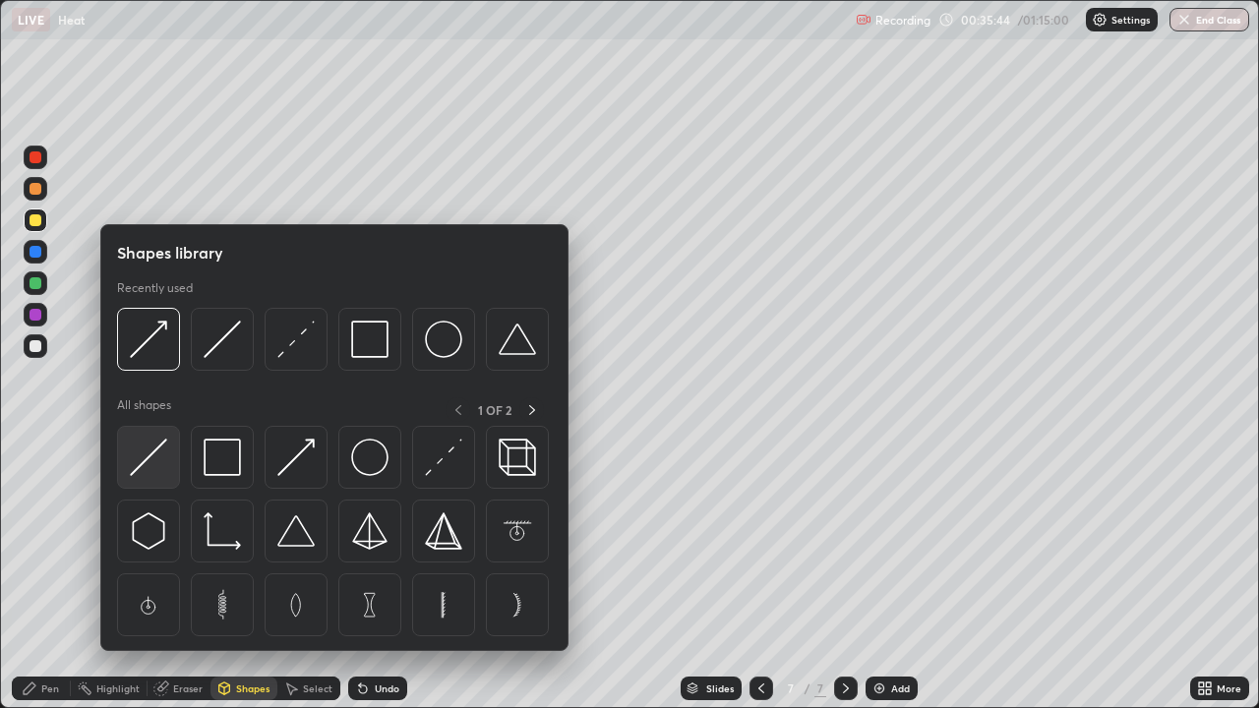
click at [153, 454] on img at bounding box center [148, 457] width 37 height 37
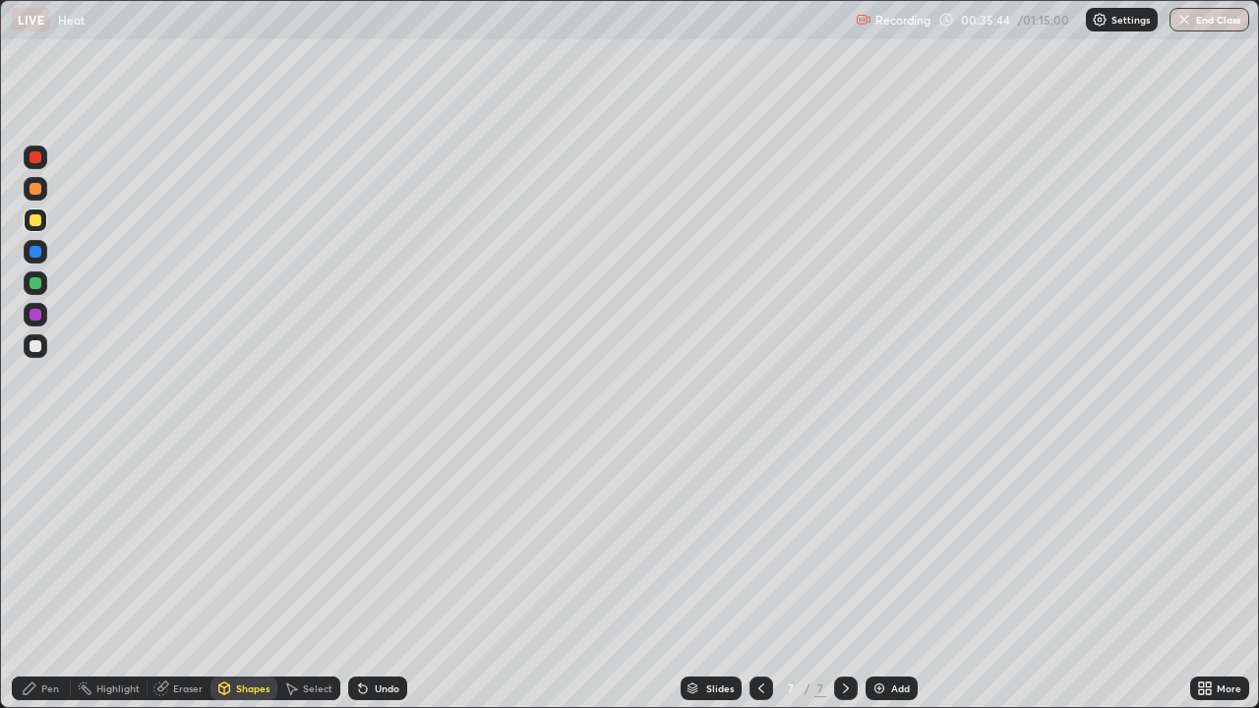
click at [38, 348] on div at bounding box center [36, 346] width 12 height 12
click at [39, 575] on div "Pen" at bounding box center [41, 689] width 59 height 24
click at [244, 575] on div "Shapes" at bounding box center [244, 689] width 67 height 24
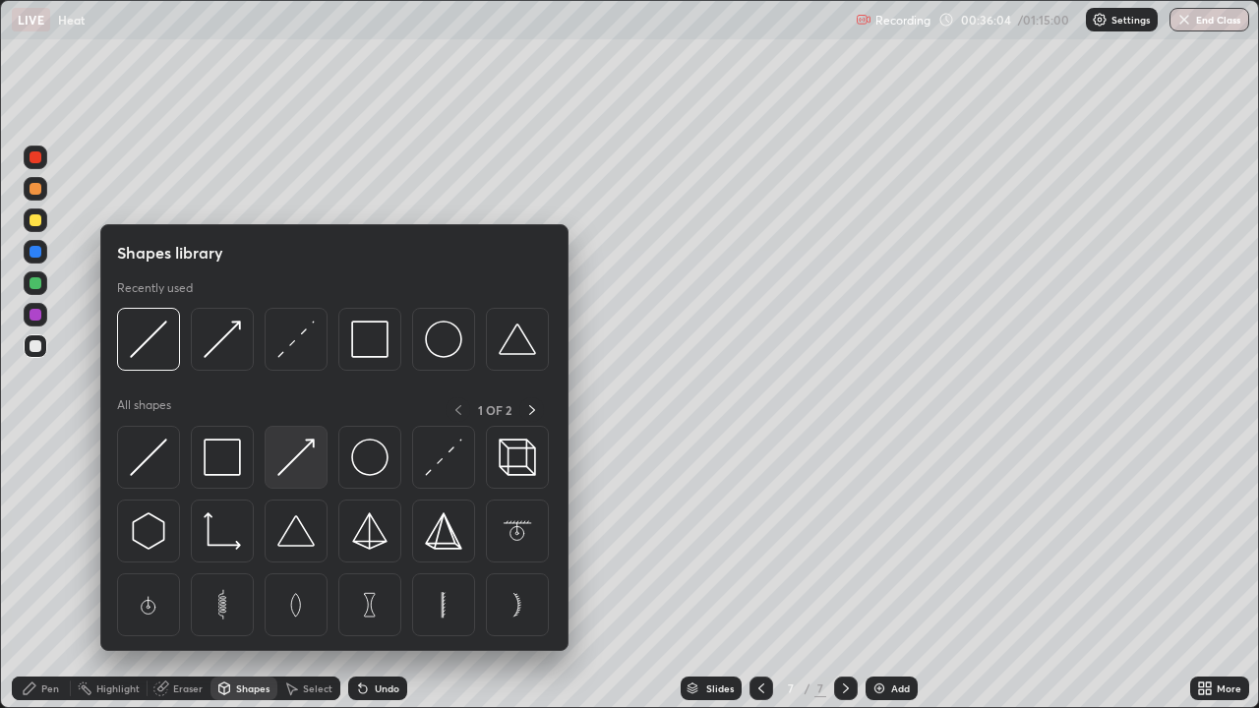
click at [296, 460] on img at bounding box center [295, 457] width 37 height 37
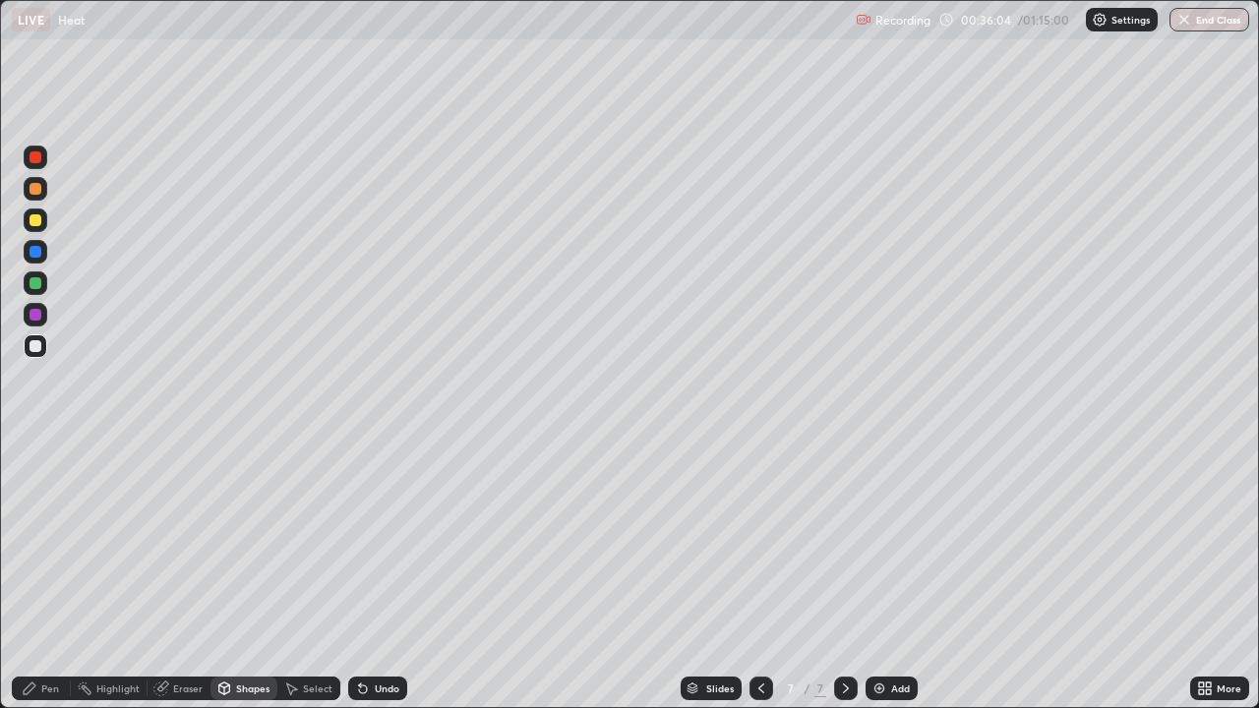
click at [37, 281] on div at bounding box center [36, 283] width 12 height 12
click at [42, 575] on div "Pen" at bounding box center [41, 689] width 59 height 24
click at [43, 346] on div at bounding box center [36, 347] width 24 height 24
click at [259, 575] on div "Shapes" at bounding box center [244, 689] width 67 height 24
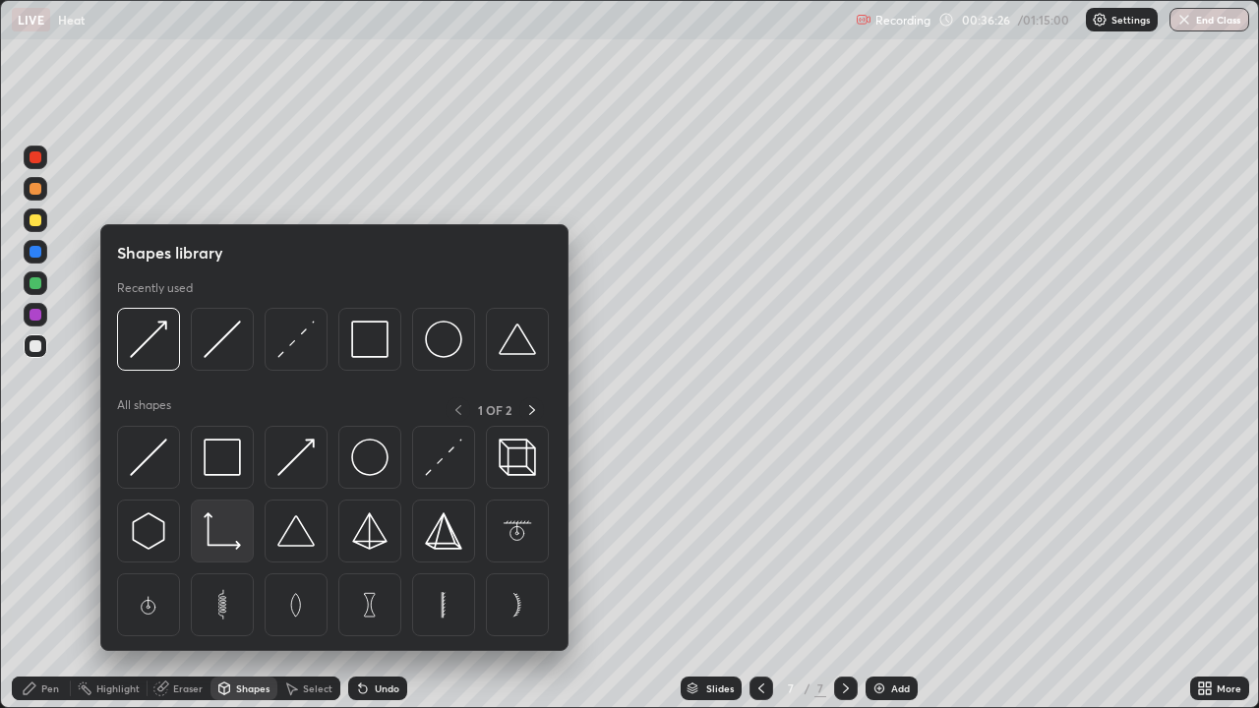
click at [245, 532] on div at bounding box center [222, 531] width 63 height 63
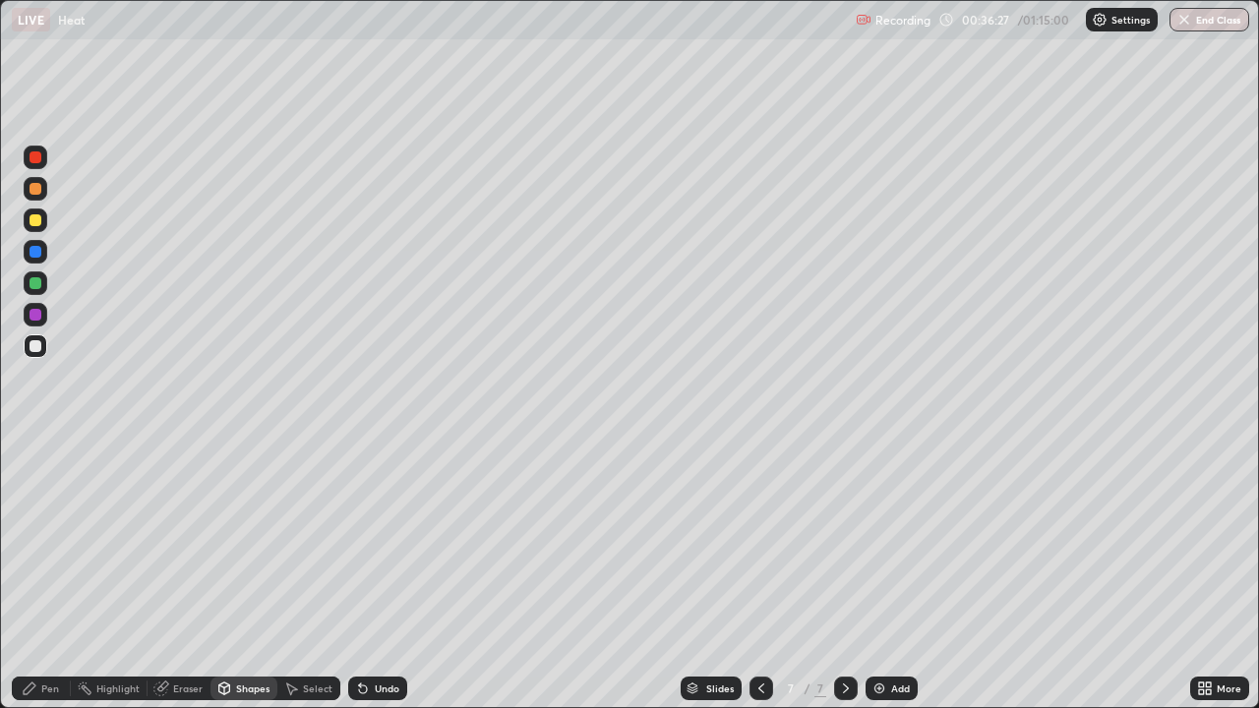
click at [36, 575] on icon at bounding box center [30, 689] width 16 height 16
click at [770, 575] on div at bounding box center [762, 688] width 24 height 39
click at [844, 575] on icon at bounding box center [846, 689] width 16 height 16
click at [42, 158] on div at bounding box center [36, 158] width 24 height 24
click at [36, 346] on div at bounding box center [36, 346] width 12 height 12
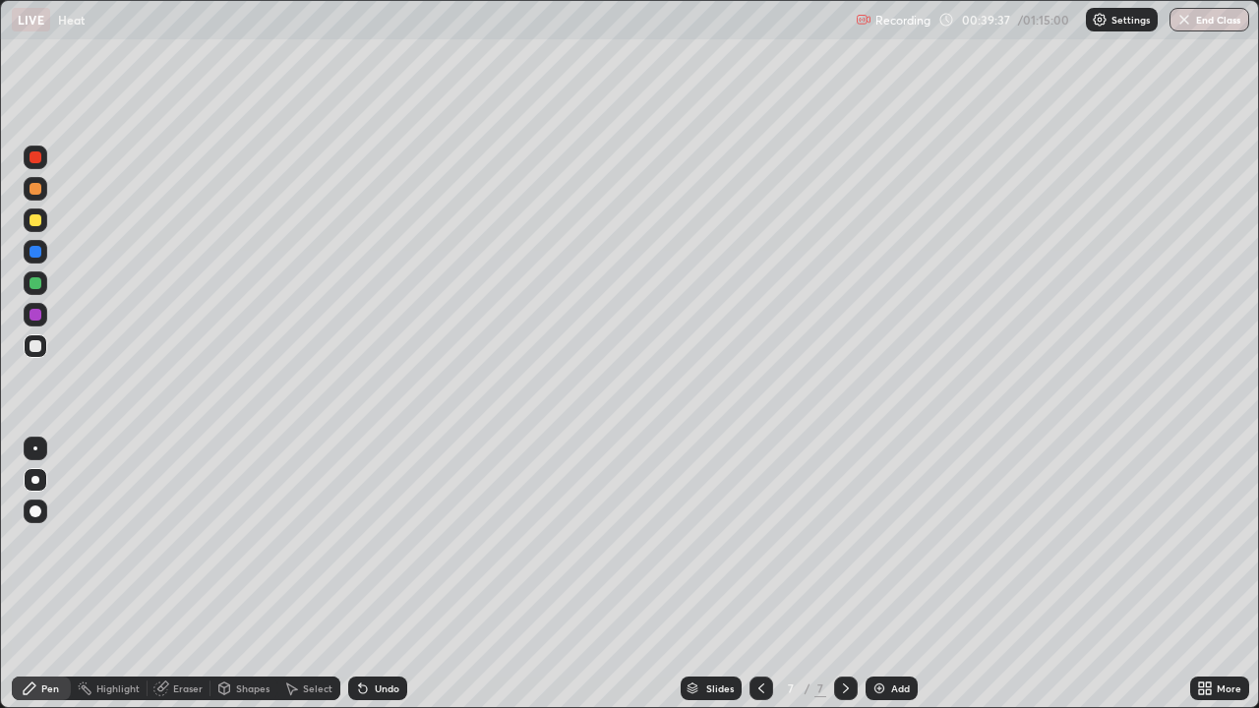
click at [760, 575] on icon at bounding box center [762, 689] width 16 height 16
click at [844, 575] on icon at bounding box center [846, 689] width 16 height 16
click at [903, 575] on div "Add" at bounding box center [892, 689] width 52 height 24
click at [247, 575] on div "Shapes" at bounding box center [244, 689] width 67 height 24
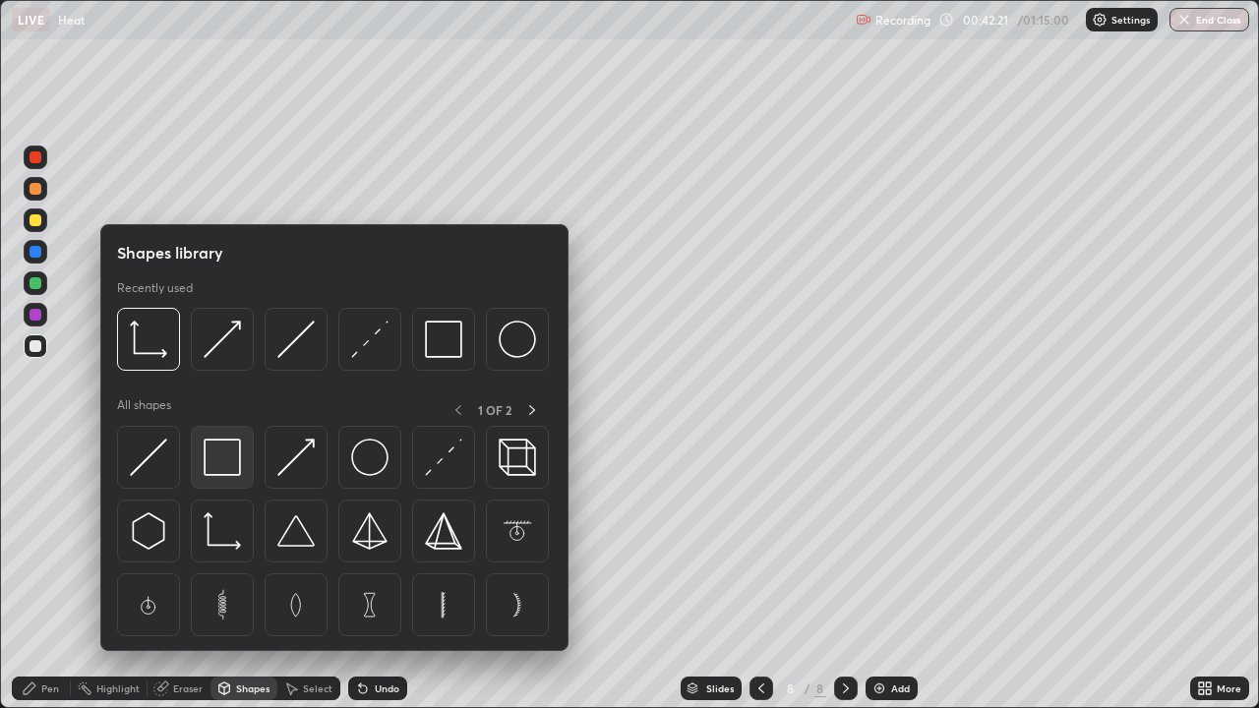
click at [227, 467] on img at bounding box center [222, 457] width 37 height 37
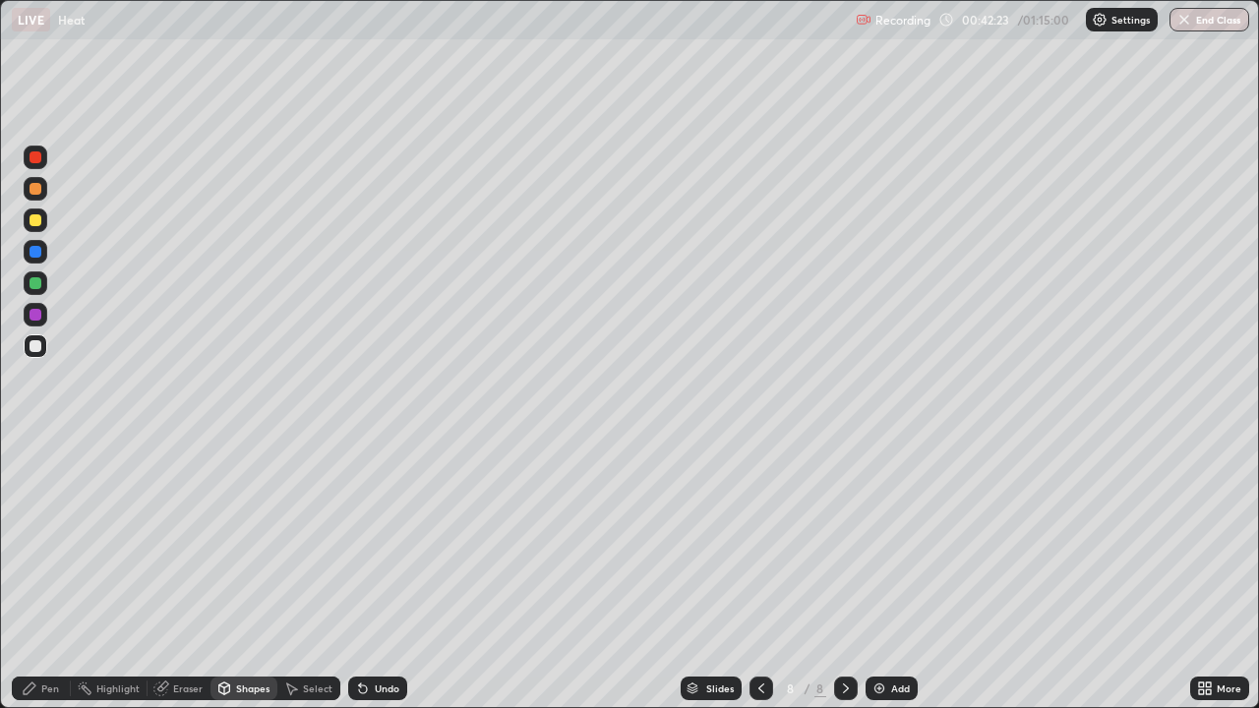
click at [244, 575] on div "Shapes" at bounding box center [252, 689] width 33 height 10
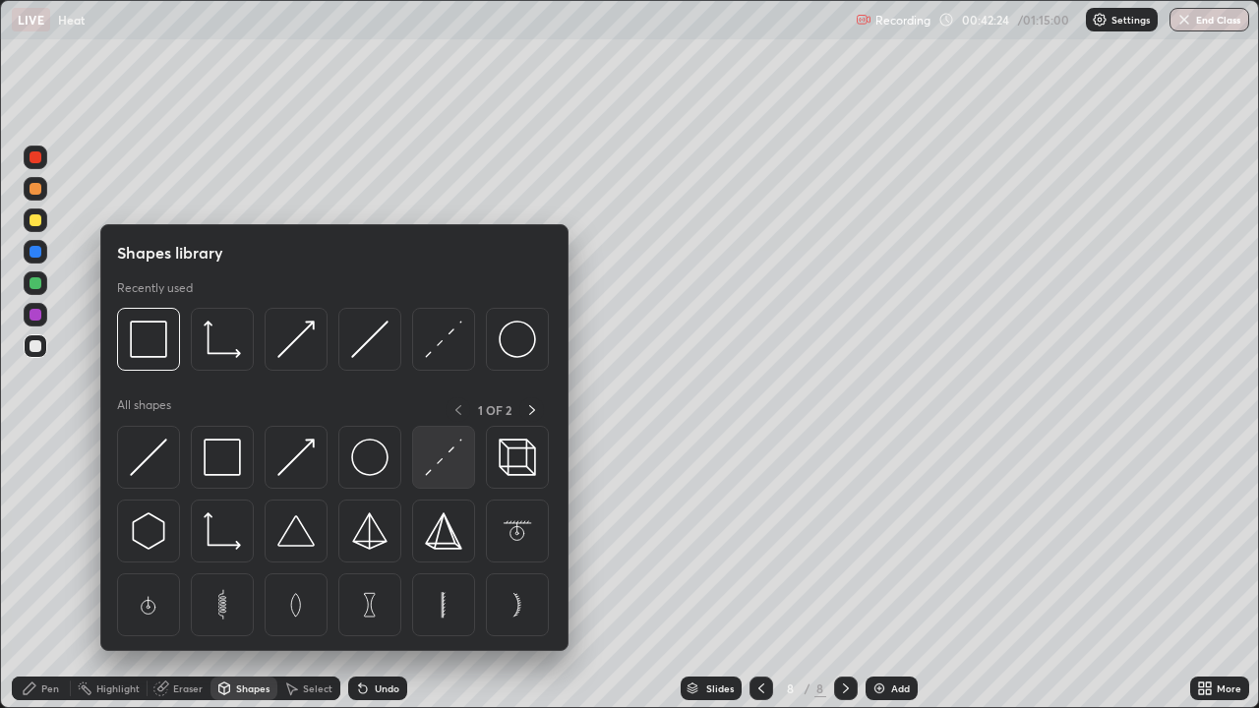
click at [443, 464] on img at bounding box center [443, 457] width 37 height 37
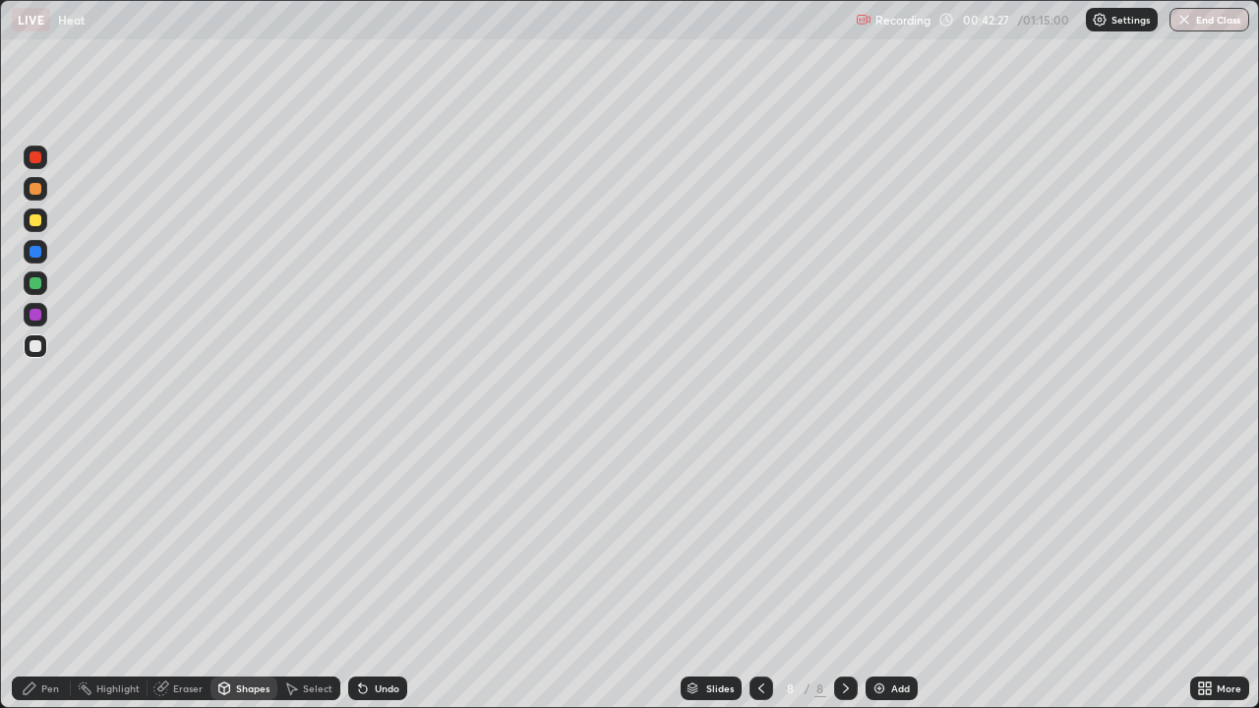
click at [239, 575] on div "Shapes" at bounding box center [244, 689] width 67 height 24
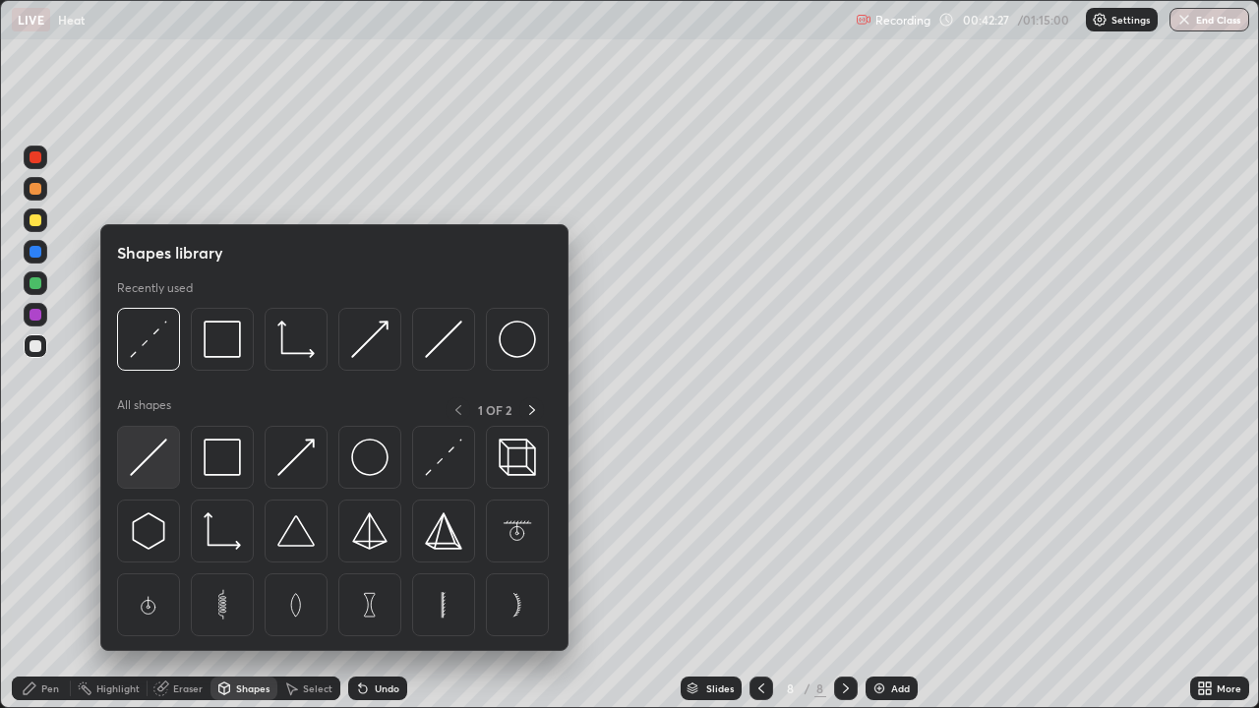
click at [162, 458] on img at bounding box center [148, 457] width 37 height 37
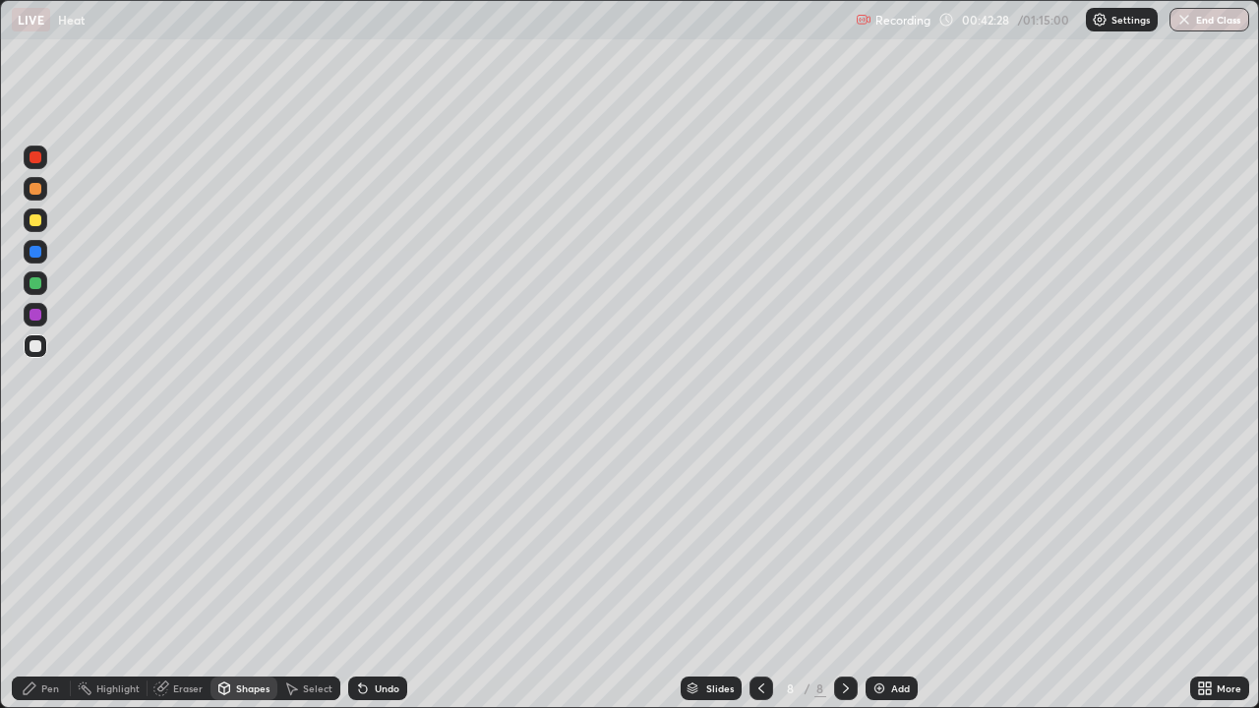
click at [40, 225] on div at bounding box center [36, 221] width 24 height 24
click at [43, 157] on div at bounding box center [36, 158] width 24 height 24
click at [39, 257] on div at bounding box center [36, 252] width 24 height 24
click at [49, 575] on div "Pen" at bounding box center [50, 689] width 18 height 10
click at [36, 346] on div at bounding box center [36, 346] width 12 height 12
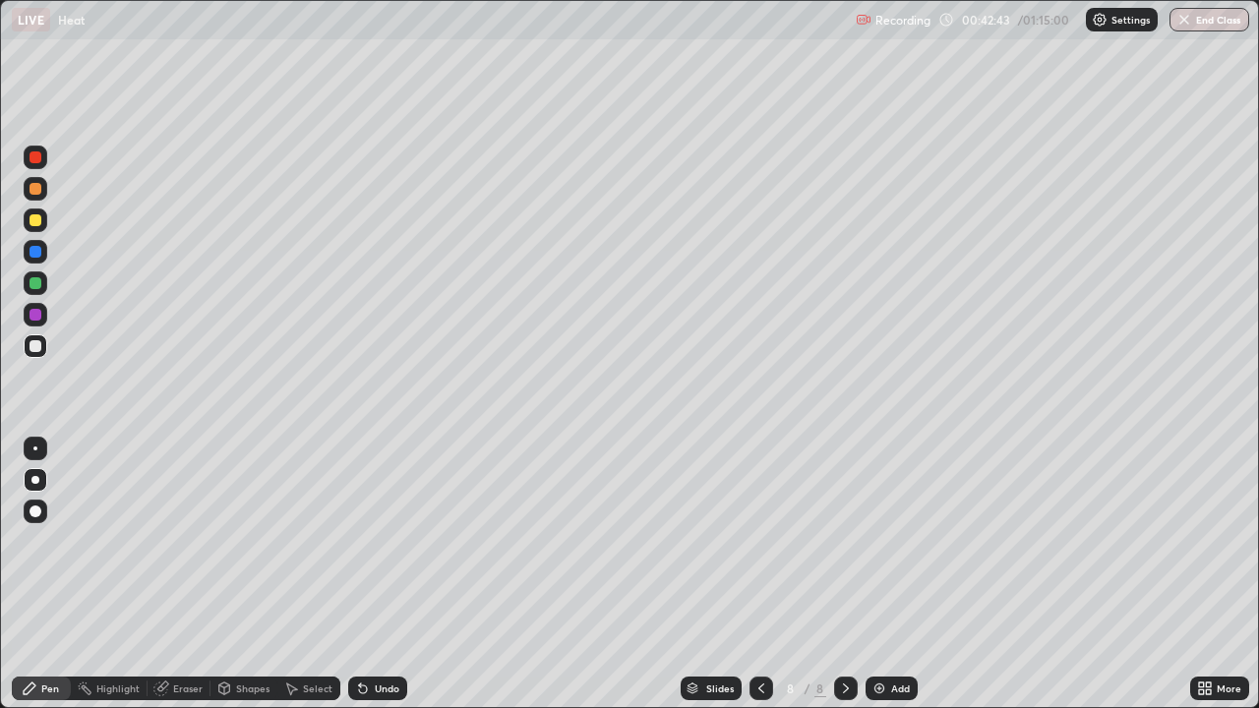
click at [370, 575] on div "Undo" at bounding box center [377, 689] width 59 height 24
click at [375, 575] on div "Undo" at bounding box center [387, 689] width 25 height 10
click at [377, 575] on div "Undo" at bounding box center [387, 689] width 25 height 10
click at [377, 575] on div "Undo" at bounding box center [377, 689] width 59 height 24
click at [244, 575] on div "Shapes" at bounding box center [252, 689] width 33 height 10
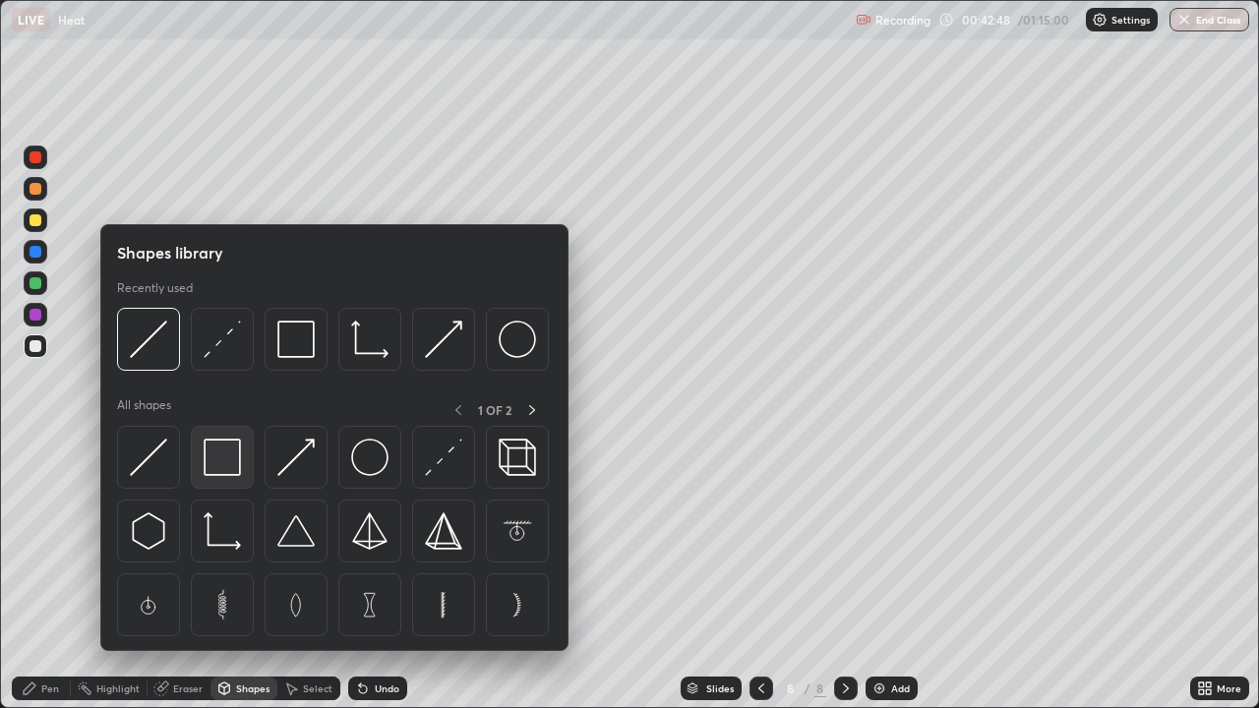
click at [225, 460] on img at bounding box center [222, 457] width 37 height 37
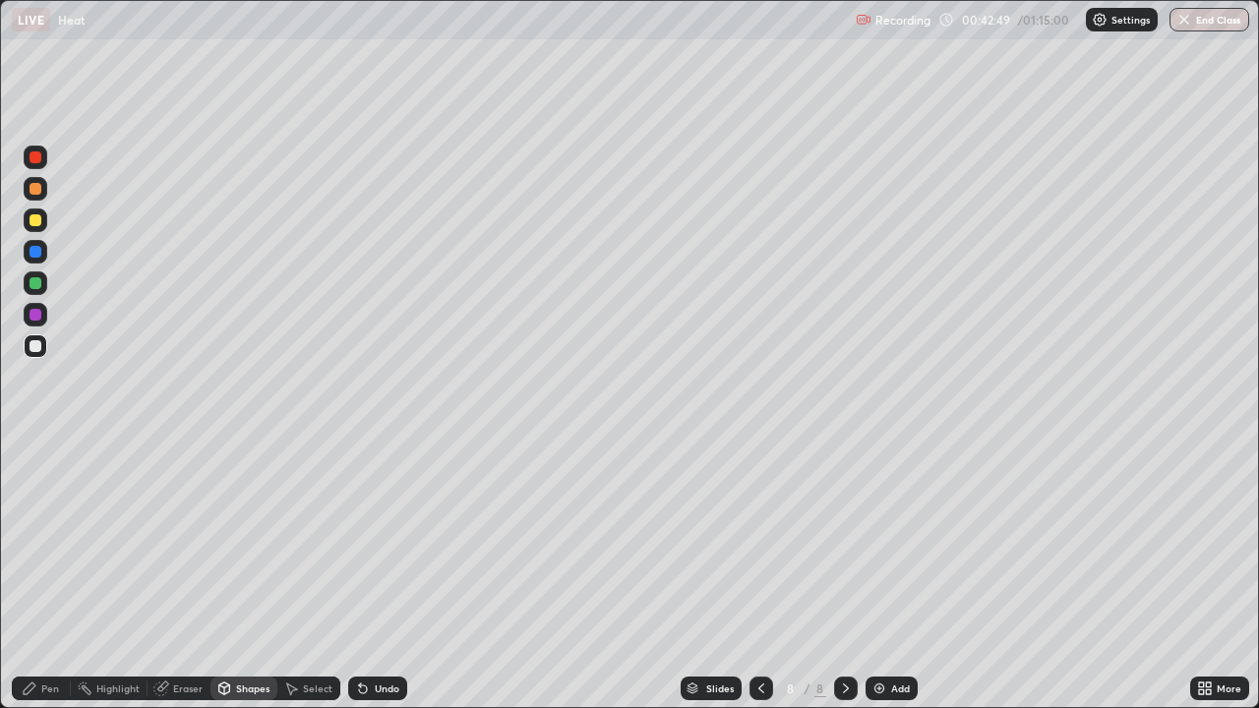
click at [38, 283] on div at bounding box center [36, 283] width 12 height 12
click at [53, 575] on div "Pen" at bounding box center [50, 689] width 18 height 10
click at [238, 575] on div "Shapes" at bounding box center [252, 689] width 33 height 10
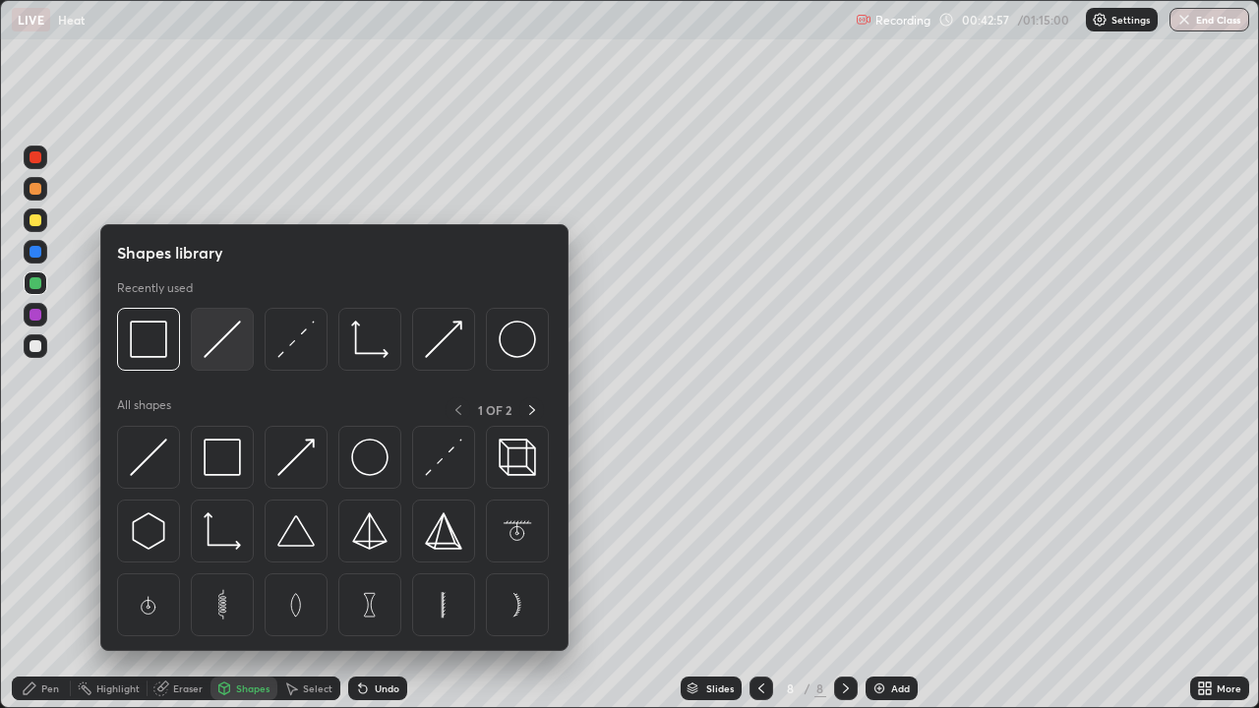
click at [226, 349] on img at bounding box center [222, 339] width 37 height 37
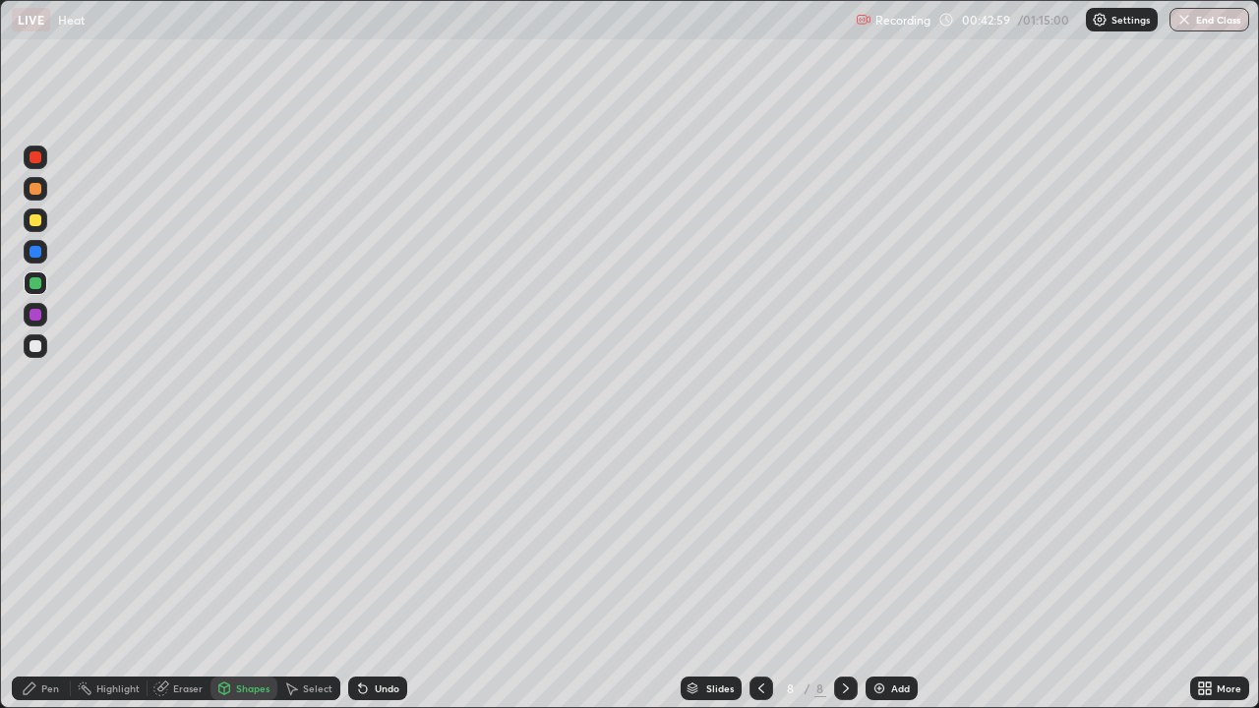
click at [40, 346] on div at bounding box center [36, 346] width 12 height 12
click at [34, 315] on div at bounding box center [36, 315] width 12 height 12
click at [38, 575] on div "Pen" at bounding box center [41, 689] width 59 height 24
click at [379, 575] on div "Undo" at bounding box center [377, 689] width 59 height 24
click at [33, 279] on div at bounding box center [36, 283] width 12 height 12
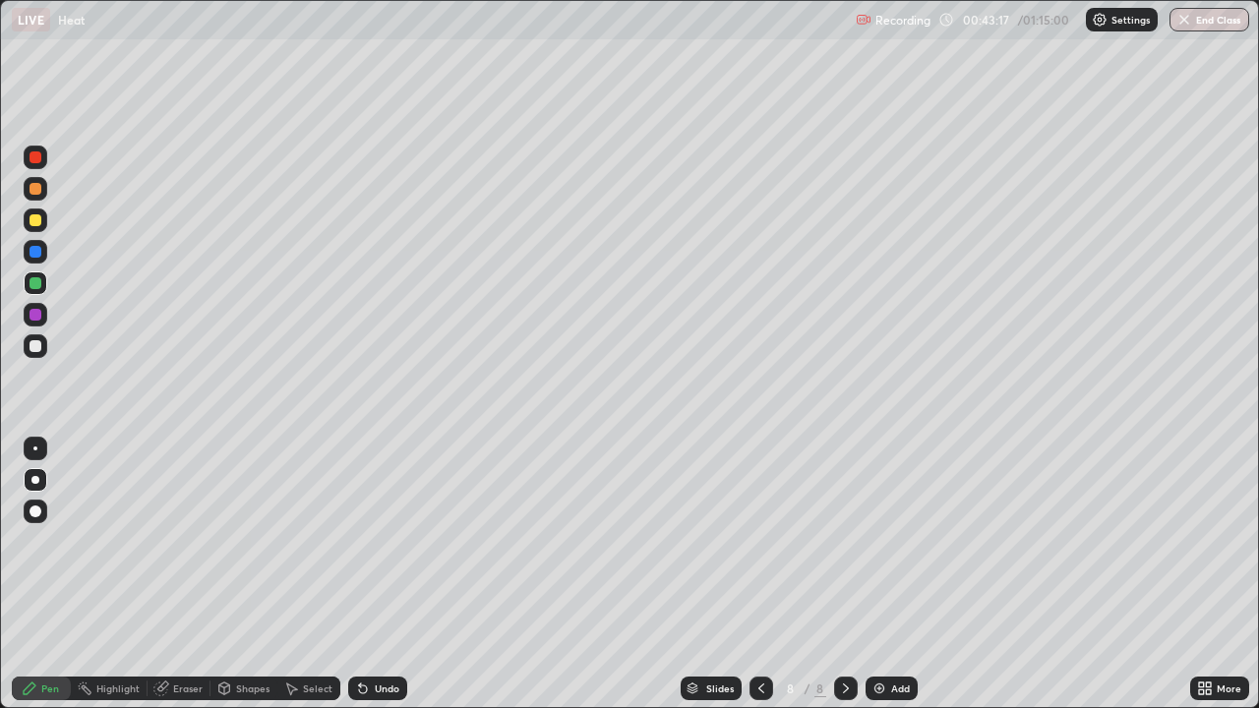
click at [36, 346] on div at bounding box center [36, 346] width 12 height 12
click at [36, 189] on div at bounding box center [36, 189] width 12 height 12
click at [244, 575] on div "Shapes" at bounding box center [252, 689] width 33 height 10
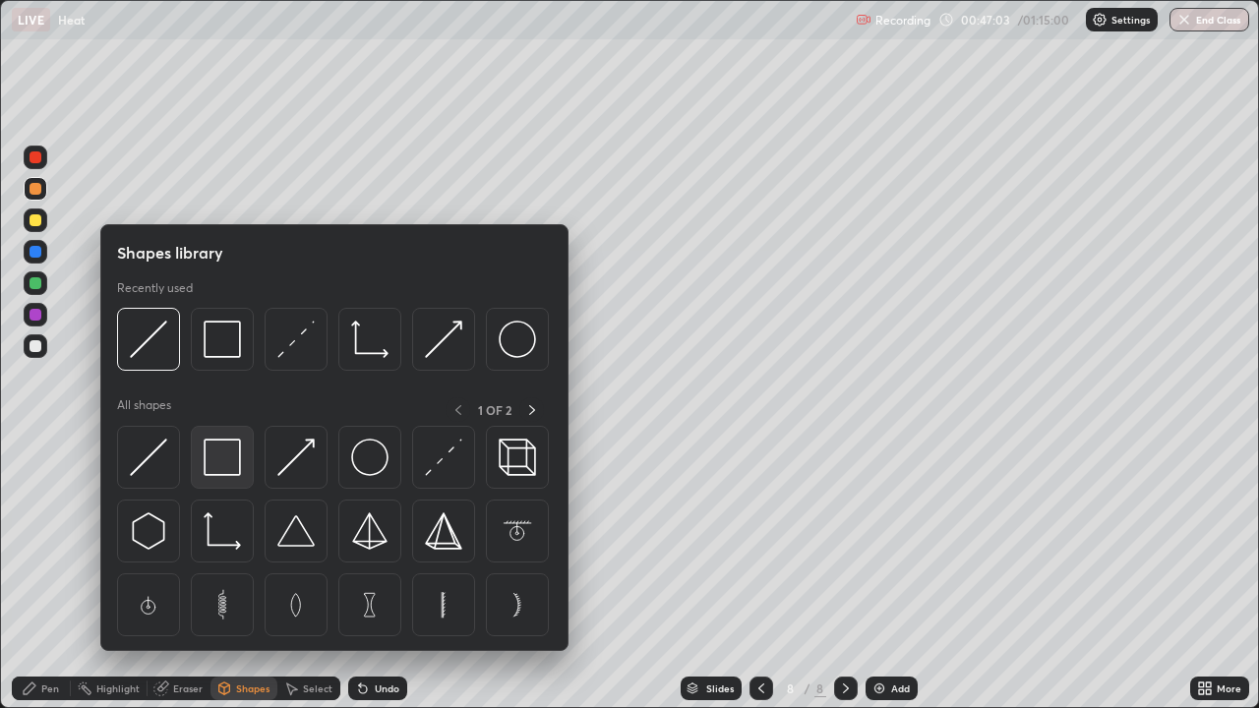
click at [224, 463] on img at bounding box center [222, 457] width 37 height 37
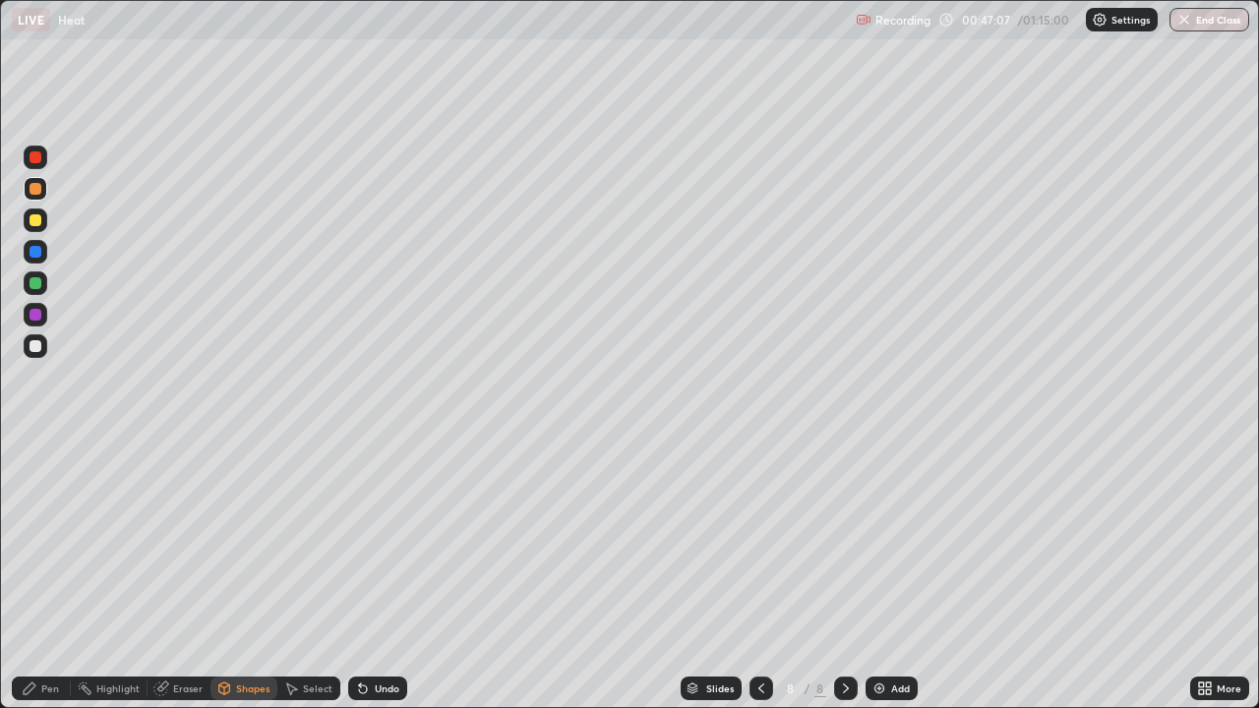
click at [252, 575] on div "Shapes" at bounding box center [252, 689] width 33 height 10
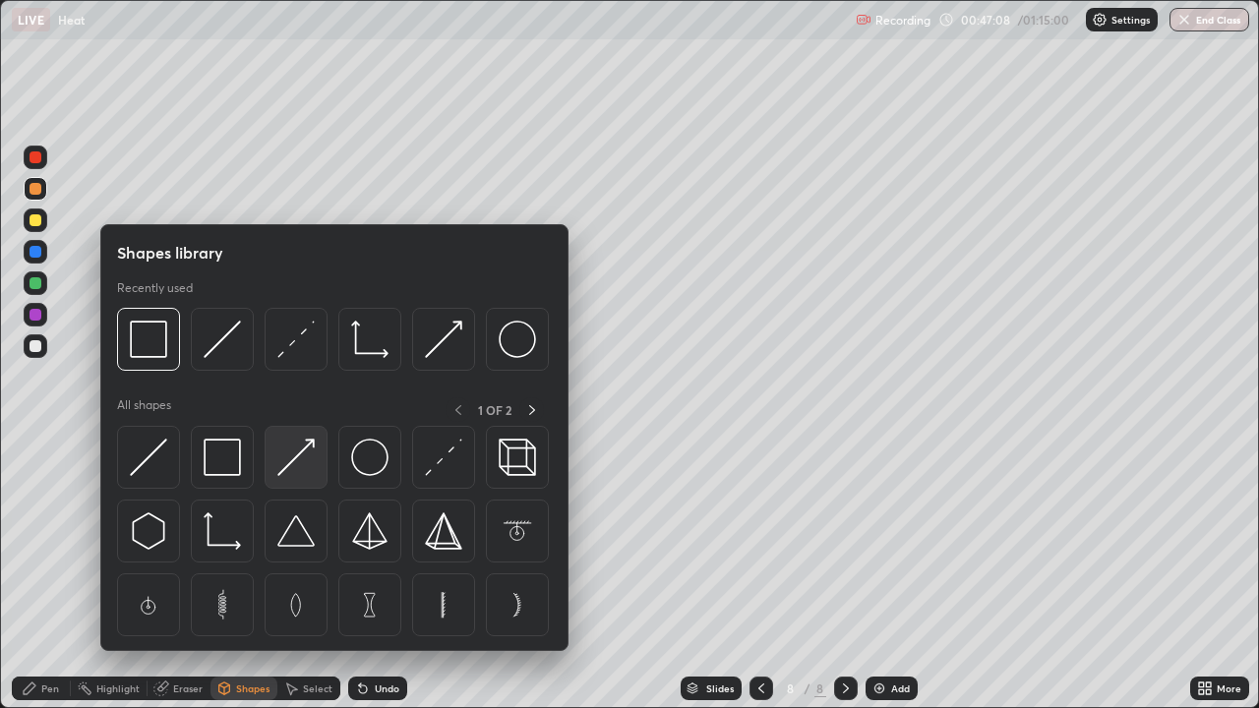
click at [291, 467] on img at bounding box center [295, 457] width 37 height 37
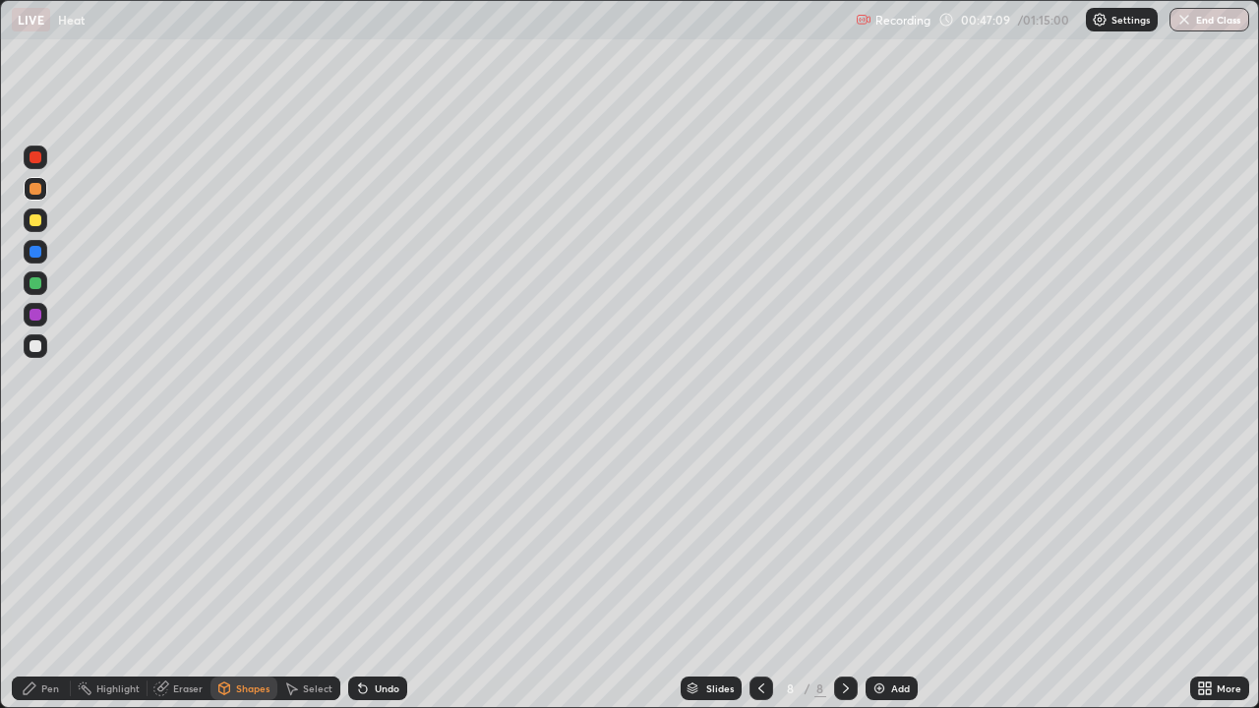
click at [34, 219] on div at bounding box center [36, 221] width 12 height 12
click at [39, 575] on div "Pen" at bounding box center [41, 689] width 59 height 24
click at [233, 575] on div "Shapes" at bounding box center [244, 689] width 67 height 24
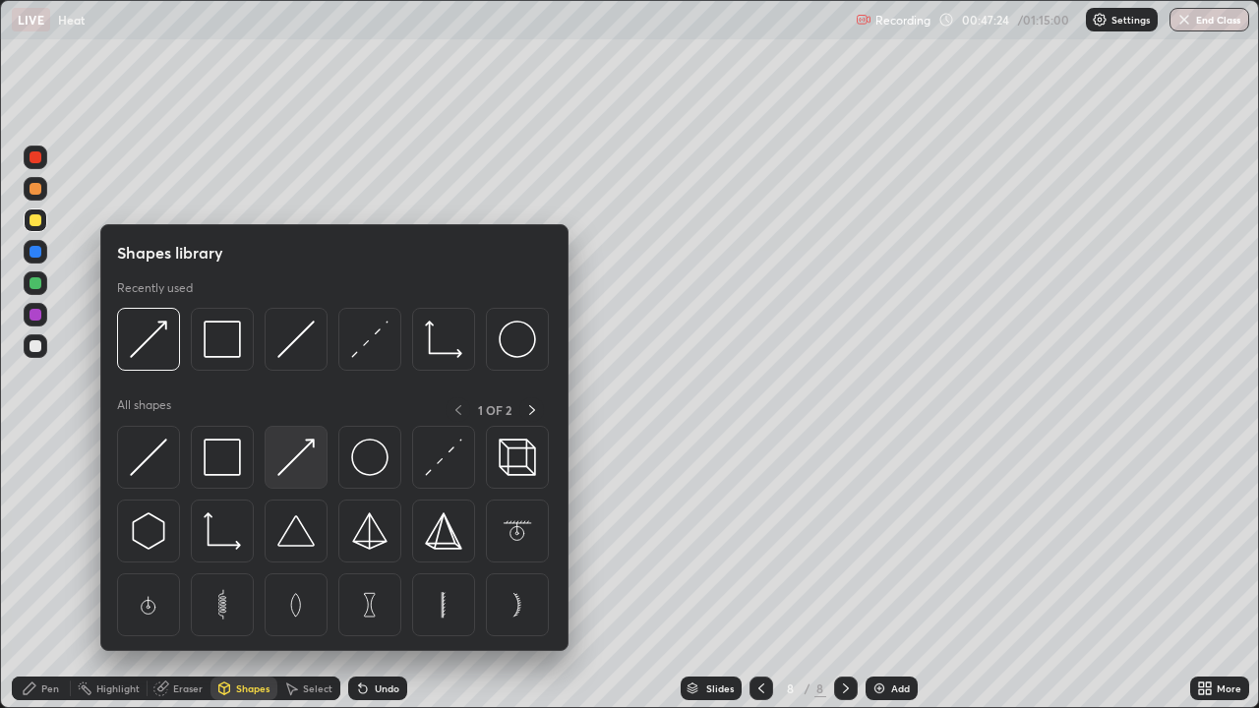
click at [296, 455] on img at bounding box center [295, 457] width 37 height 37
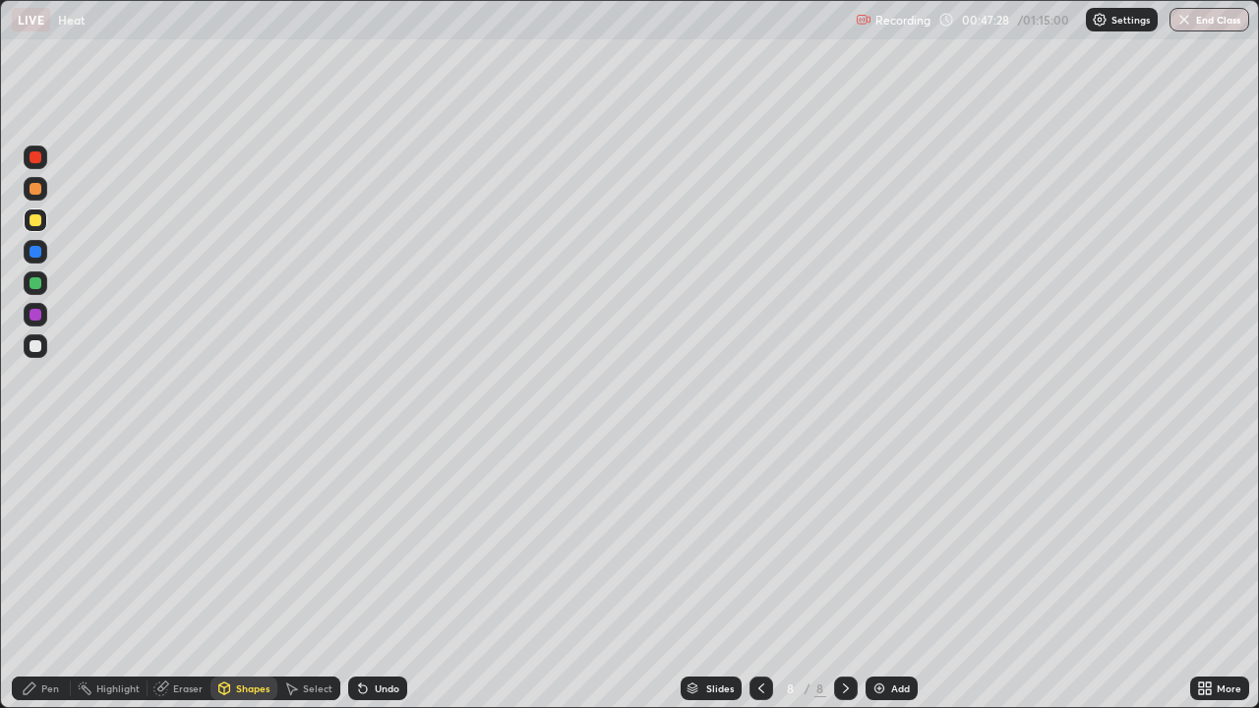
click at [44, 575] on div "Pen" at bounding box center [50, 689] width 18 height 10
click at [236, 575] on div "Shapes" at bounding box center [252, 689] width 33 height 10
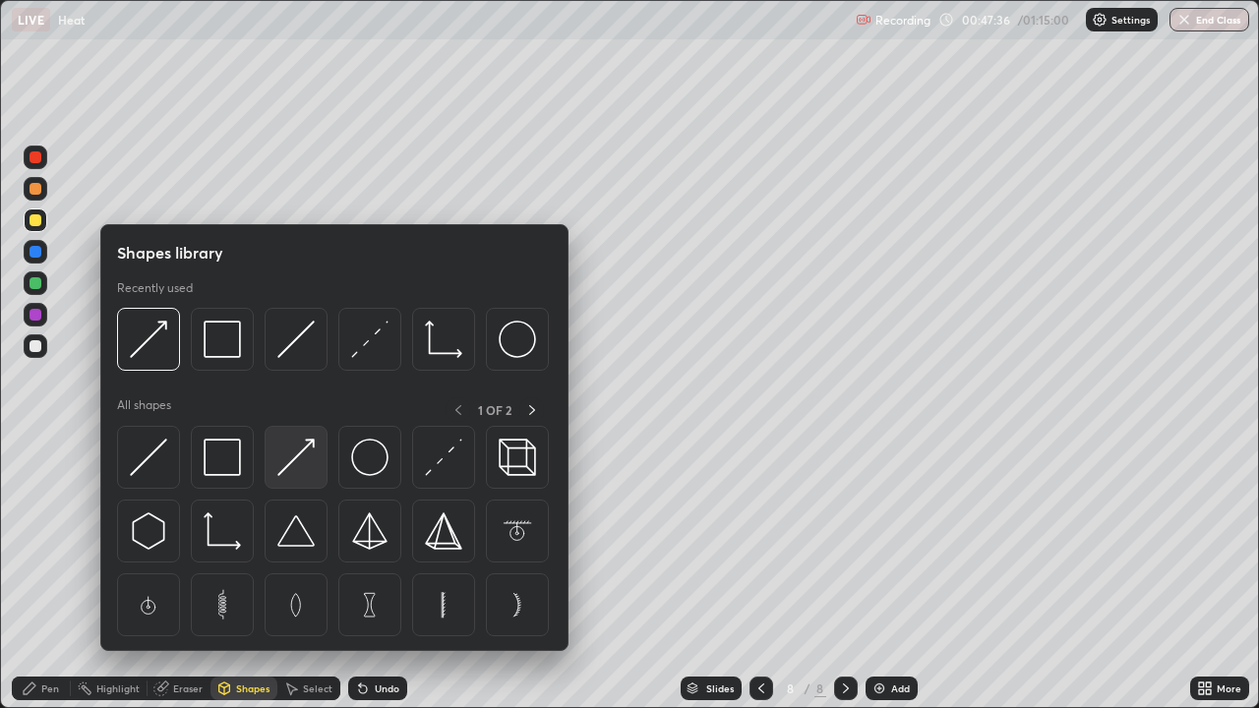
click at [289, 470] on img at bounding box center [295, 457] width 37 height 37
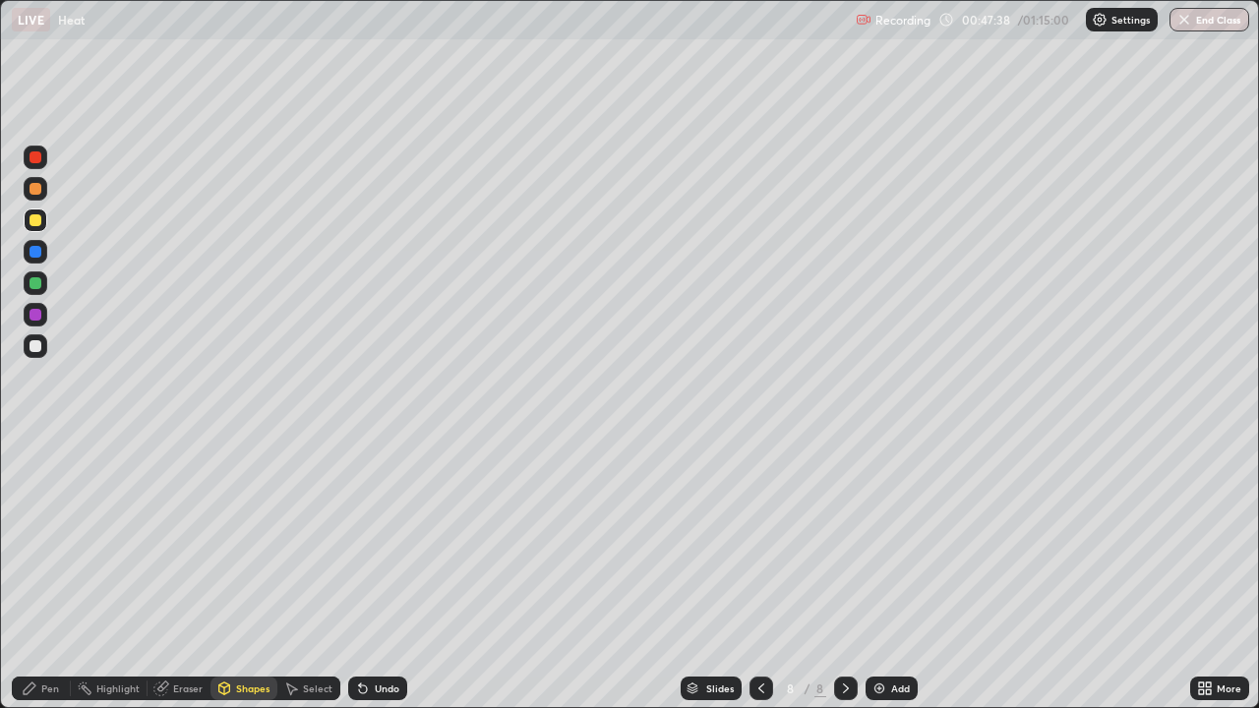
click at [35, 322] on div at bounding box center [36, 315] width 24 height 24
click at [47, 575] on div "Pen" at bounding box center [50, 689] width 18 height 10
click at [234, 575] on div "Shapes" at bounding box center [244, 689] width 67 height 24
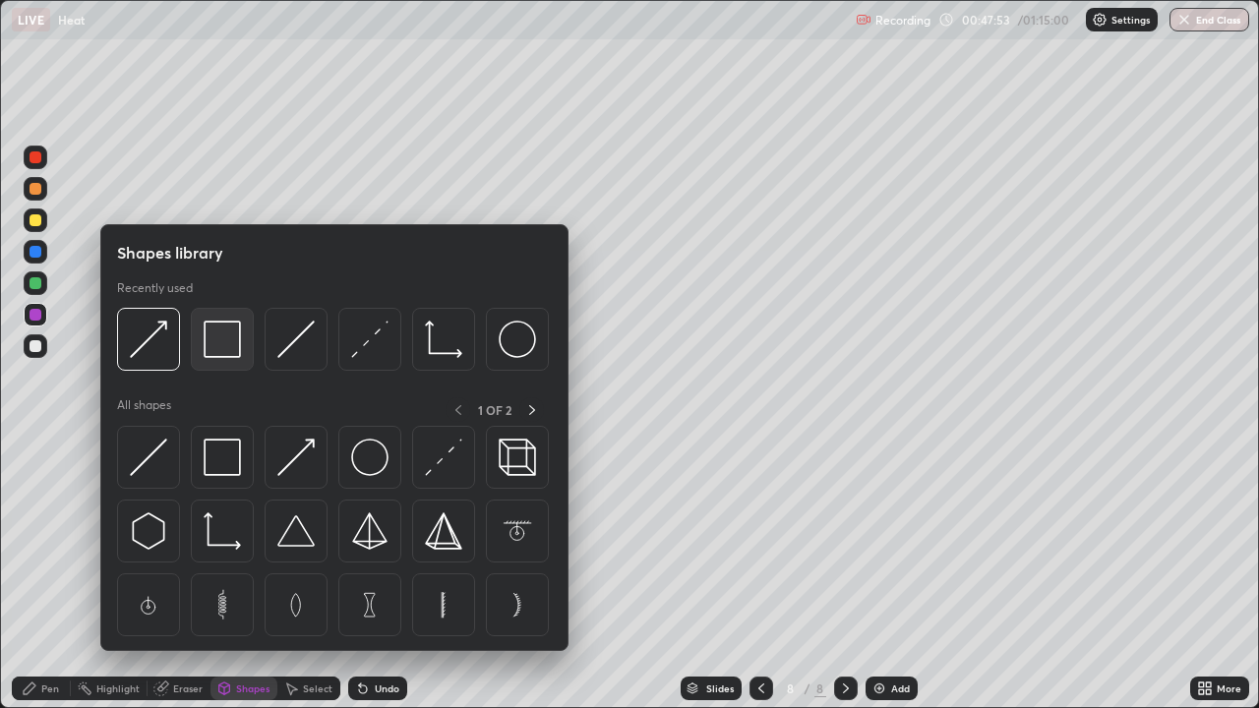
click at [237, 343] on img at bounding box center [222, 339] width 37 height 37
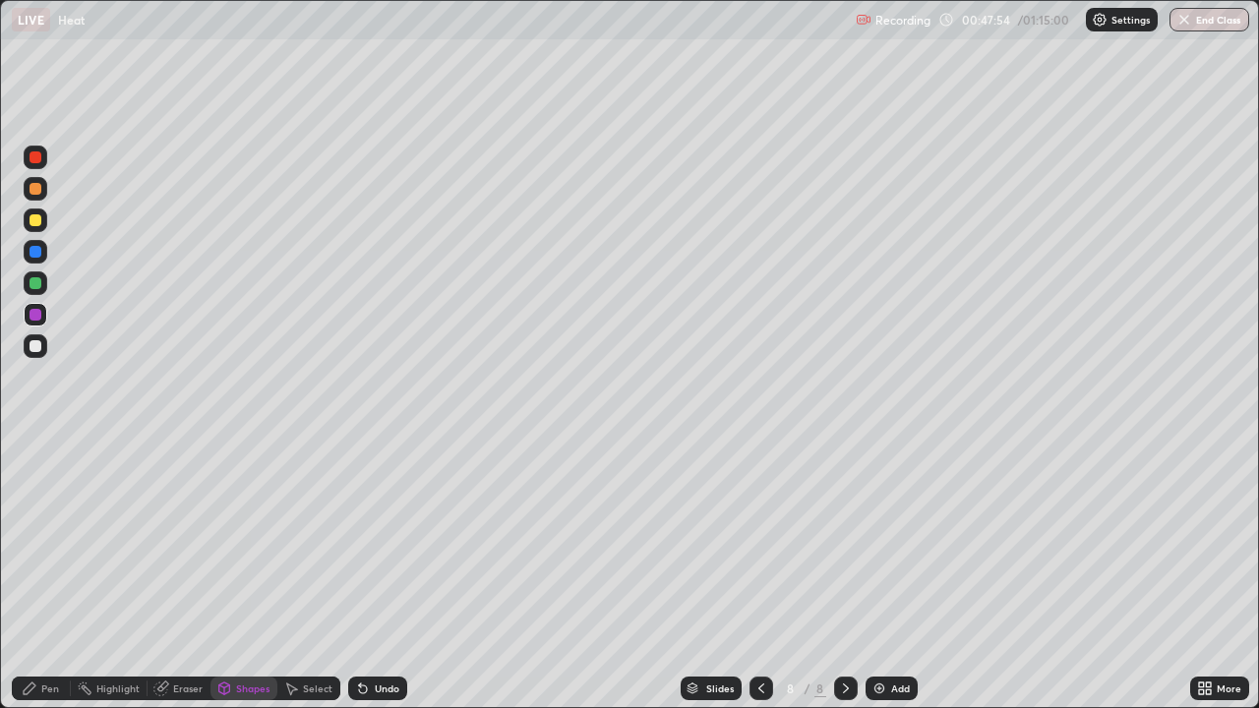
click at [37, 212] on div at bounding box center [36, 221] width 24 height 24
click at [255, 575] on div "Shapes" at bounding box center [244, 689] width 67 height 24
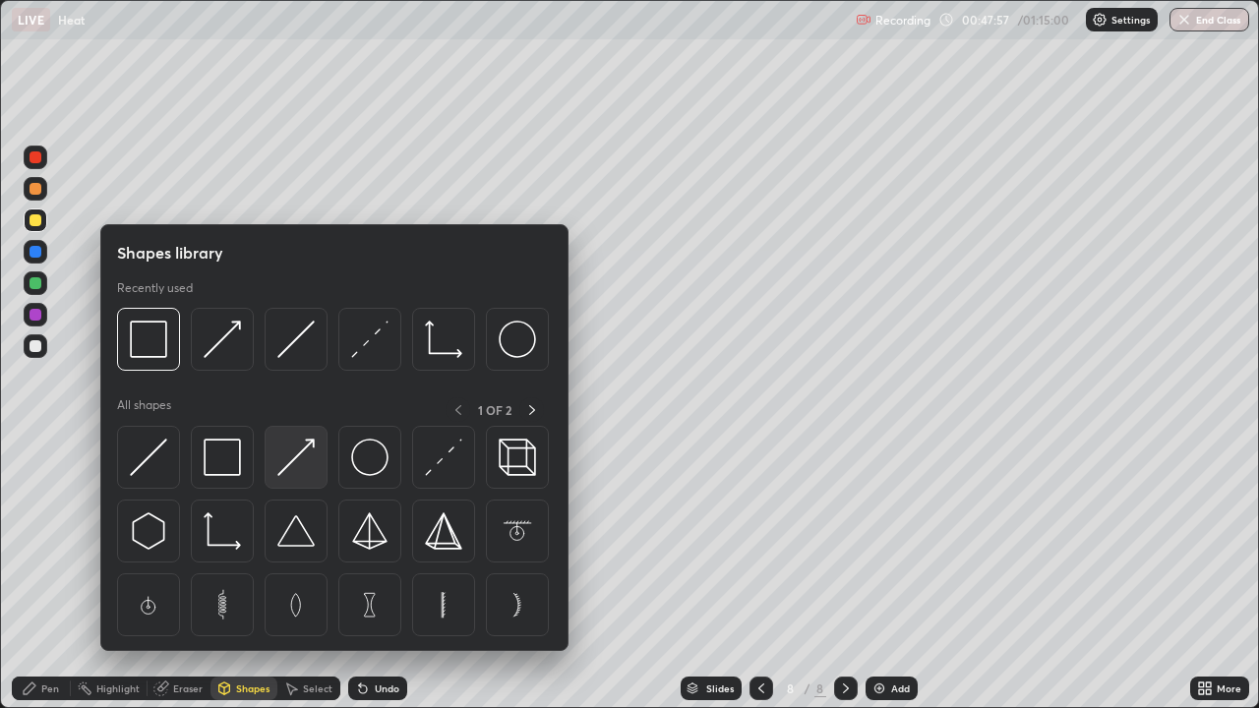
click at [319, 458] on div at bounding box center [296, 457] width 63 height 63
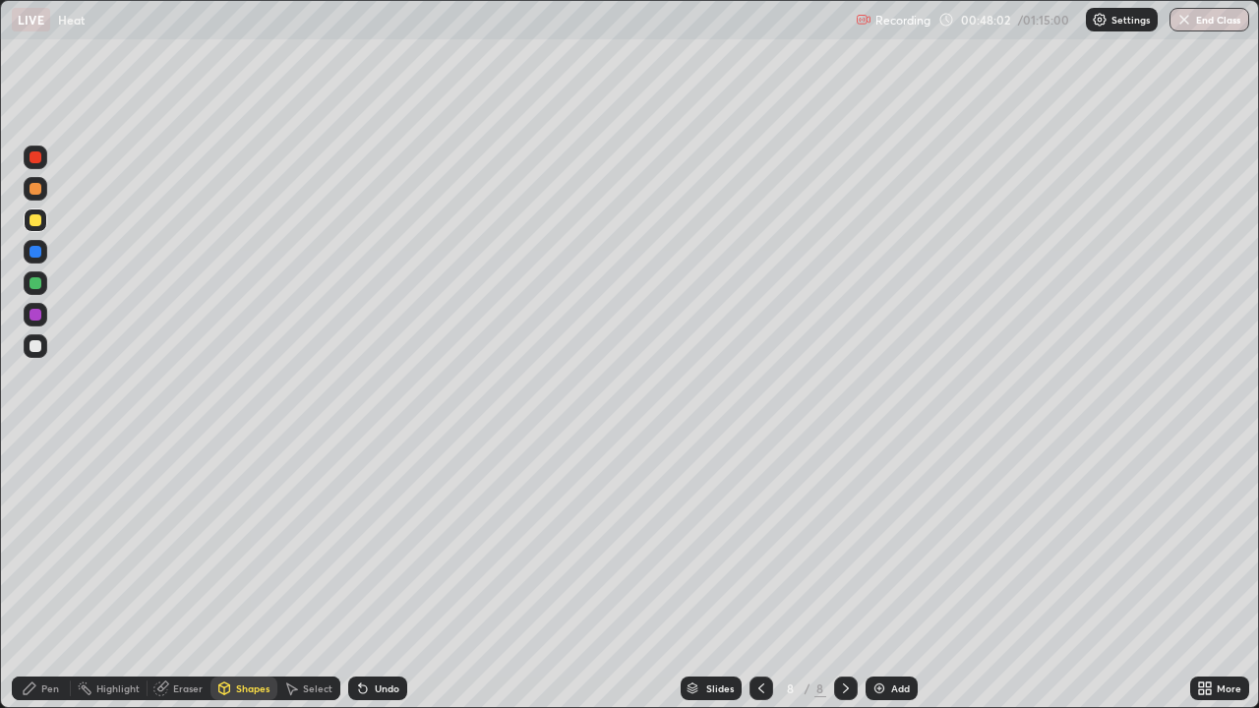
click at [41, 575] on div "Pen" at bounding box center [41, 689] width 59 height 24
click at [373, 575] on div "Undo" at bounding box center [377, 689] width 59 height 24
click at [383, 575] on div "Undo" at bounding box center [387, 689] width 25 height 10
click at [250, 575] on div "Shapes" at bounding box center [252, 689] width 33 height 10
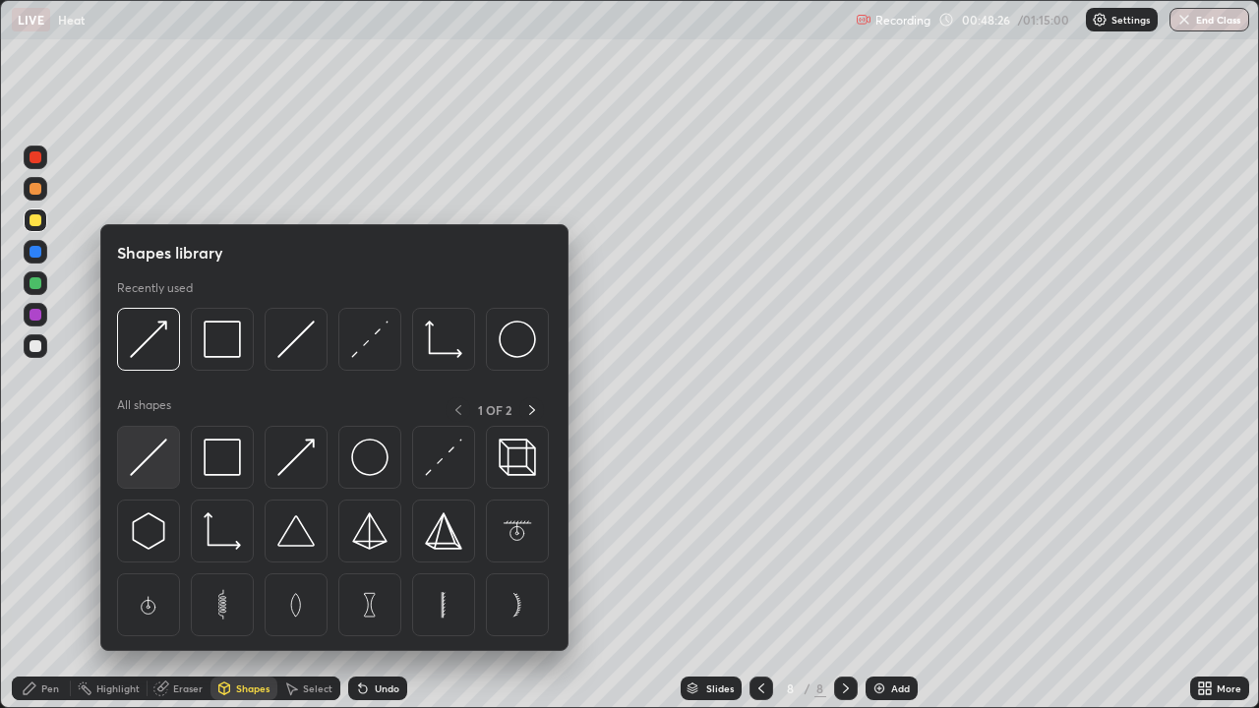
click at [156, 471] on img at bounding box center [148, 457] width 37 height 37
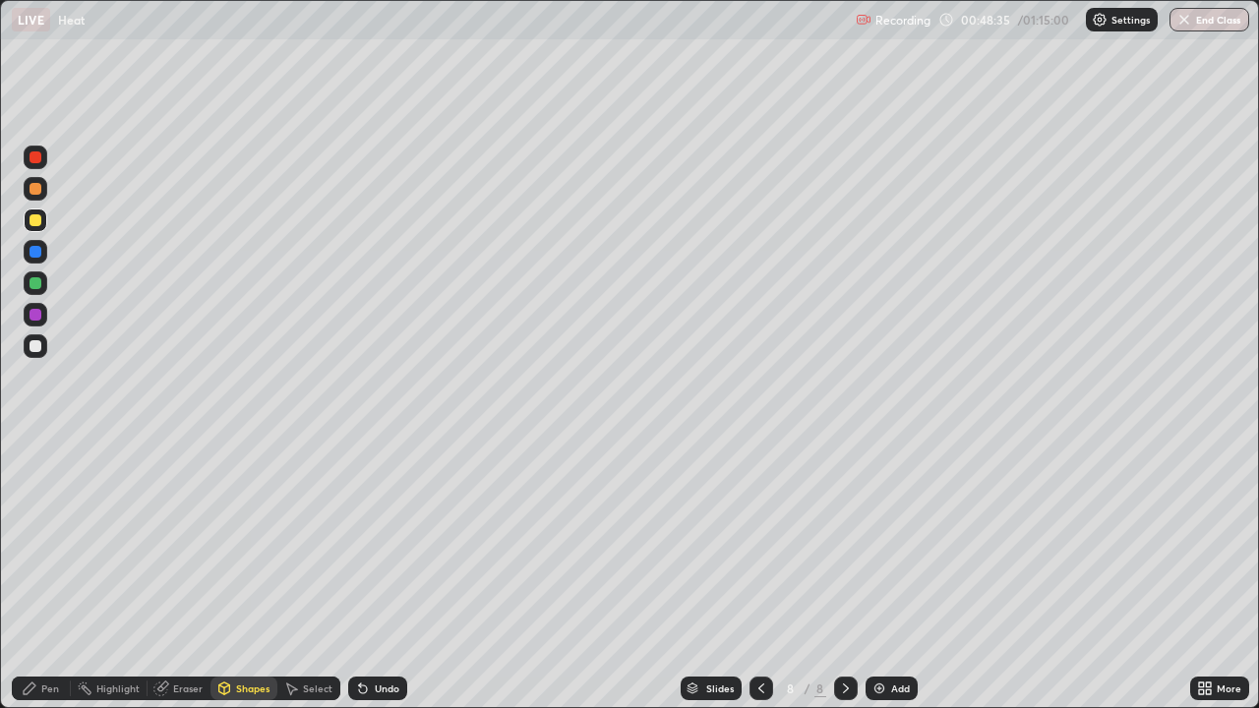
click at [31, 575] on icon at bounding box center [30, 689] width 12 height 12
click at [43, 344] on div at bounding box center [36, 347] width 24 height 24
click at [393, 575] on div "Undo" at bounding box center [387, 689] width 25 height 10
click at [381, 575] on div "Undo" at bounding box center [377, 689] width 59 height 24
click at [393, 575] on div "Undo" at bounding box center [387, 689] width 25 height 10
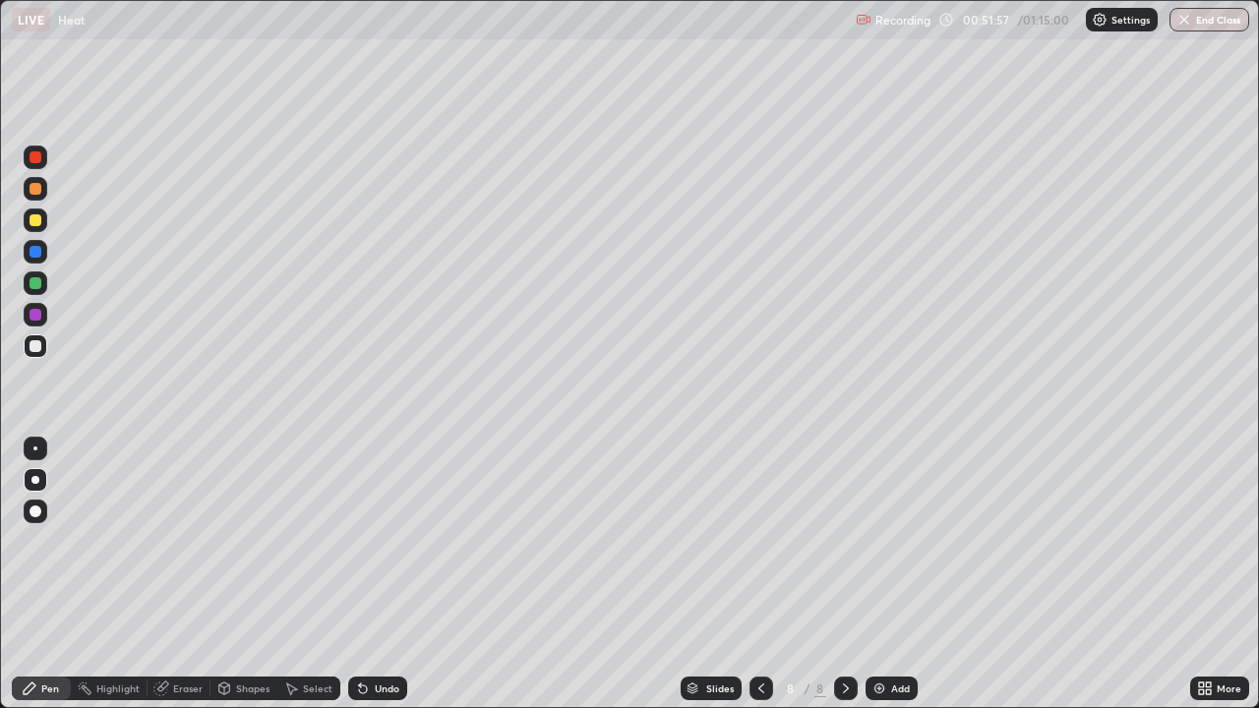
click at [43, 224] on div at bounding box center [36, 221] width 24 height 24
click at [757, 575] on icon at bounding box center [762, 689] width 16 height 16
click at [768, 575] on div at bounding box center [762, 689] width 24 height 24
click at [854, 575] on div at bounding box center [846, 689] width 24 height 24
click at [844, 575] on icon at bounding box center [846, 689] width 16 height 16
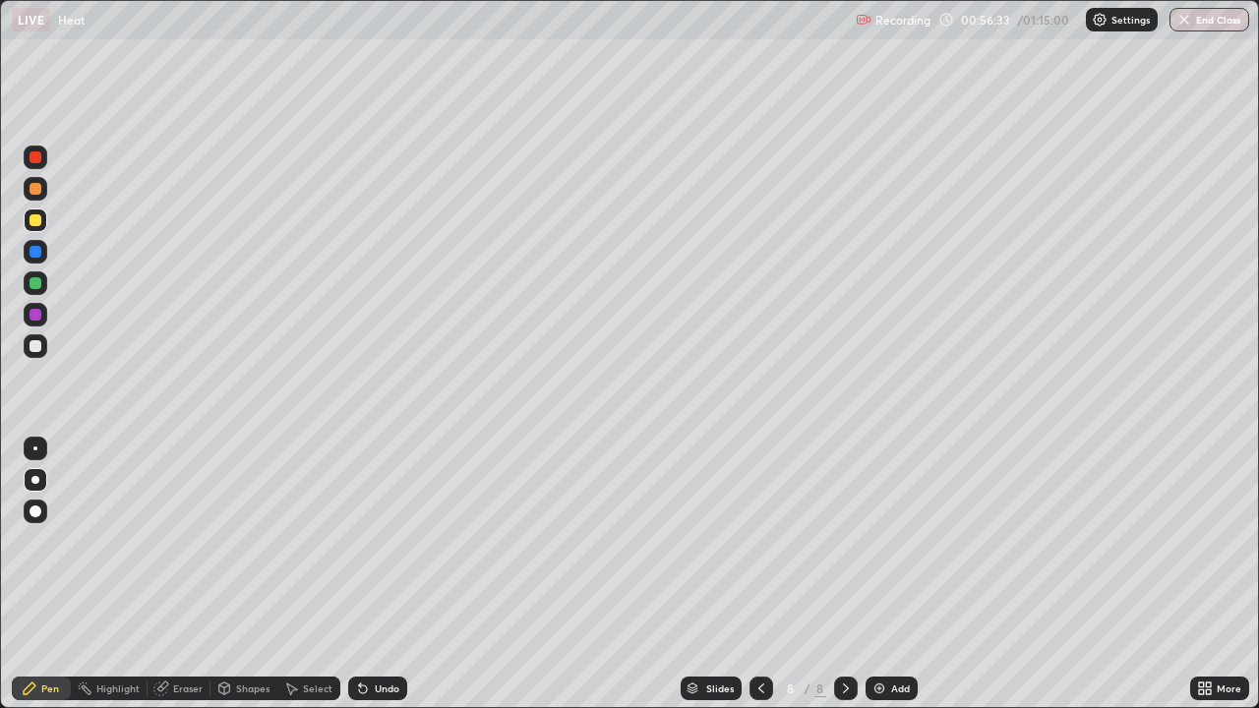
click at [771, 575] on div at bounding box center [762, 689] width 24 height 24
click at [760, 575] on icon at bounding box center [762, 689] width 16 height 16
click at [854, 575] on div at bounding box center [846, 689] width 24 height 24
click at [851, 575] on div at bounding box center [846, 688] width 24 height 39
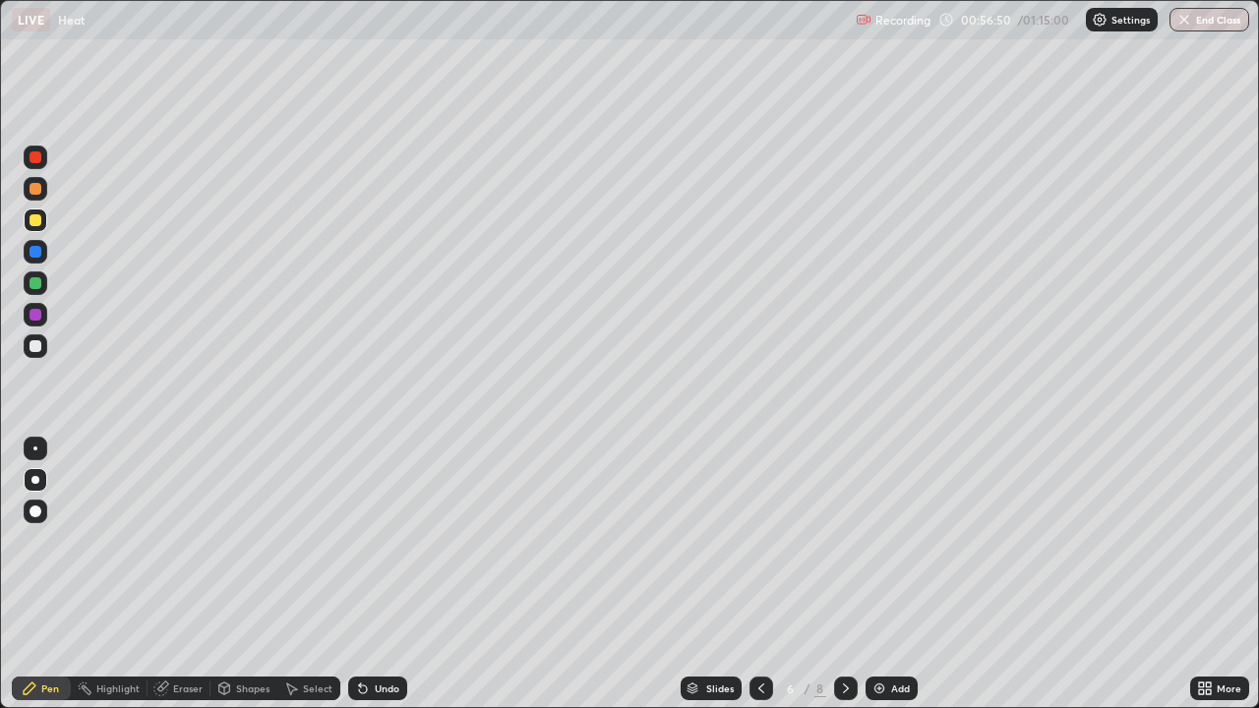
click at [855, 575] on div at bounding box center [846, 688] width 24 height 39
click at [902, 575] on div "Add" at bounding box center [900, 689] width 19 height 10
click at [382, 575] on div "Undo" at bounding box center [387, 689] width 25 height 10
click at [385, 575] on div "Undo" at bounding box center [387, 689] width 25 height 10
click at [388, 575] on div "Undo" at bounding box center [387, 689] width 25 height 10
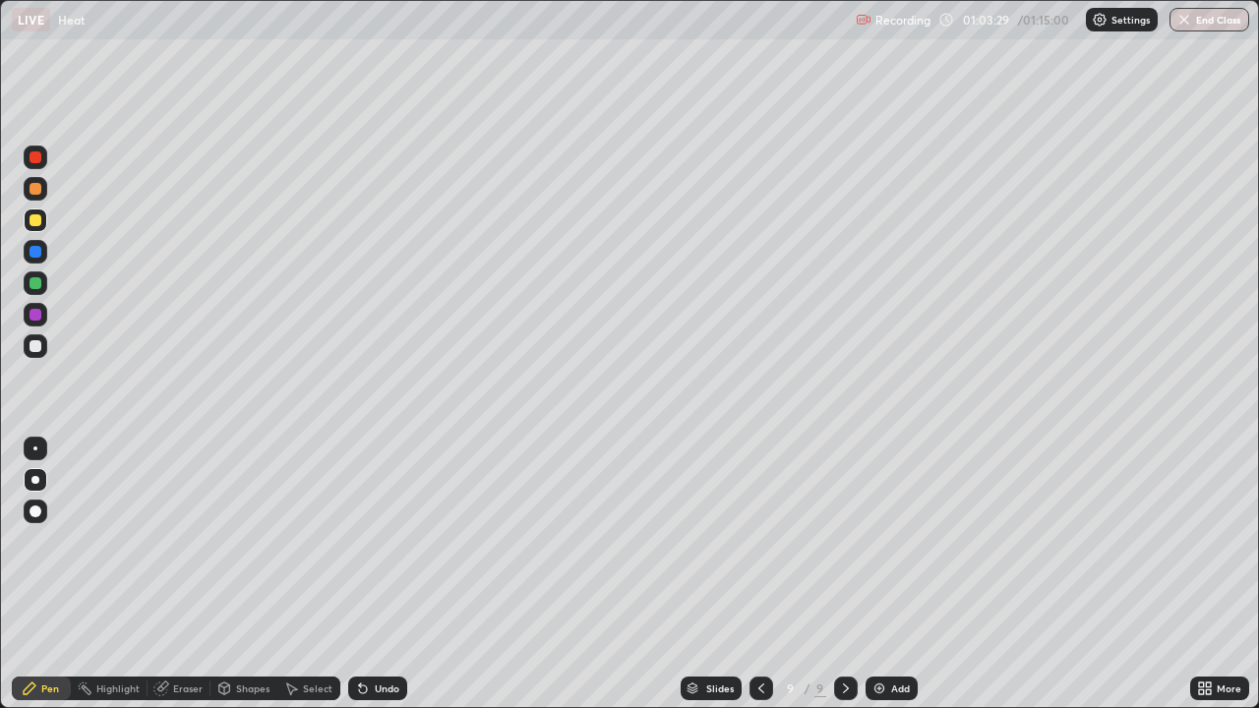
click at [393, 575] on div "Undo" at bounding box center [387, 689] width 25 height 10
click at [894, 575] on div "Add" at bounding box center [892, 689] width 52 height 24
click at [36, 283] on div at bounding box center [36, 283] width 12 height 12
click at [44, 350] on div at bounding box center [36, 347] width 24 height 24
click at [1207, 19] on button "End Class" at bounding box center [1211, 20] width 78 height 24
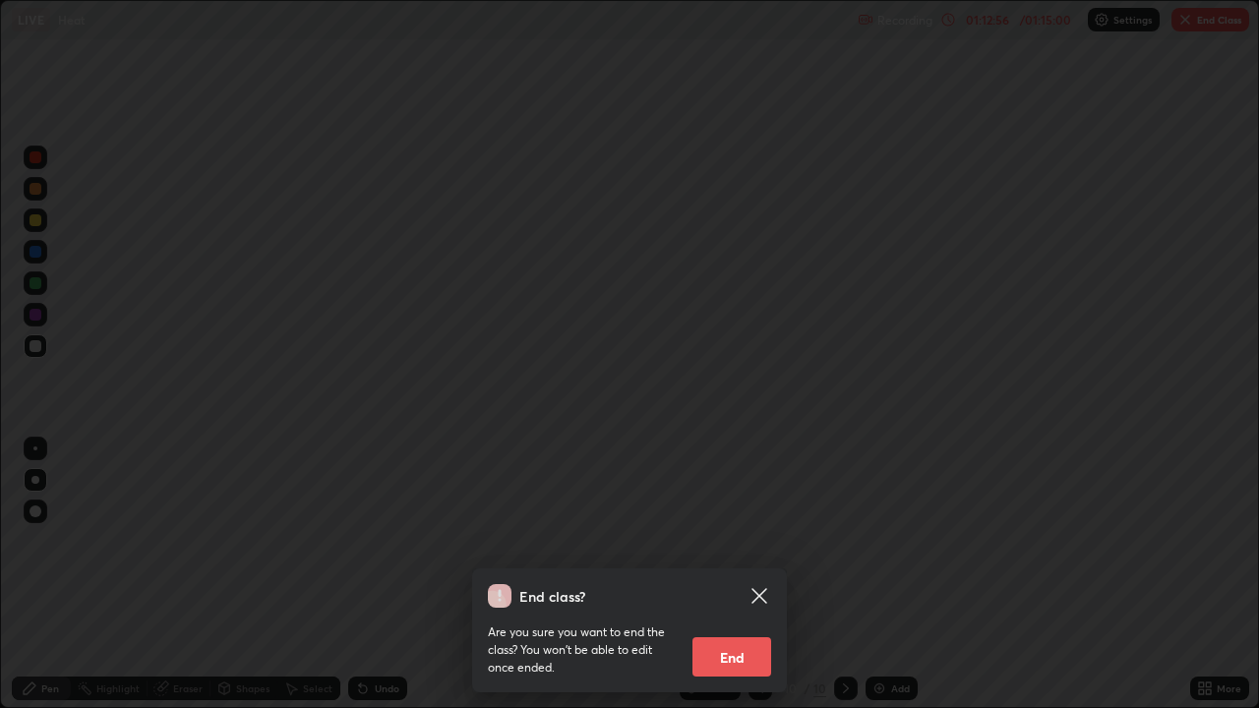
click at [742, 575] on button "End" at bounding box center [732, 657] width 79 height 39
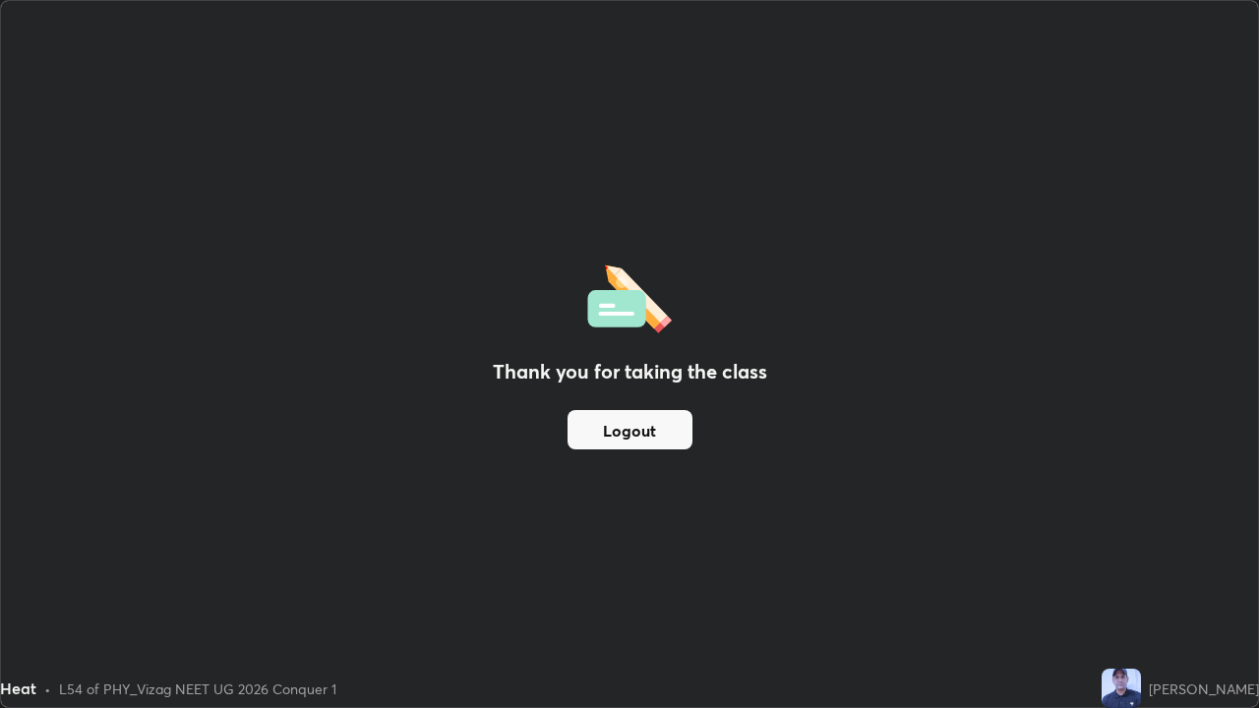
click at [635, 441] on button "Logout" at bounding box center [630, 429] width 125 height 39
